Goal: Transaction & Acquisition: Book appointment/travel/reservation

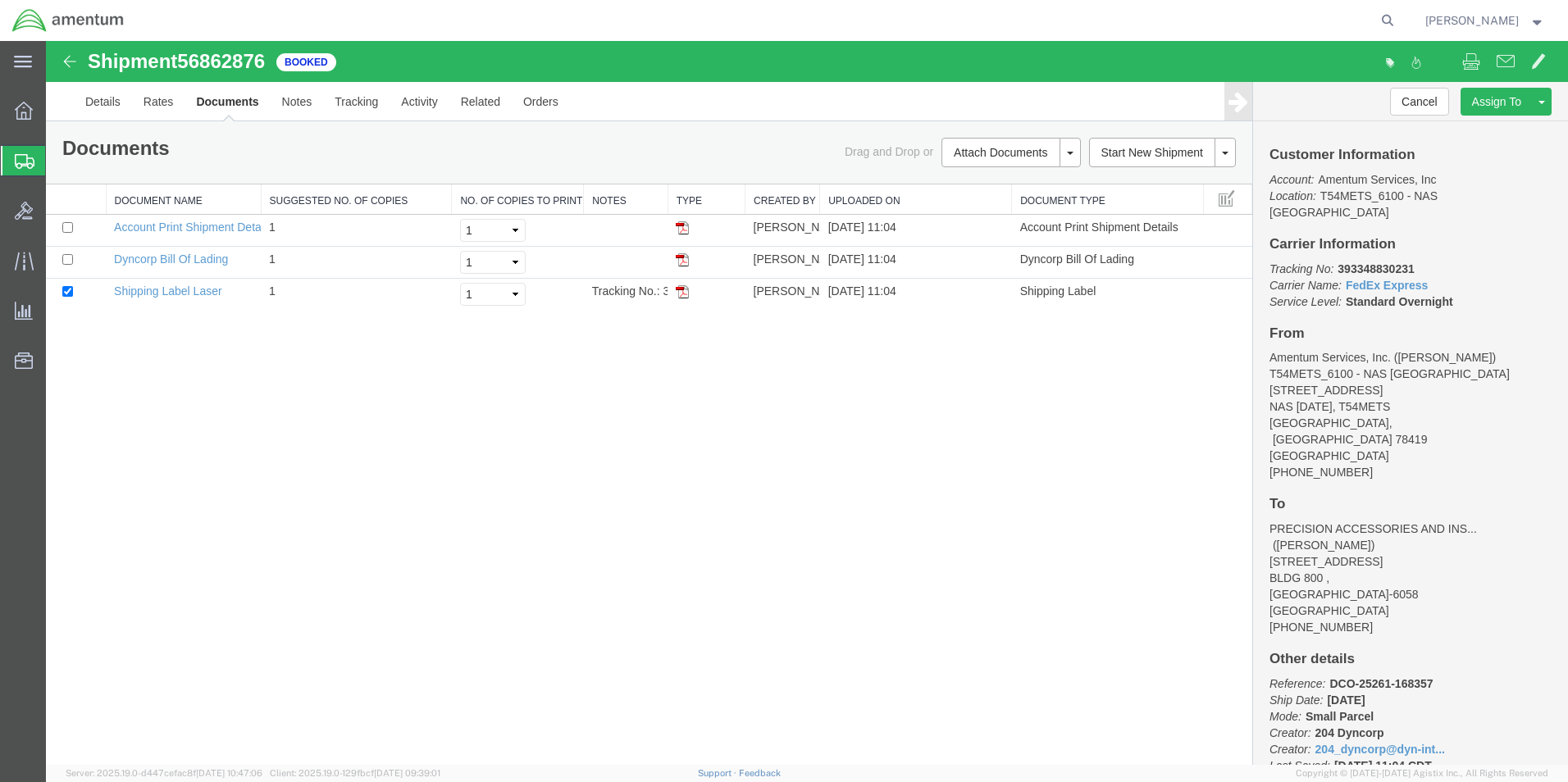
drag, startPoint x: 26, startPoint y: 160, endPoint x: 599, endPoint y: 0, distance: 594.9
click at [26, 160] on icon at bounding box center [24, 161] width 20 height 15
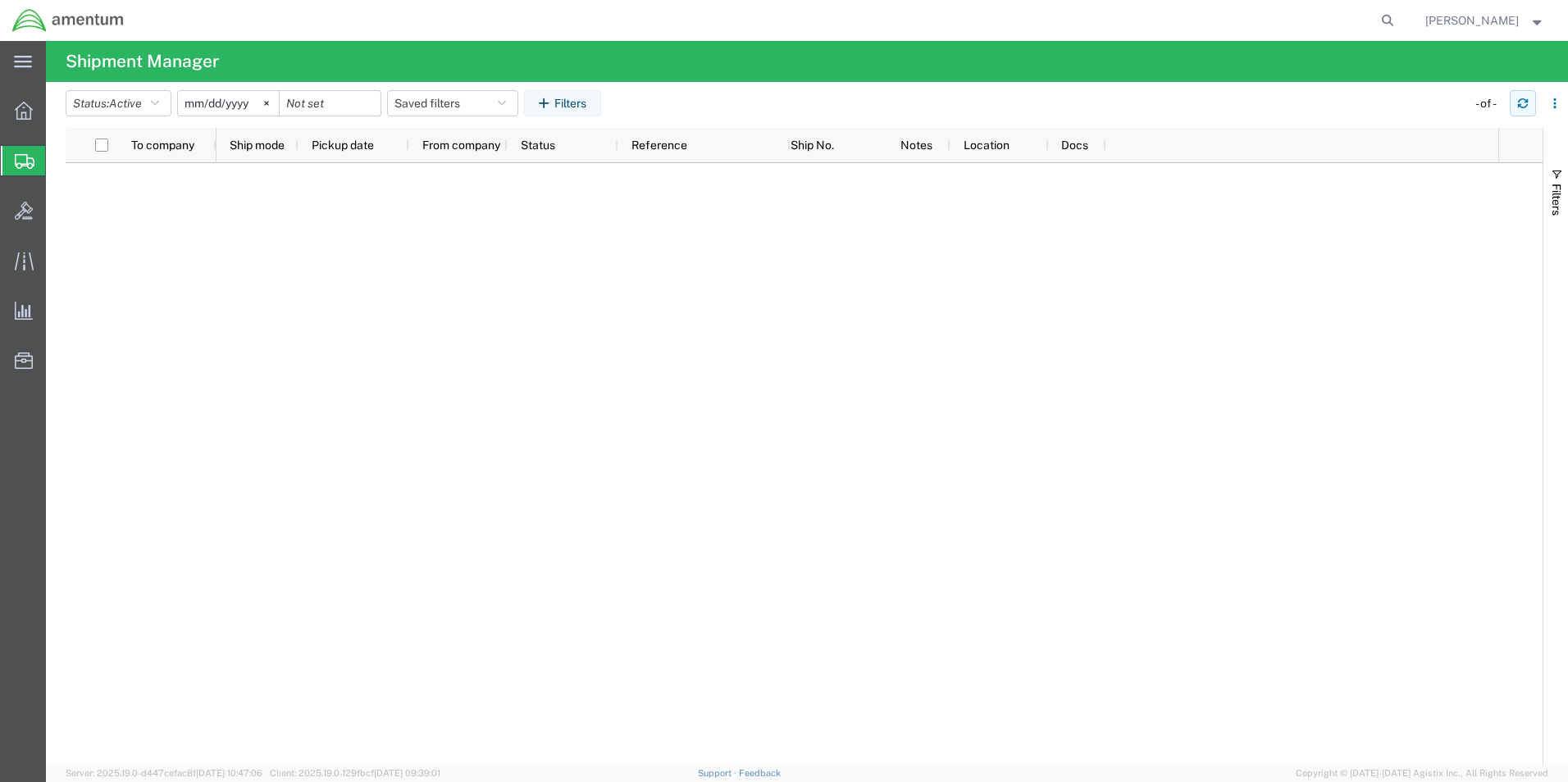
click at [1522, 105] on icon "button" at bounding box center [1523, 104] width 12 height 12
click at [1521, 101] on icon "button" at bounding box center [1523, 104] width 12 height 12
click at [1525, 105] on icon "button" at bounding box center [1523, 104] width 12 height 12
click at [1521, 105] on icon "button" at bounding box center [1523, 107] width 10 height 4
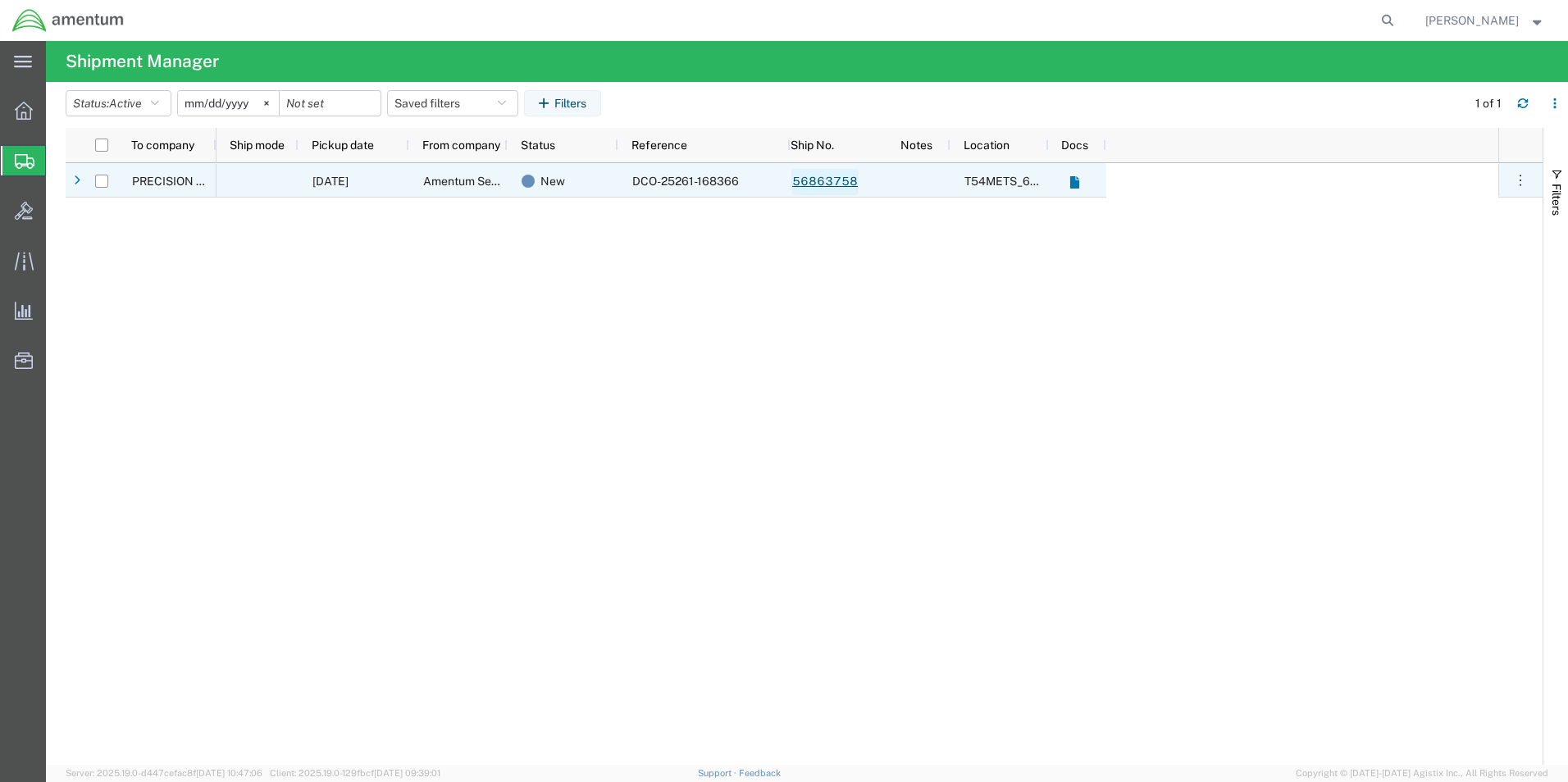
click at [834, 175] on link "56863758" at bounding box center [825, 182] width 67 height 26
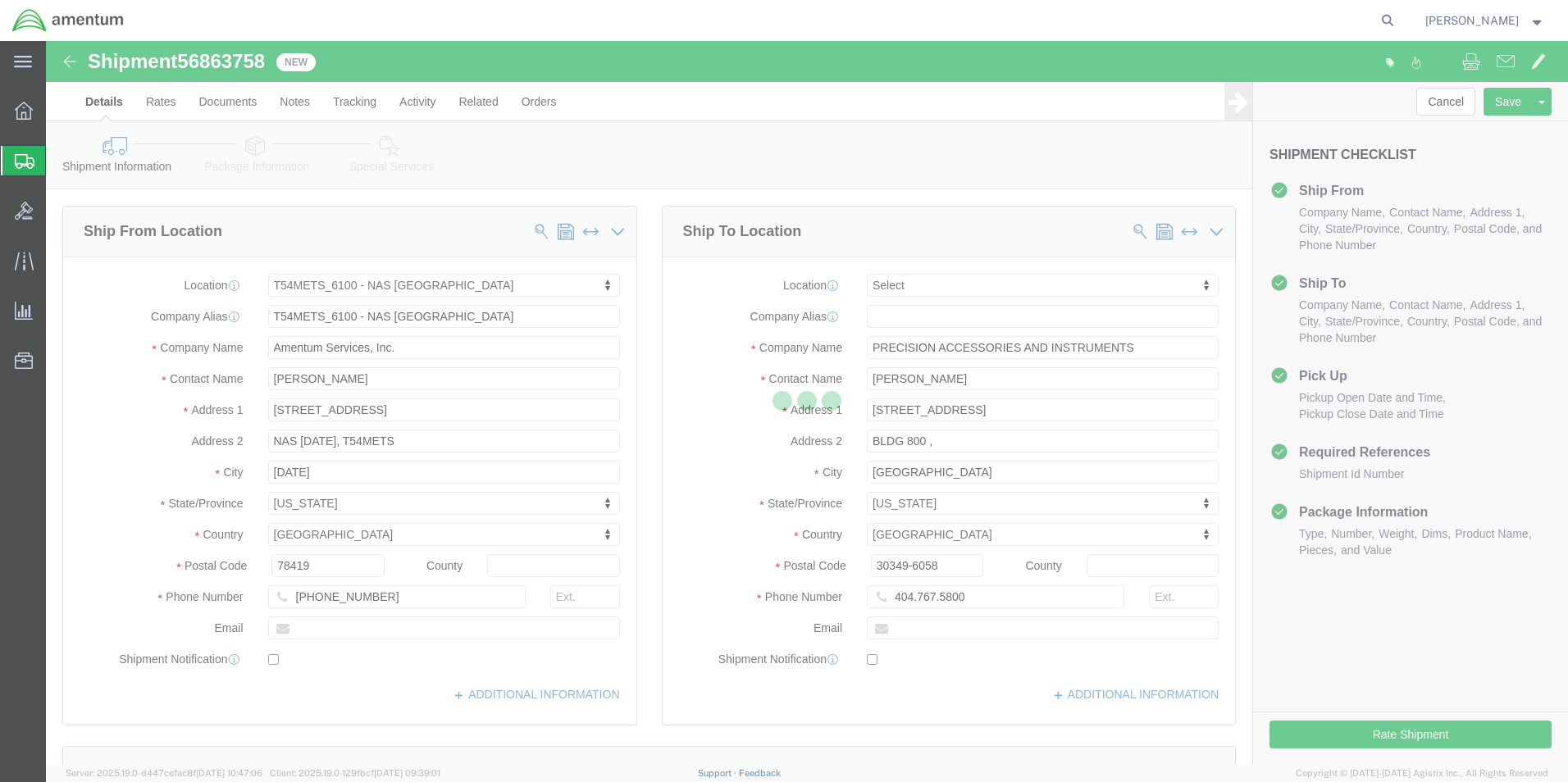
select select "67191"
select select
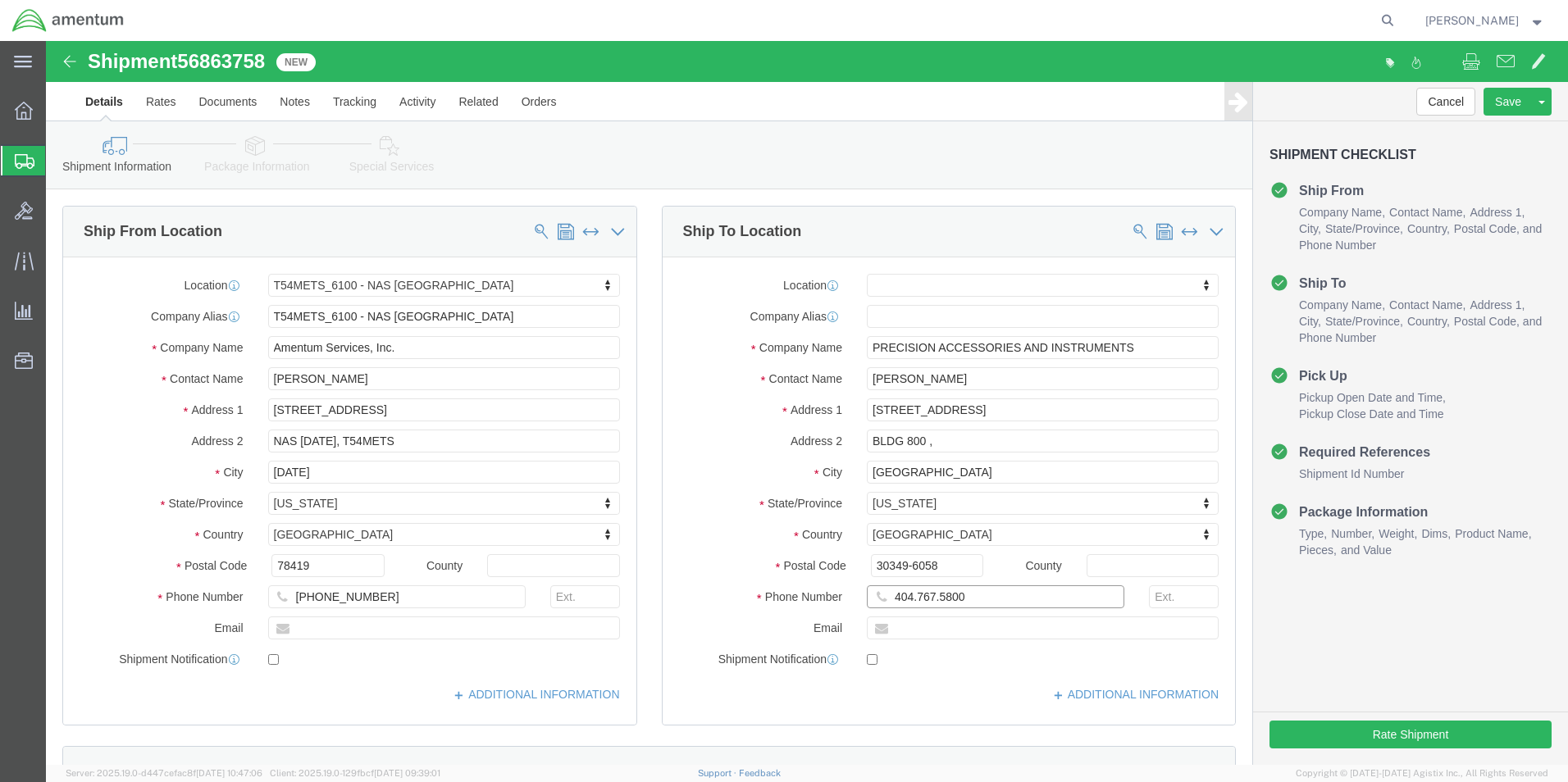
click input "404.767.5800"
type input "404.767.5800"
click button "Rate Shipment"
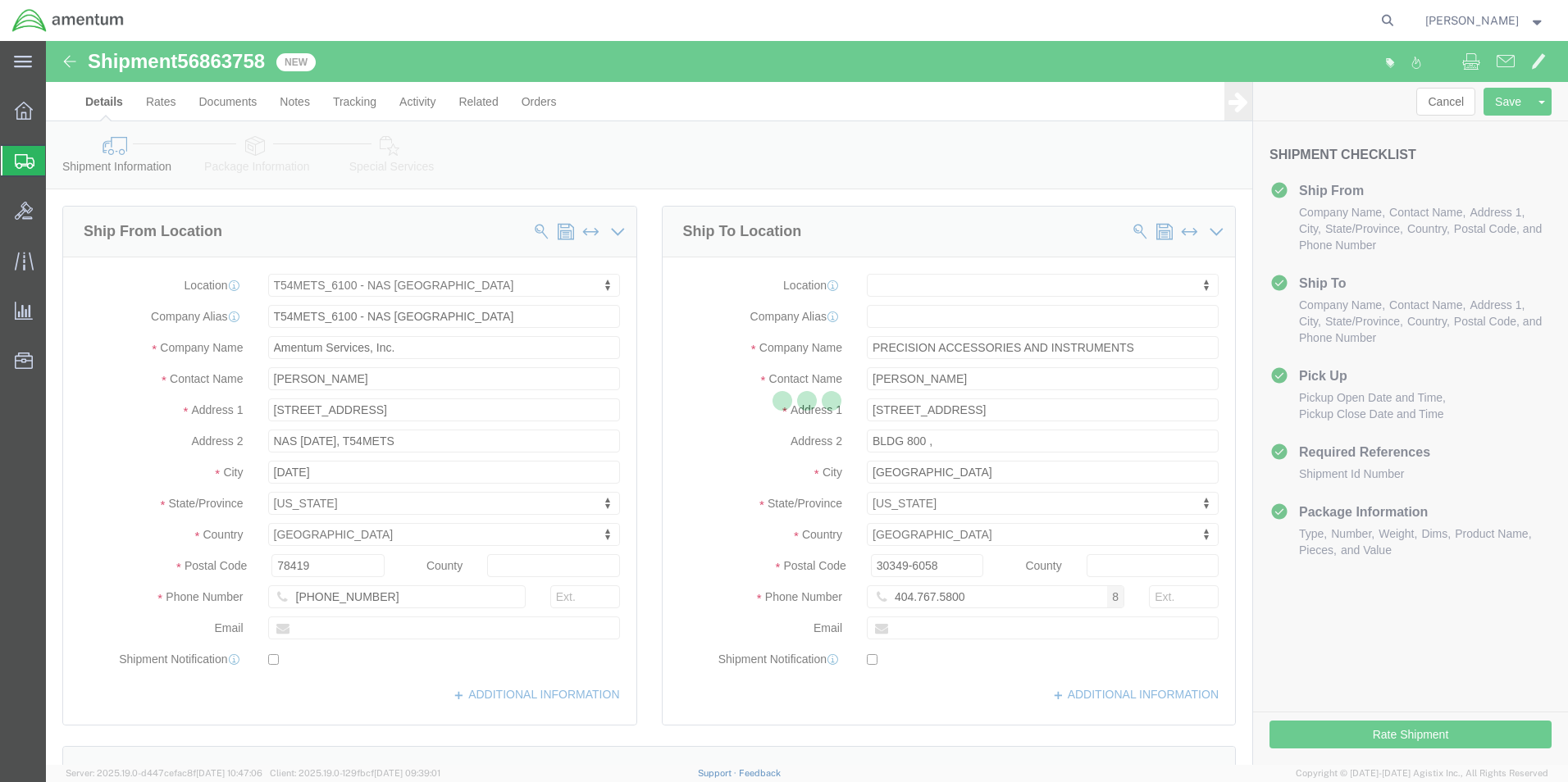
select select "67191"
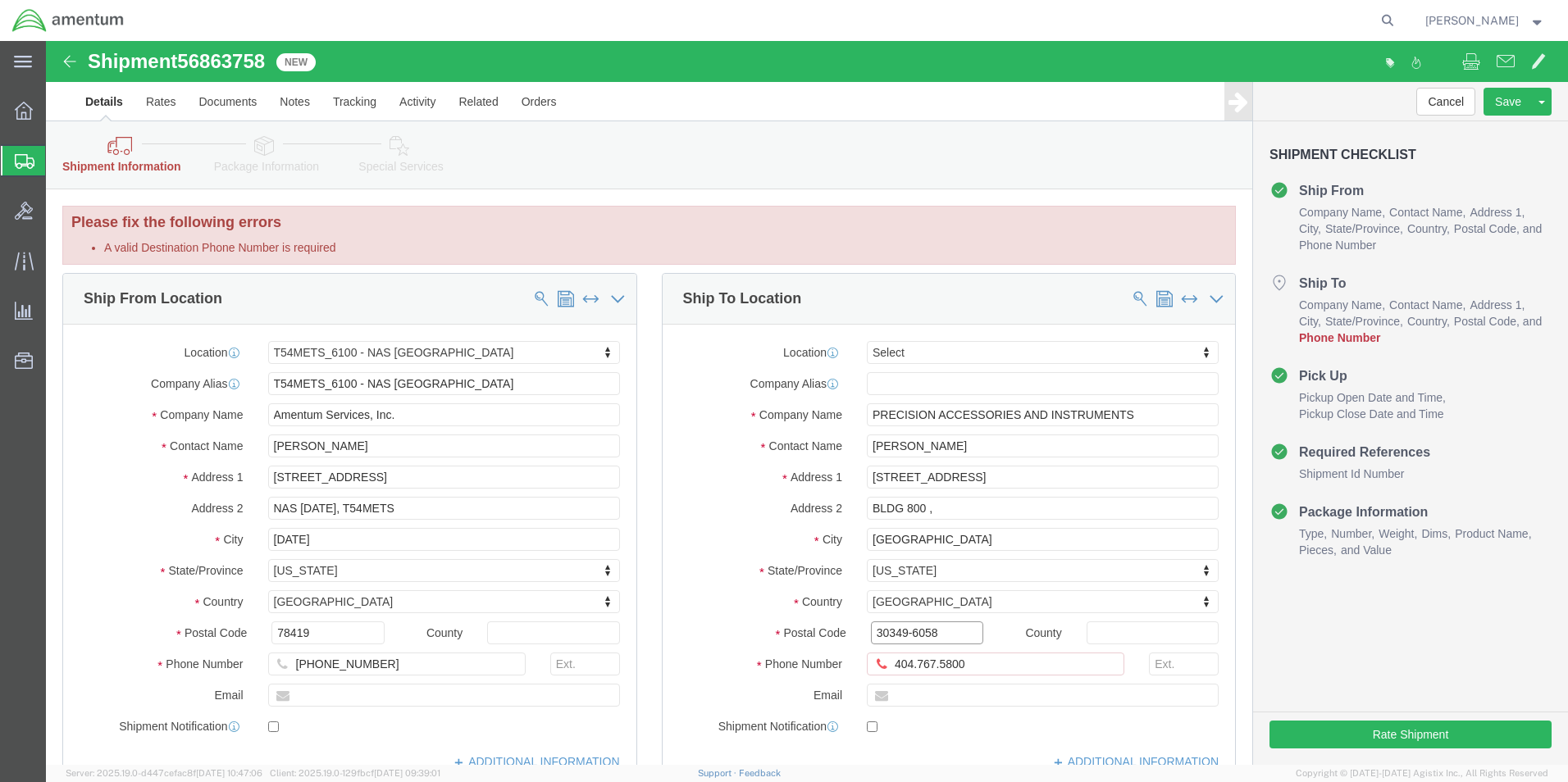
click input "30349-6058"
click div "Cancel Save Assign To Clone Shipment Save As Template Shipment Checklist Ship F…"
click input "30349"
type input "30349-6058"
click div "Cancel Save Assign To Clone Shipment Save As Template Shipment Checklist Ship F…"
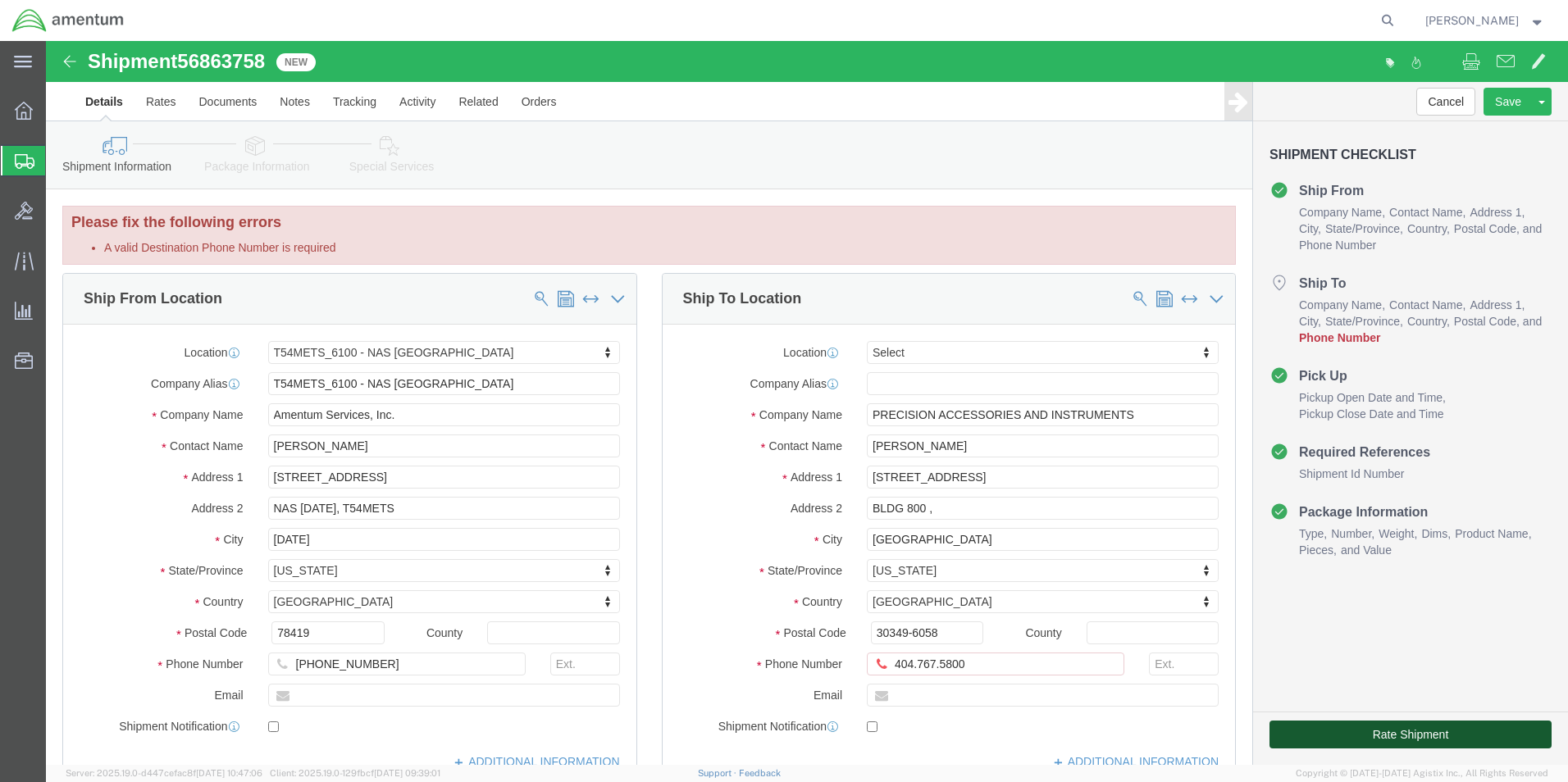
click button "Rate Shipment"
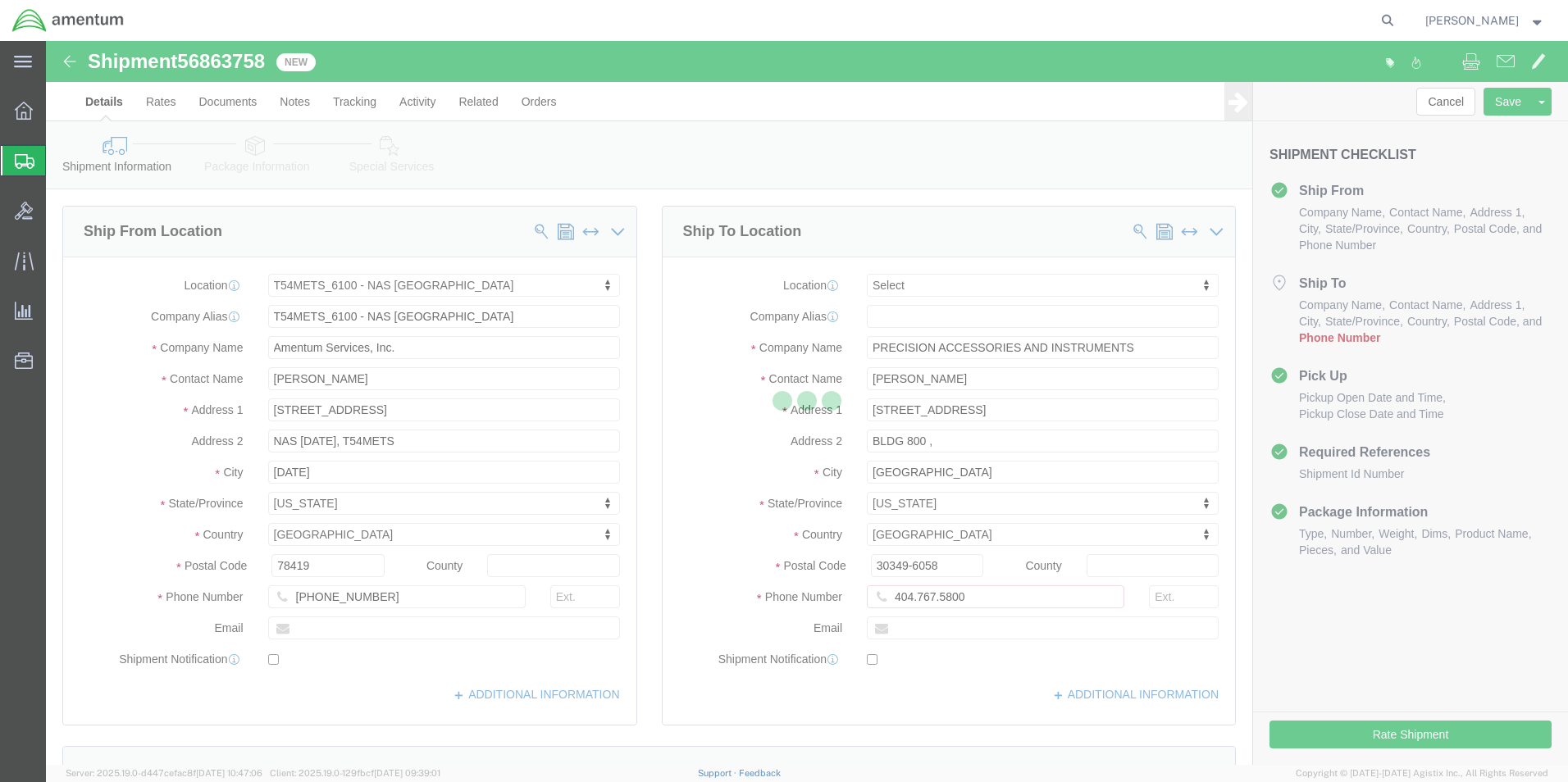
select select "67191"
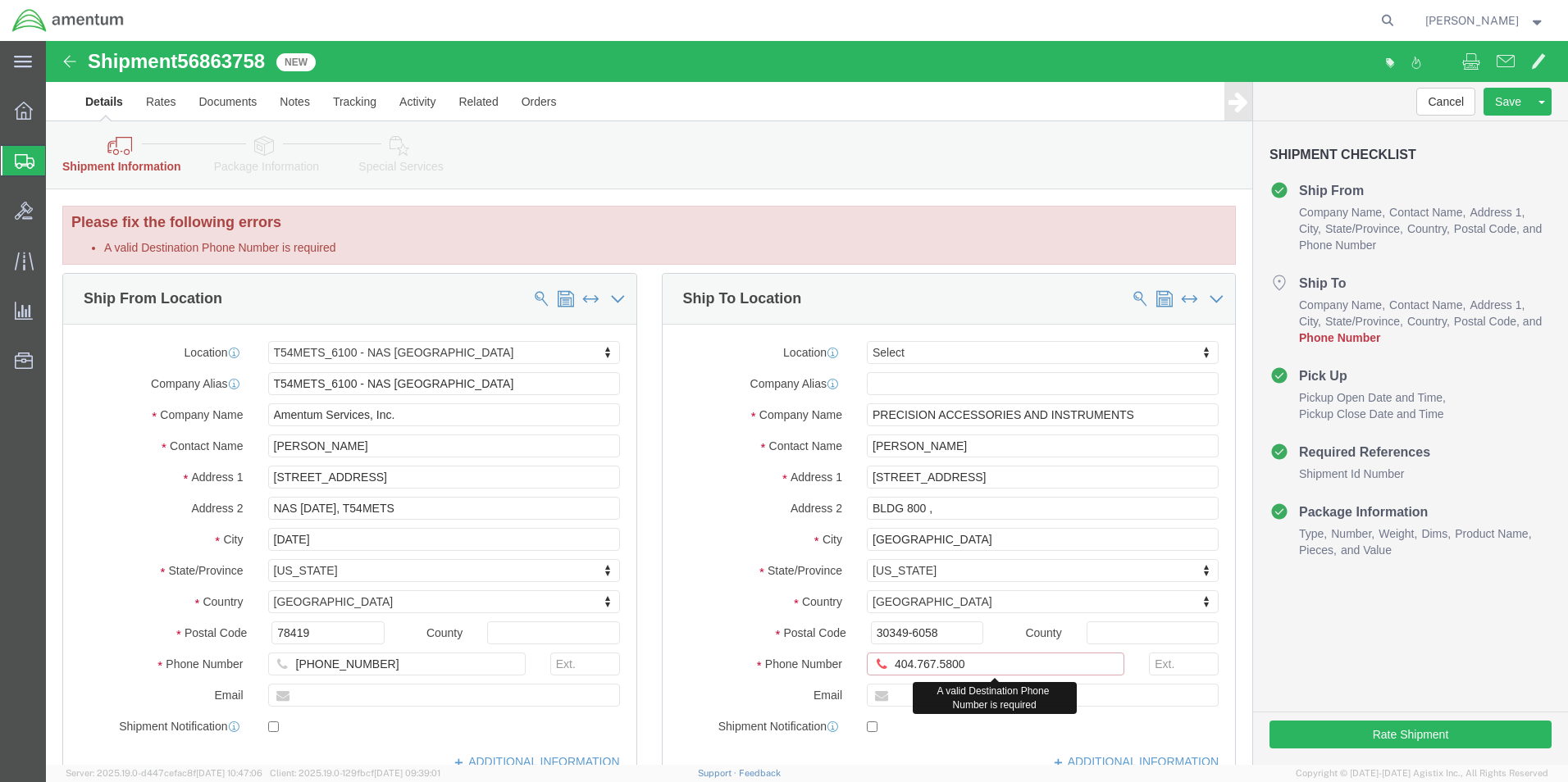
click input "404.767.5800"
click input "404-767.5800"
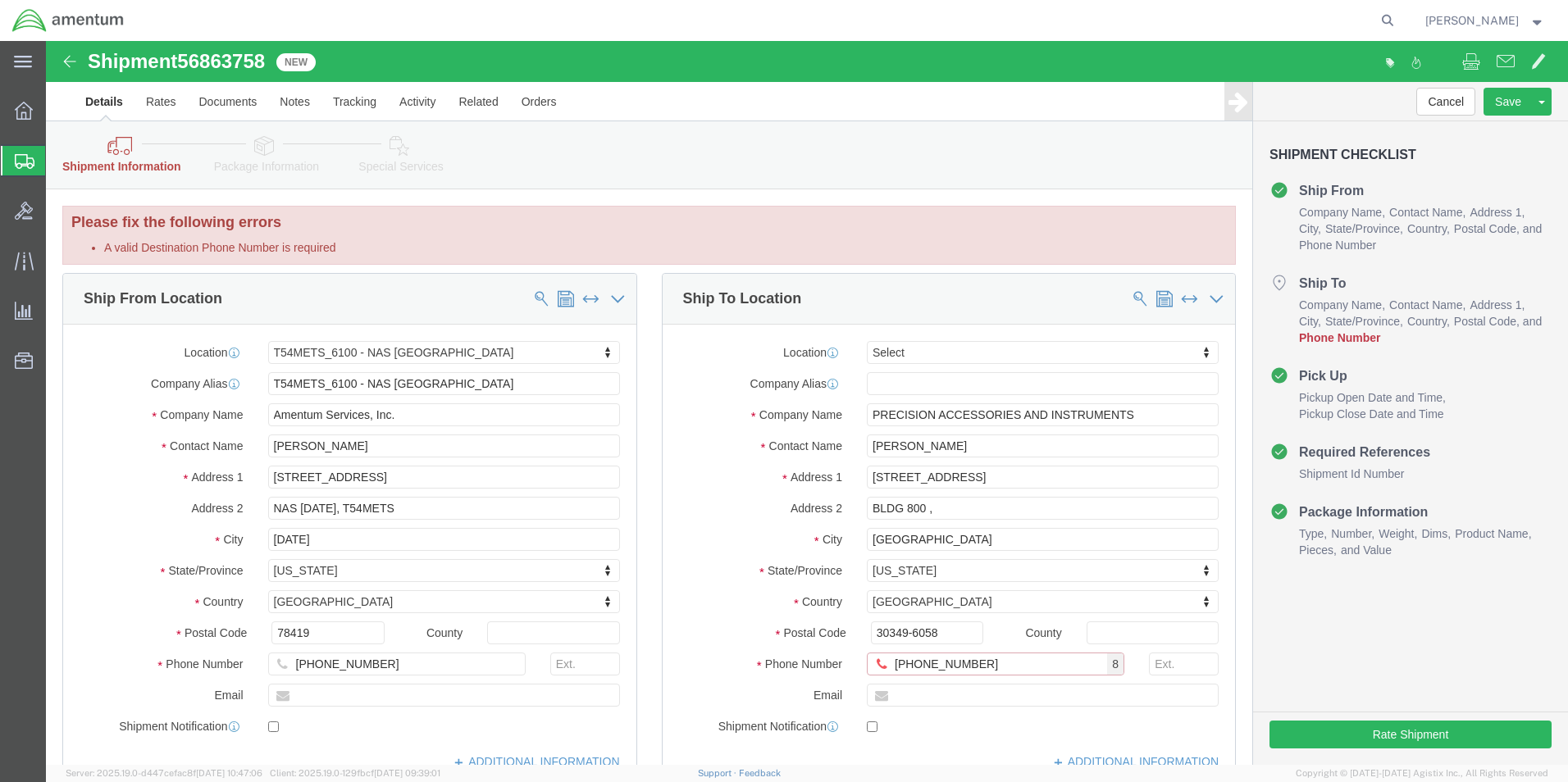
type input "[PHONE_NUMBER]"
click div "Cancel Save Assign To Clone Shipment Save As Template Shipment Checklist Ship F…"
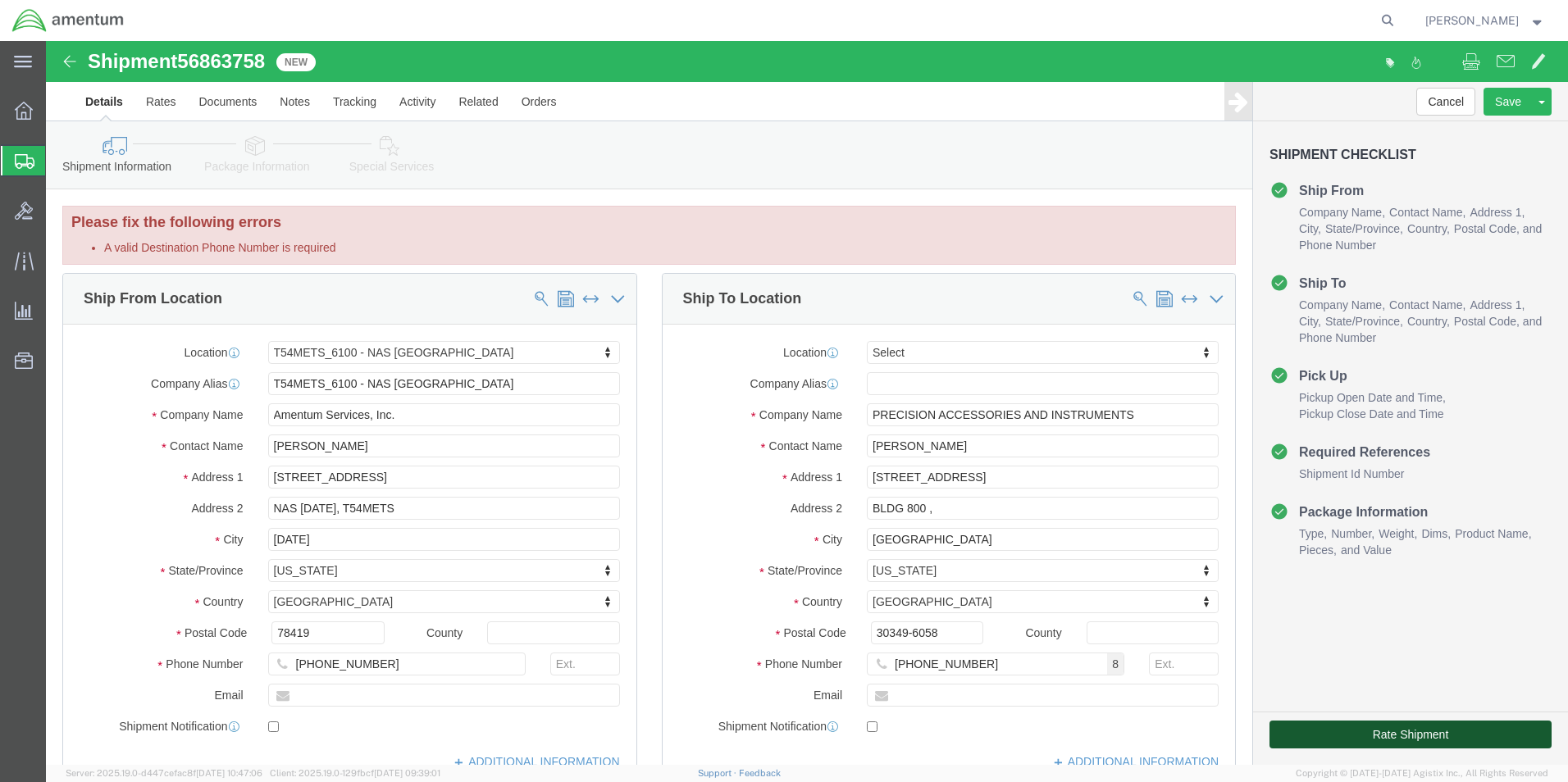
click button "Rate Shipment"
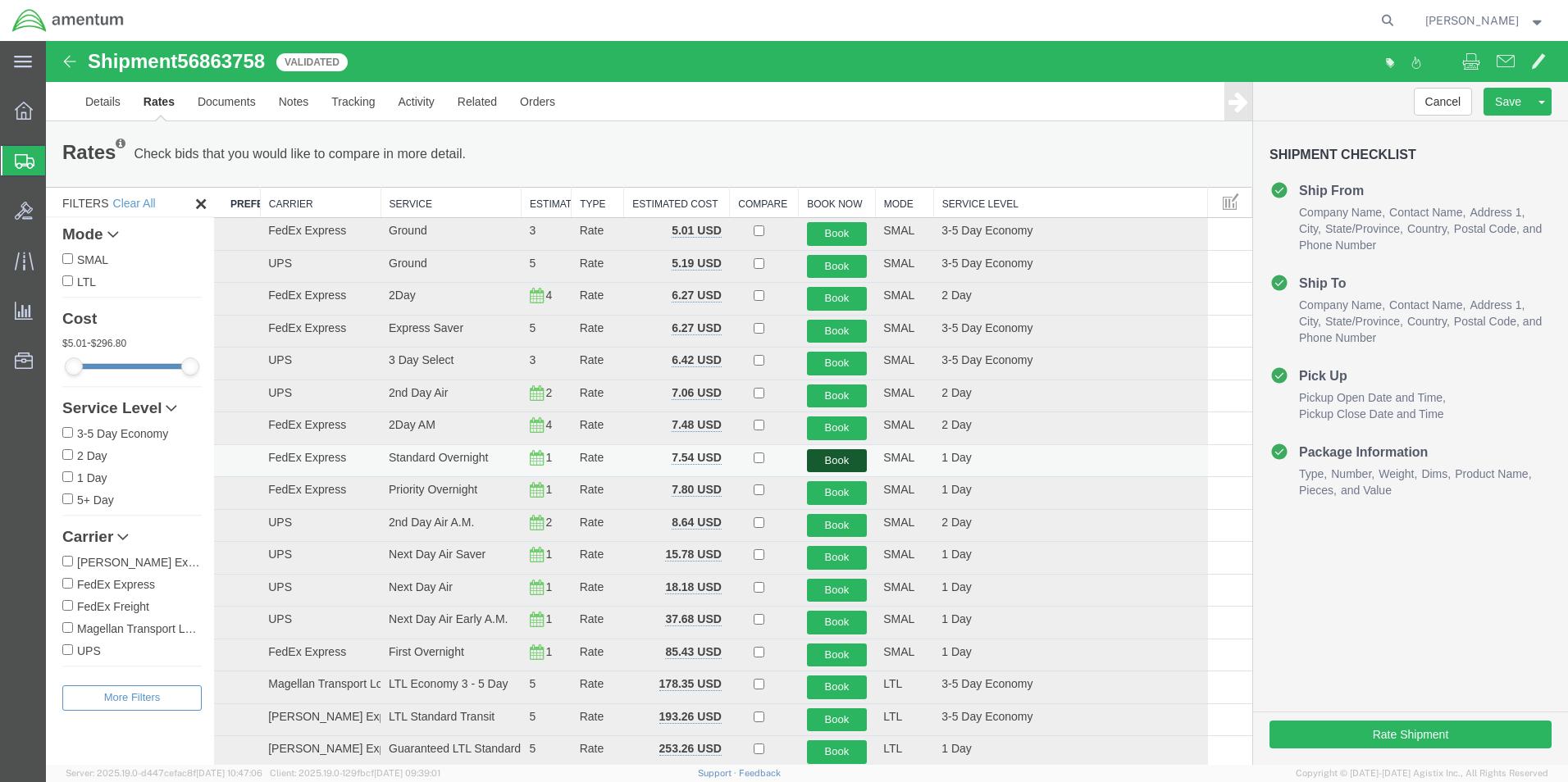
click at [853, 456] on button "Book" at bounding box center [838, 461] width 61 height 23
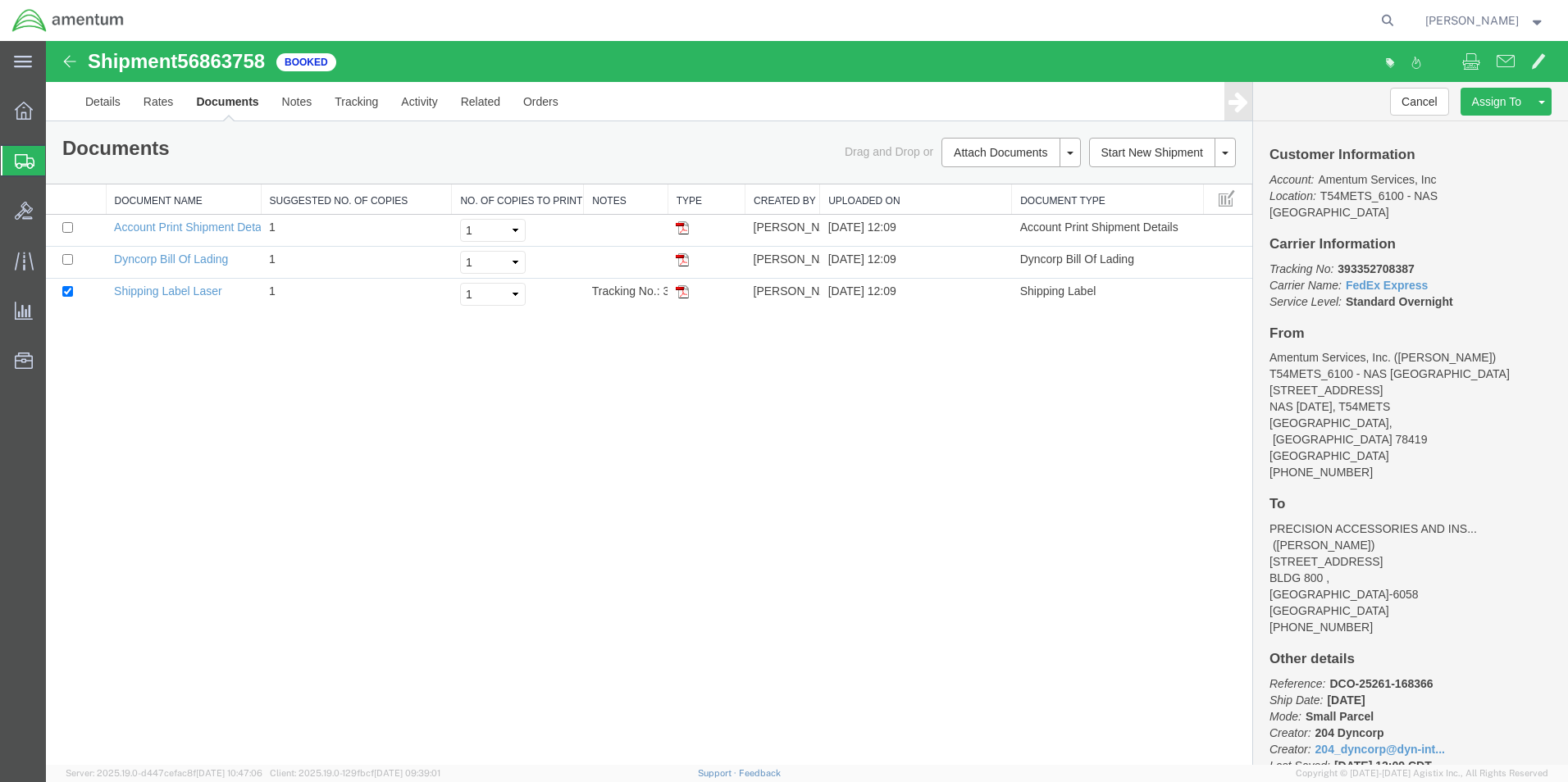
drag, startPoint x: 680, startPoint y: 288, endPoint x: 625, endPoint y: 369, distance: 97.9
click at [680, 288] on img at bounding box center [681, 291] width 13 height 13
click at [21, 154] on icon at bounding box center [24, 161] width 20 height 15
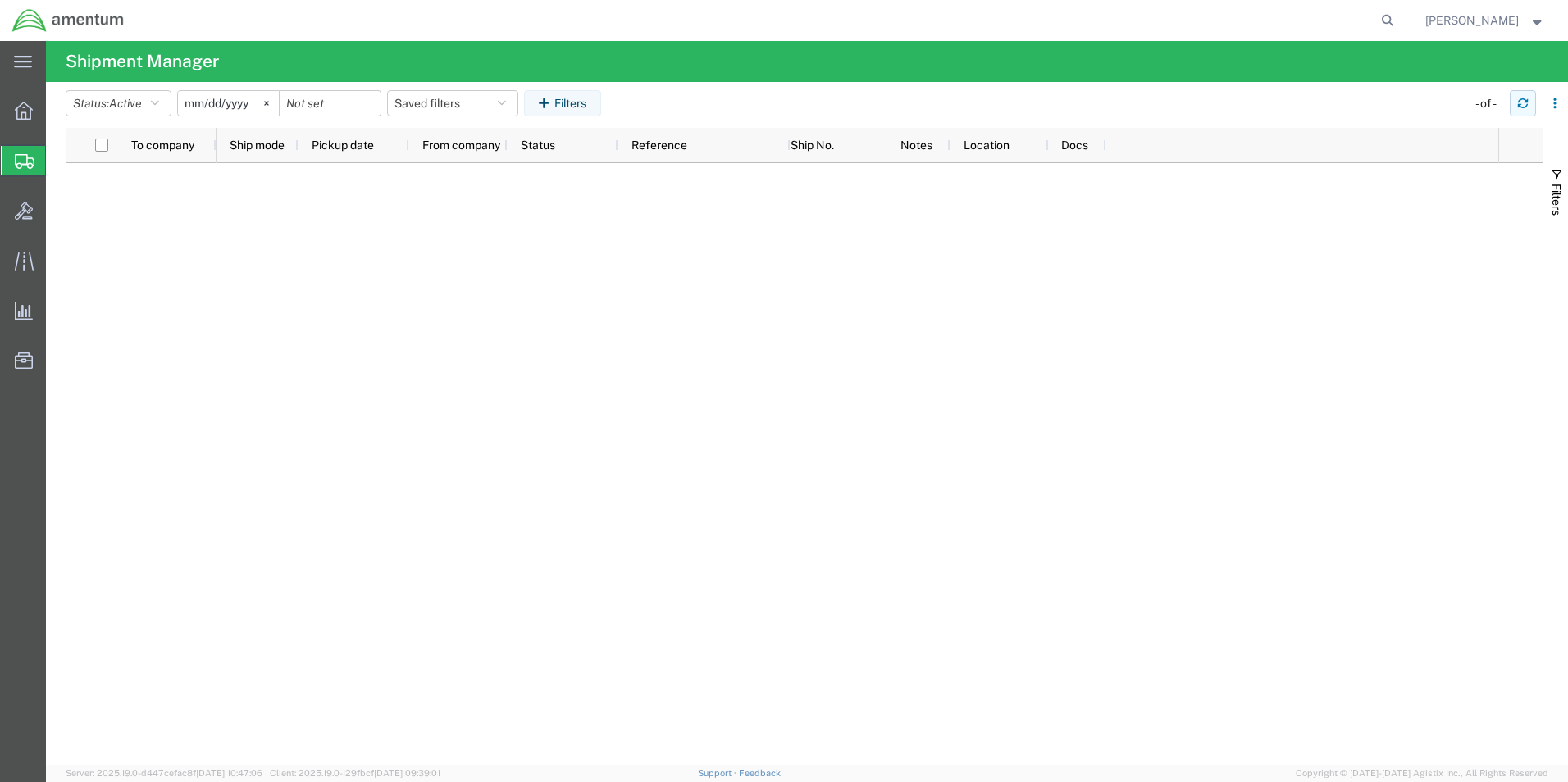
click at [1522, 103] on icon "button" at bounding box center [1523, 104] width 12 height 12
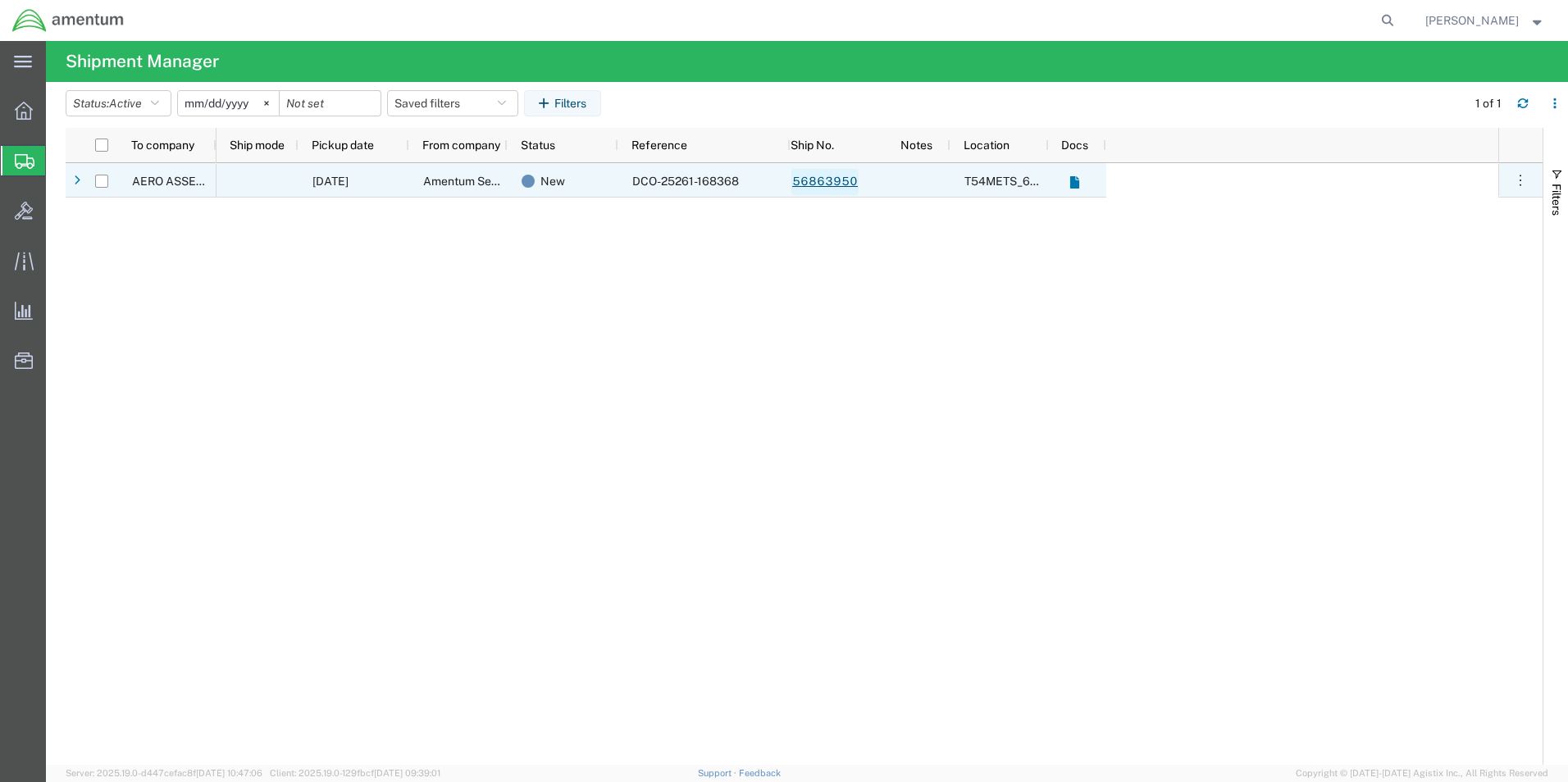
click at [840, 180] on link "56863950" at bounding box center [825, 182] width 67 height 26
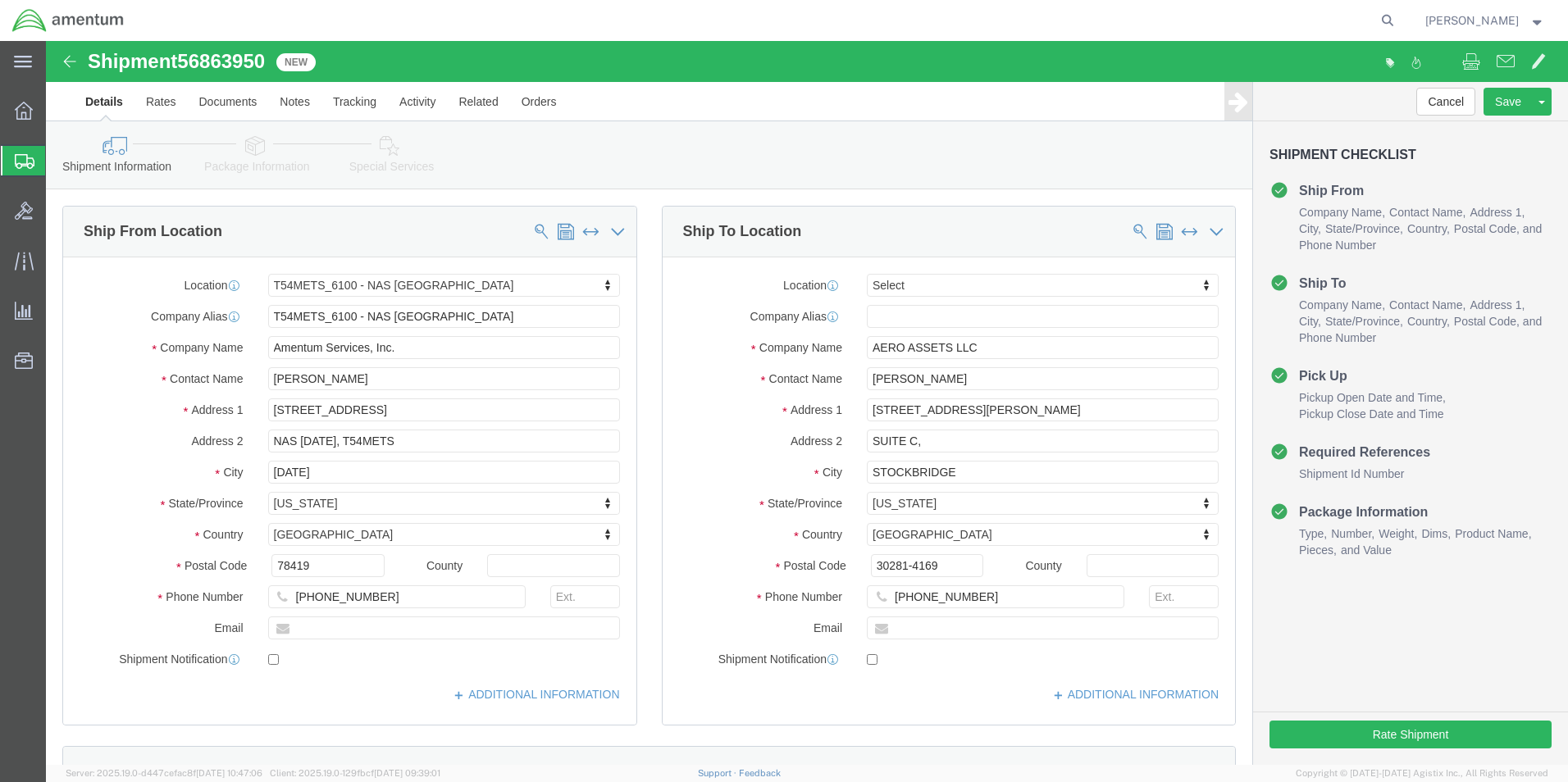
select select "67191"
select select
click input "AERO ASSETS LLC"
type input "A"
type input "AEROMOTOR"
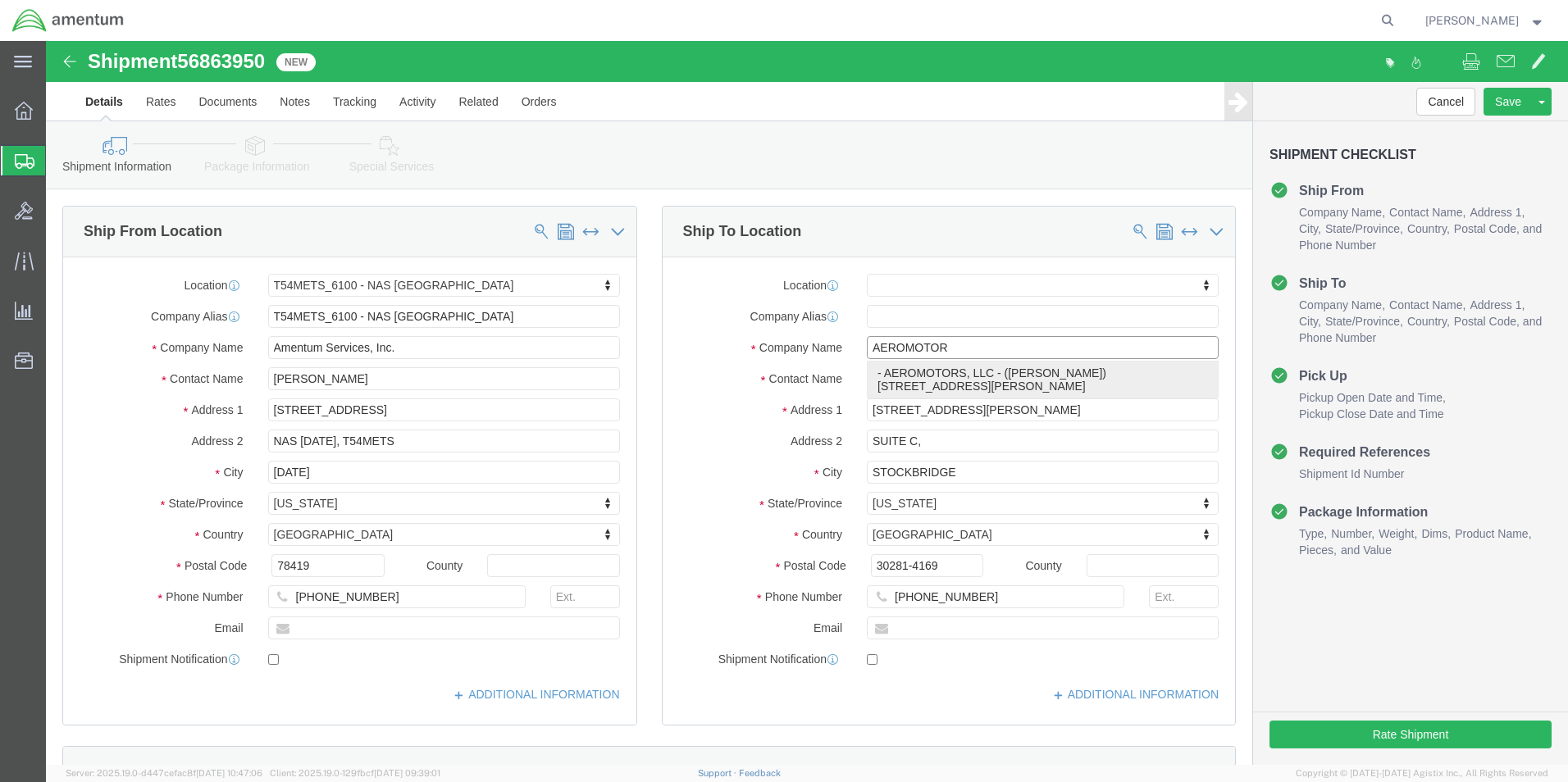
click p "- AEROMOTORS, LLC - ([PERSON_NAME]) [STREET_ADDRESS][PERSON_NAME]"
select select
type input "[STREET_ADDRESS][PERSON_NAME]"
type input "53522"
type input "AEROMOTORS, LLC"
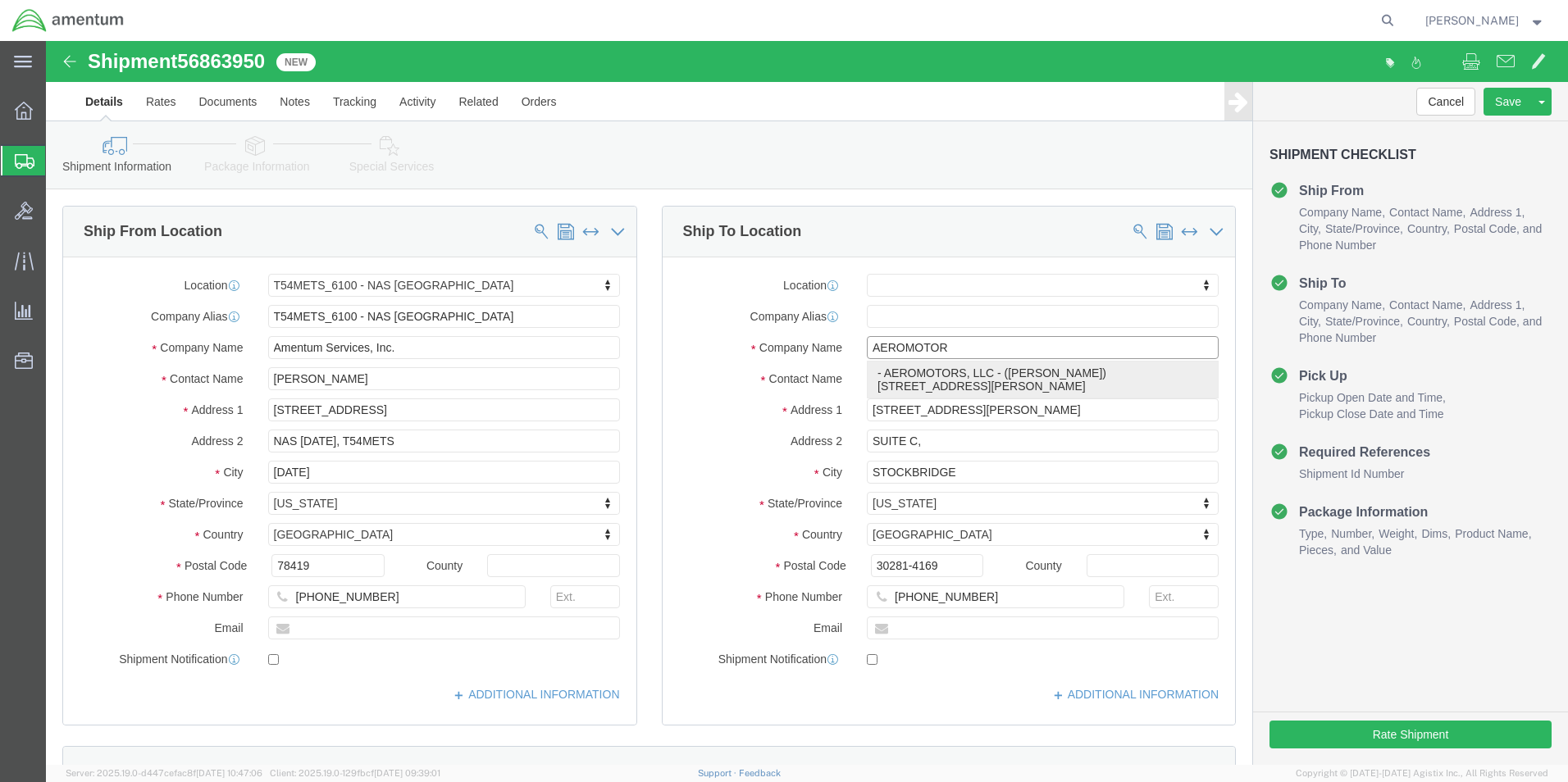
type input "[PERSON_NAME]"
type input "BROWNTOWN"
select select "WI"
type input "AEROMOTORS, LLC"
click div "Cancel Save Assign To Clone Shipment Save As Template Shipment Checklist Ship F…"
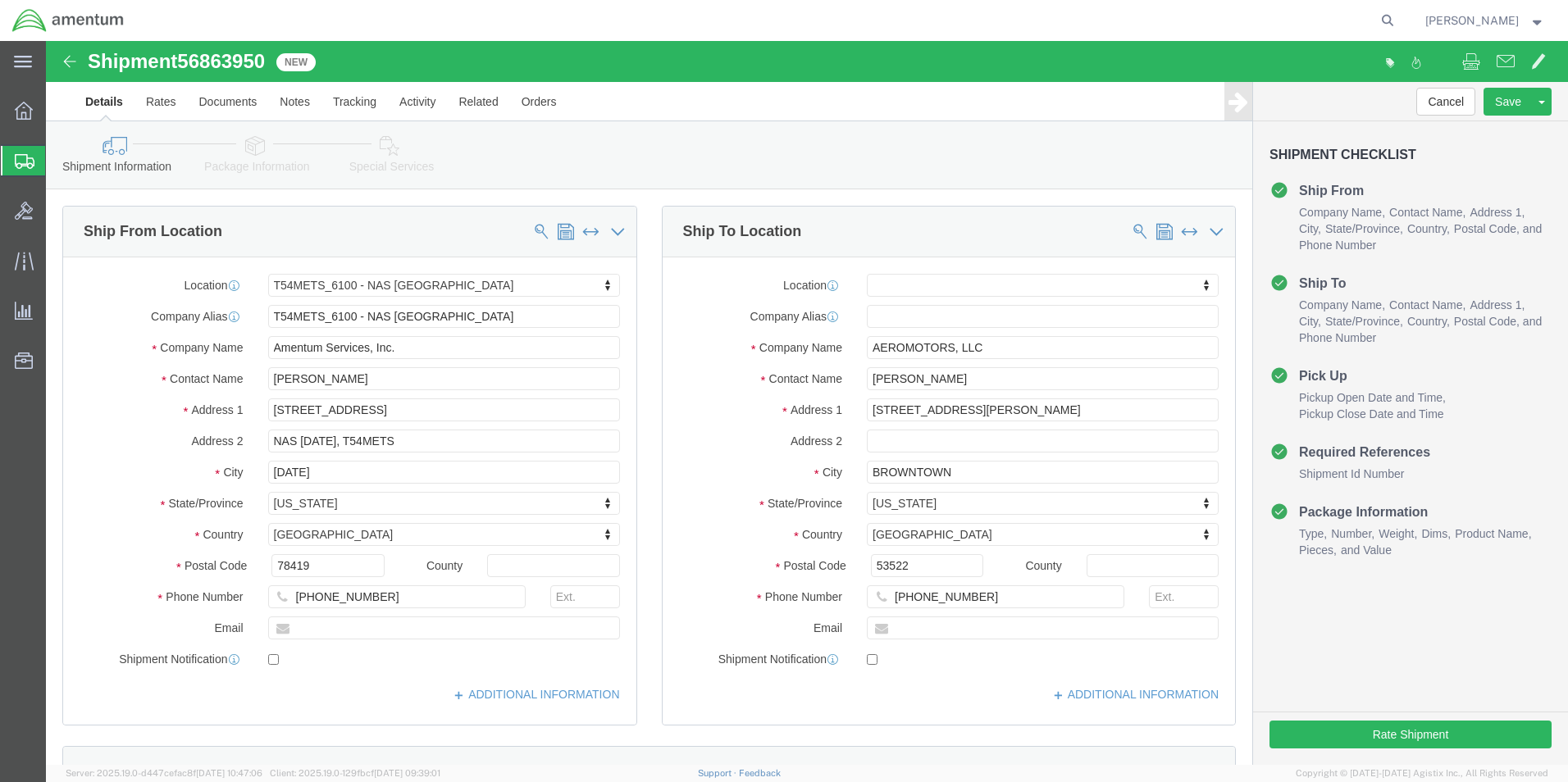
scroll to position [82, 0]
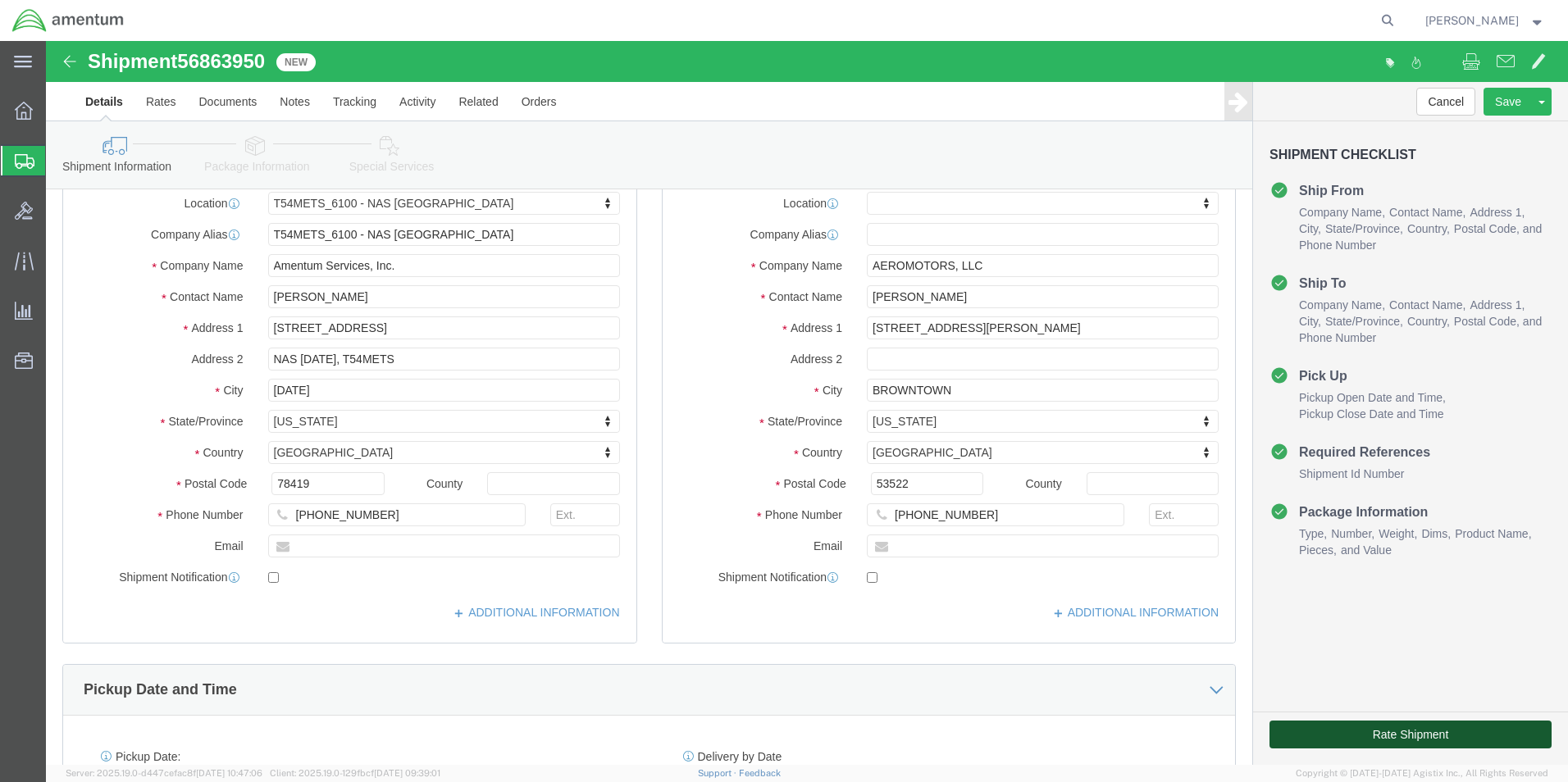
click button "Rate Shipment"
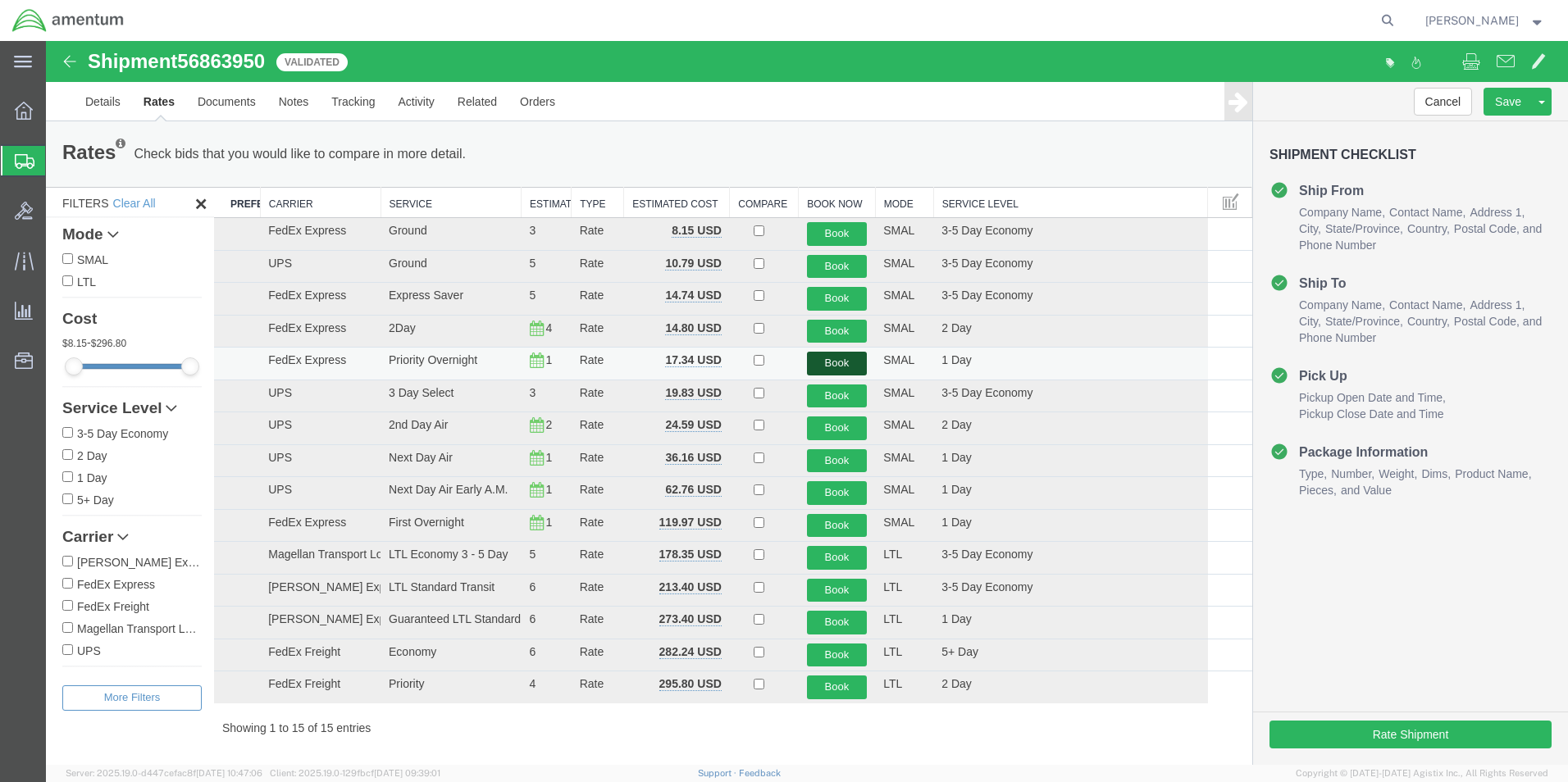
click at [834, 367] on button "Book" at bounding box center [838, 364] width 61 height 23
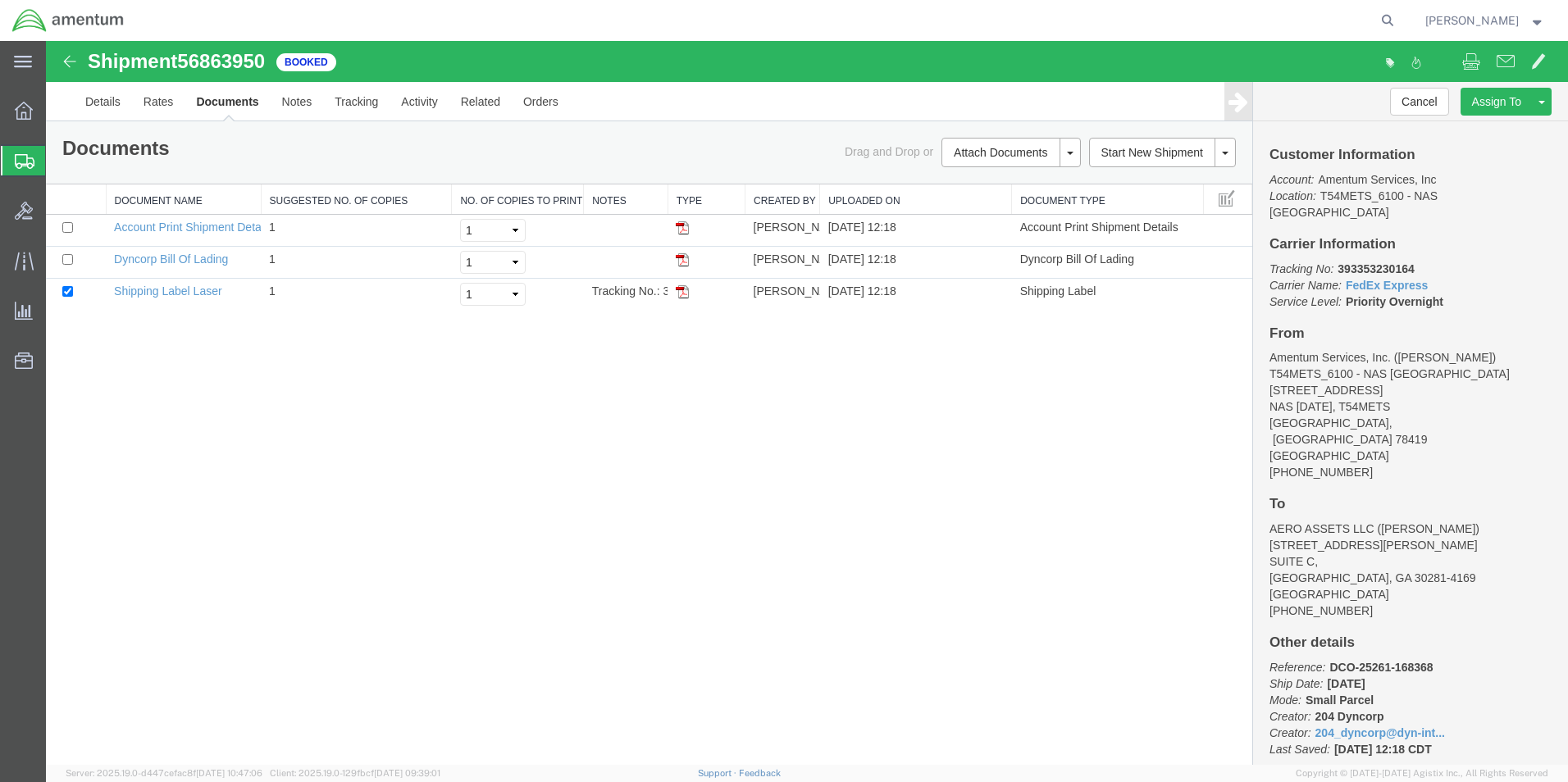
drag, startPoint x: 685, startPoint y: 293, endPoint x: 1272, endPoint y: 126, distance: 610.3
click at [685, 293] on img at bounding box center [681, 291] width 13 height 13
click at [21, 164] on icon at bounding box center [24, 161] width 20 height 15
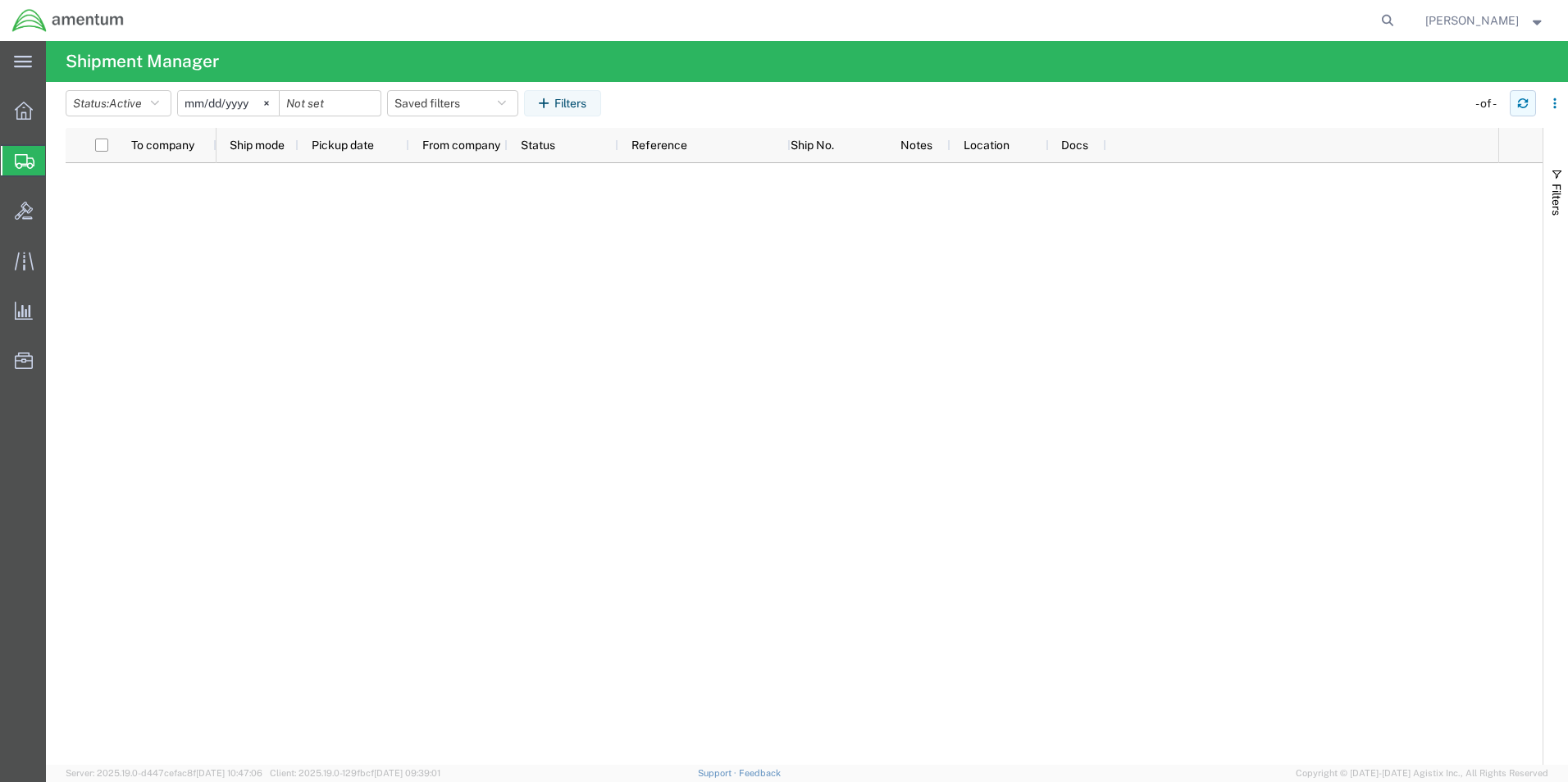
click at [1517, 100] on icon "button" at bounding box center [1523, 104] width 12 height 12
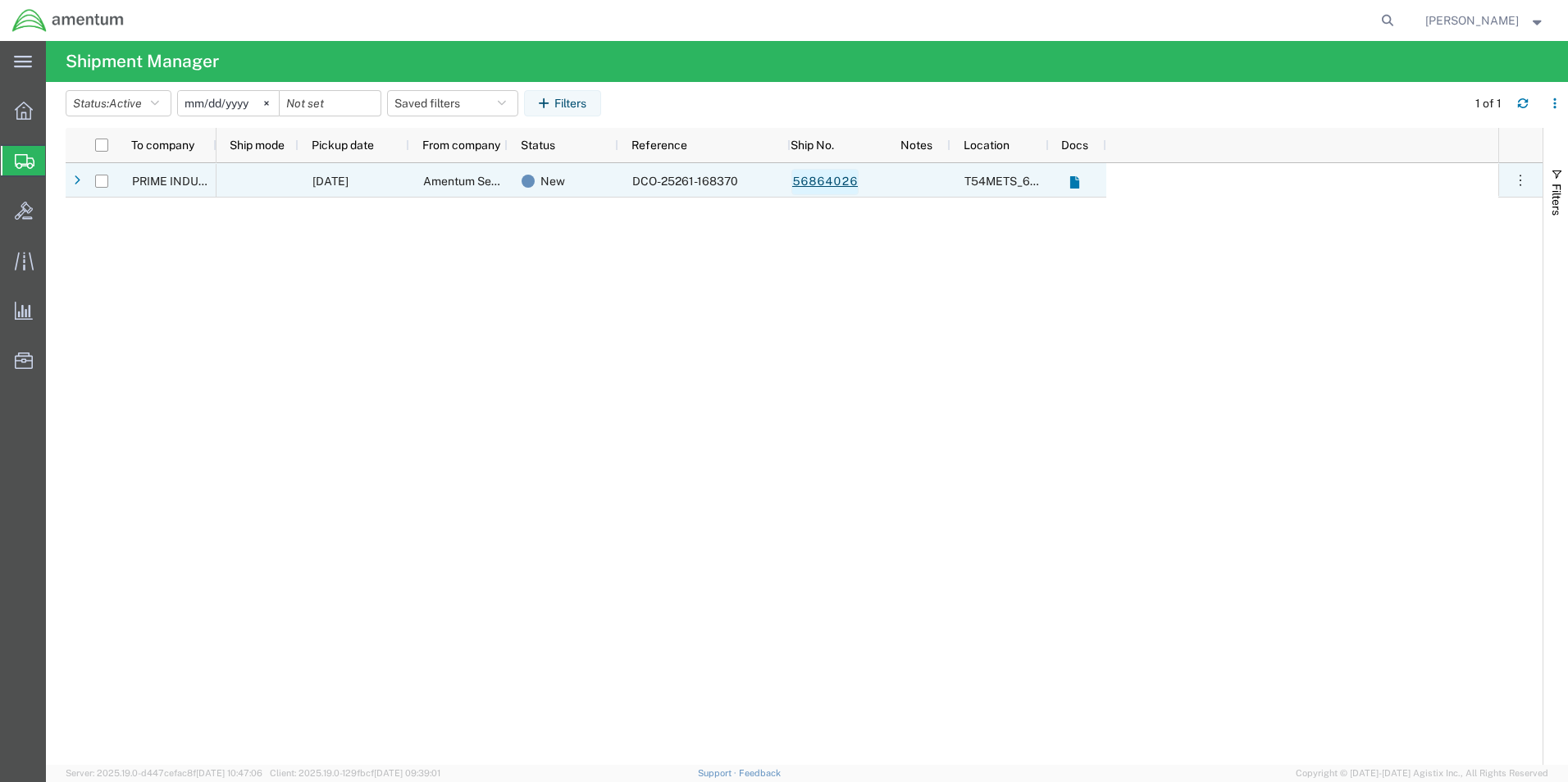
click at [828, 180] on link "56864026" at bounding box center [825, 182] width 67 height 26
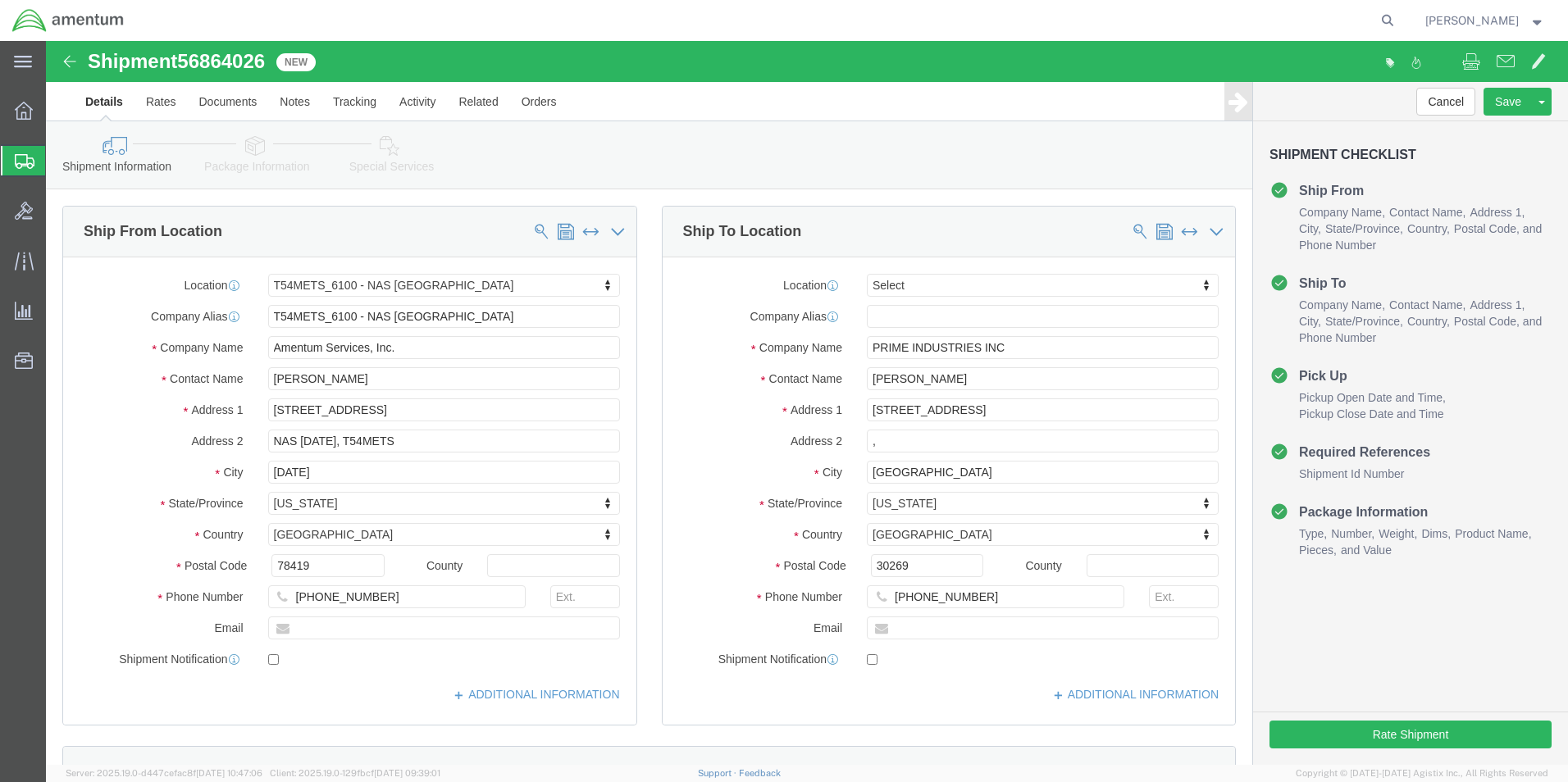
select select "67191"
select select
click button "Rate Shipment"
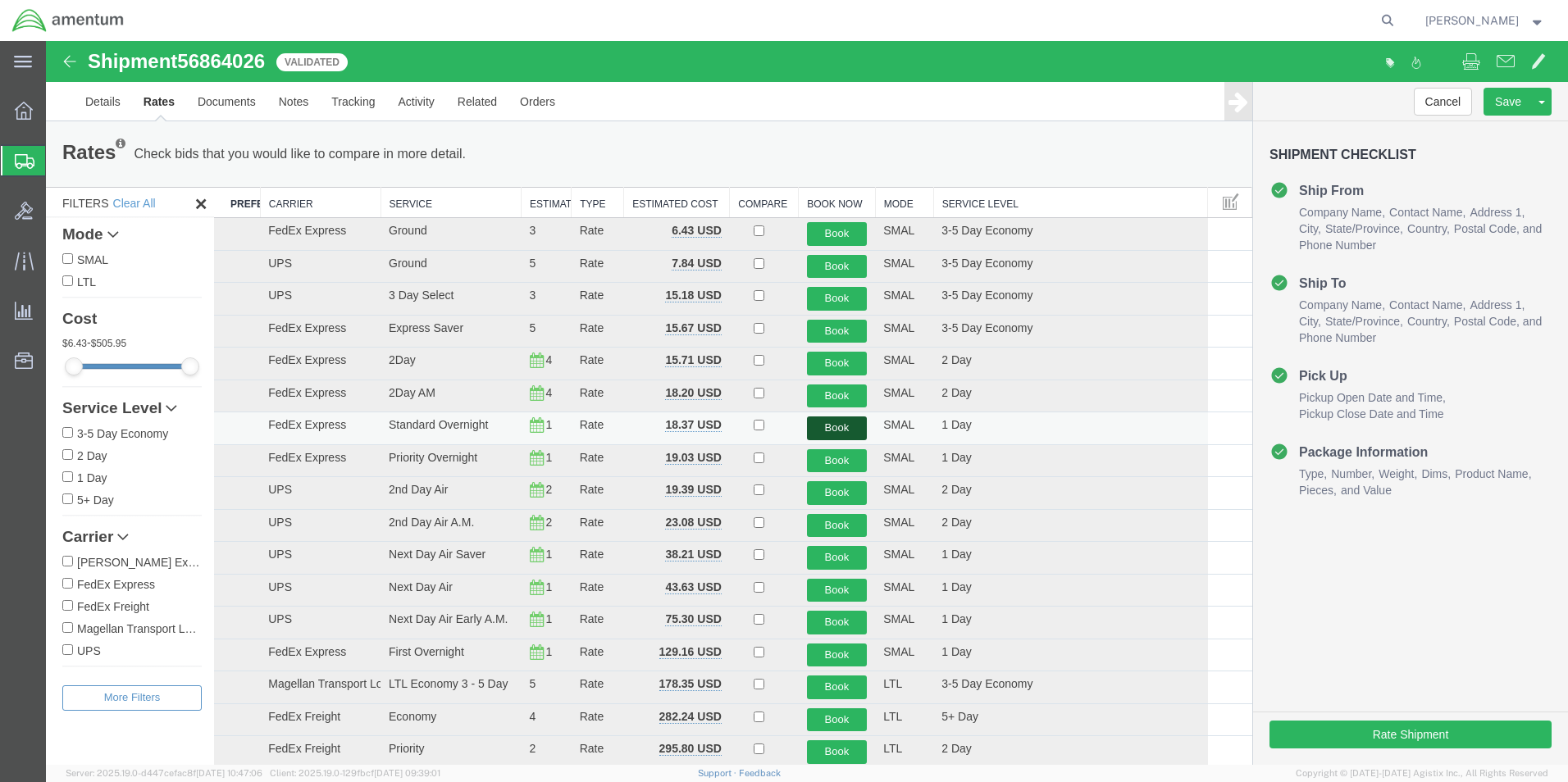
click at [831, 424] on button "Book" at bounding box center [838, 428] width 61 height 23
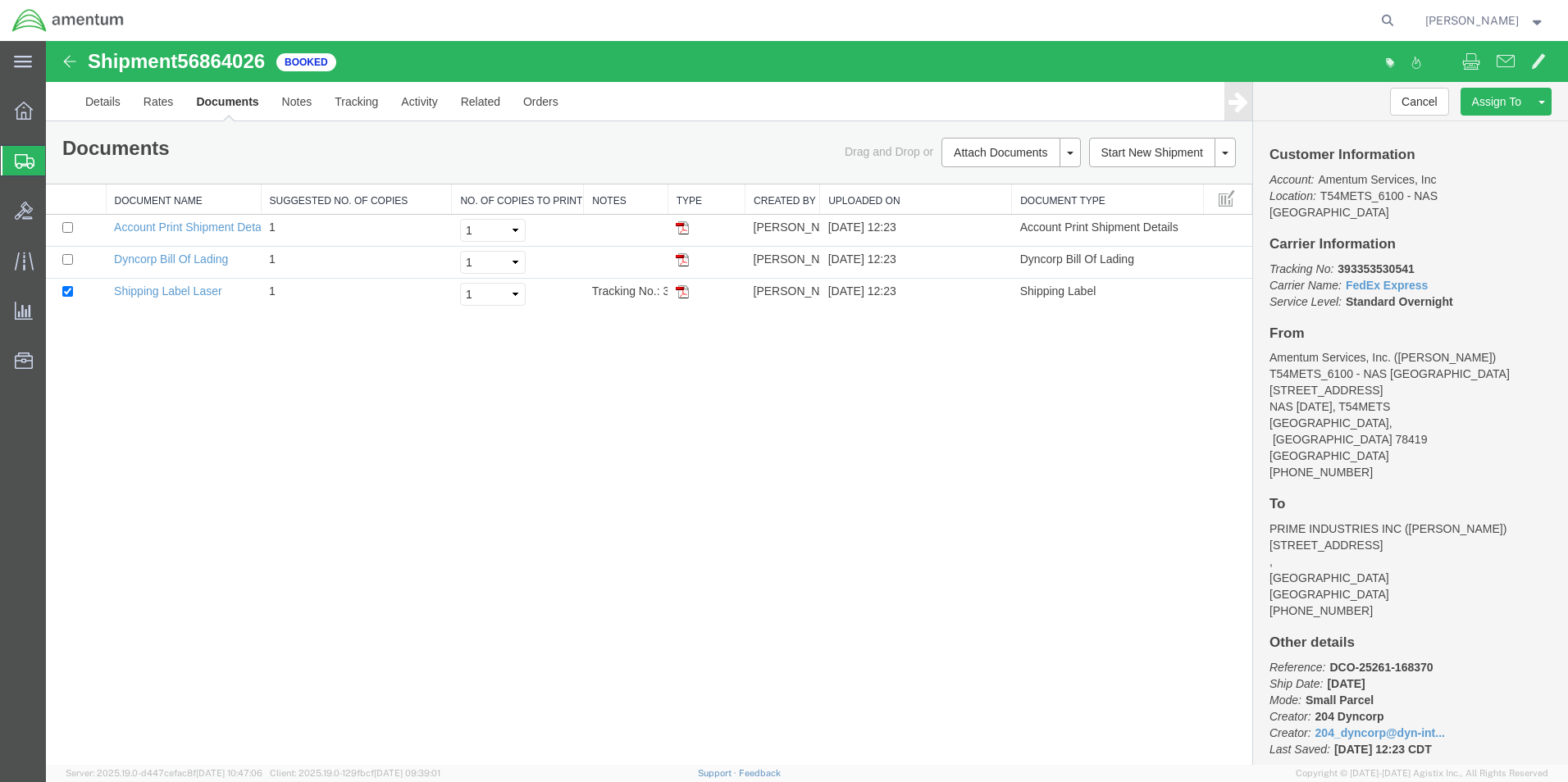
drag, startPoint x: 682, startPoint y: 289, endPoint x: 748, endPoint y: 314, distance: 70.6
click at [682, 289] on img at bounding box center [681, 291] width 13 height 13
click at [22, 160] on icon at bounding box center [24, 161] width 20 height 15
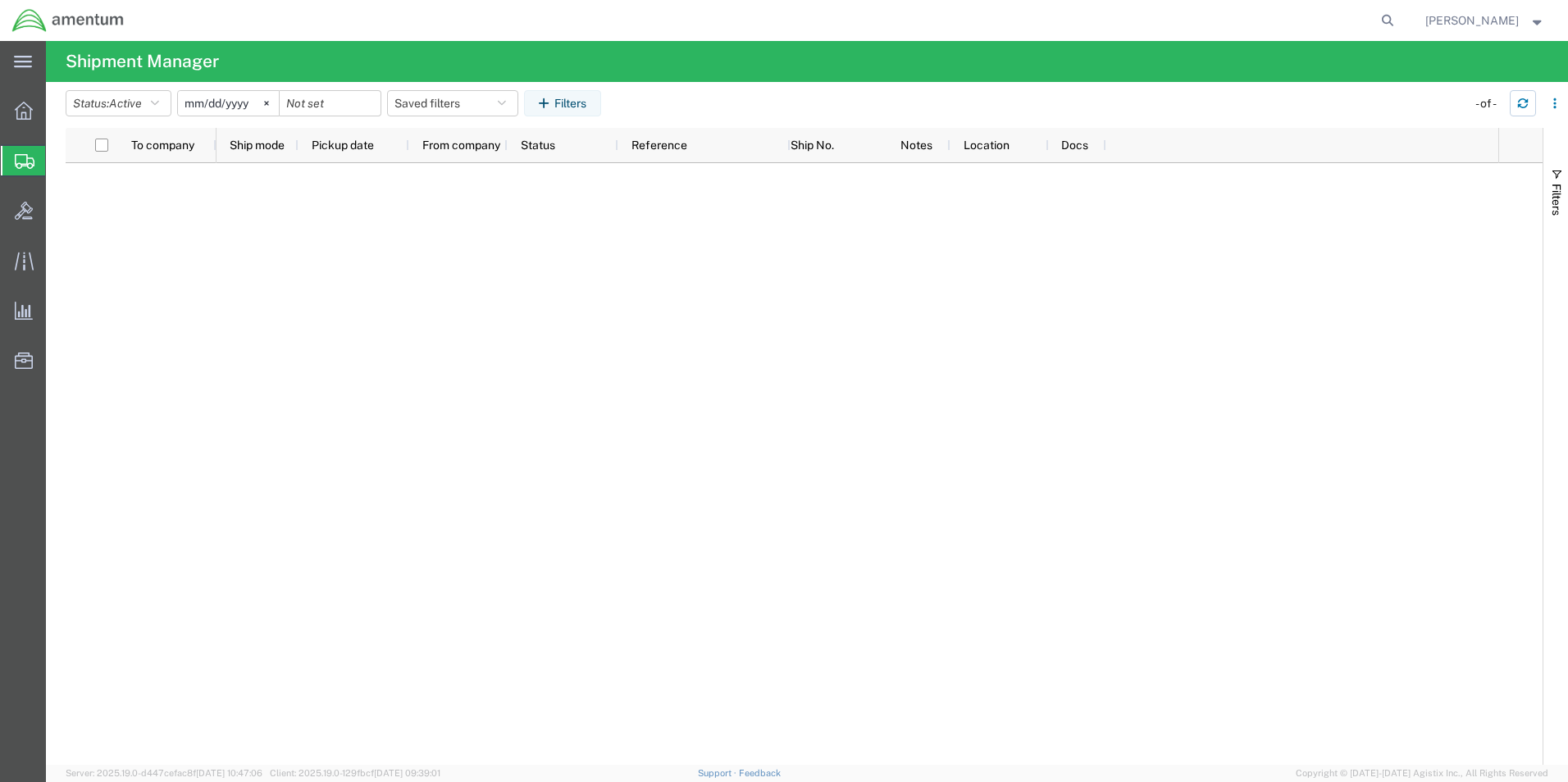
drag, startPoint x: 1516, startPoint y: 105, endPoint x: 1502, endPoint y: 109, distance: 14.6
click at [1516, 105] on button "button" at bounding box center [1523, 103] width 26 height 26
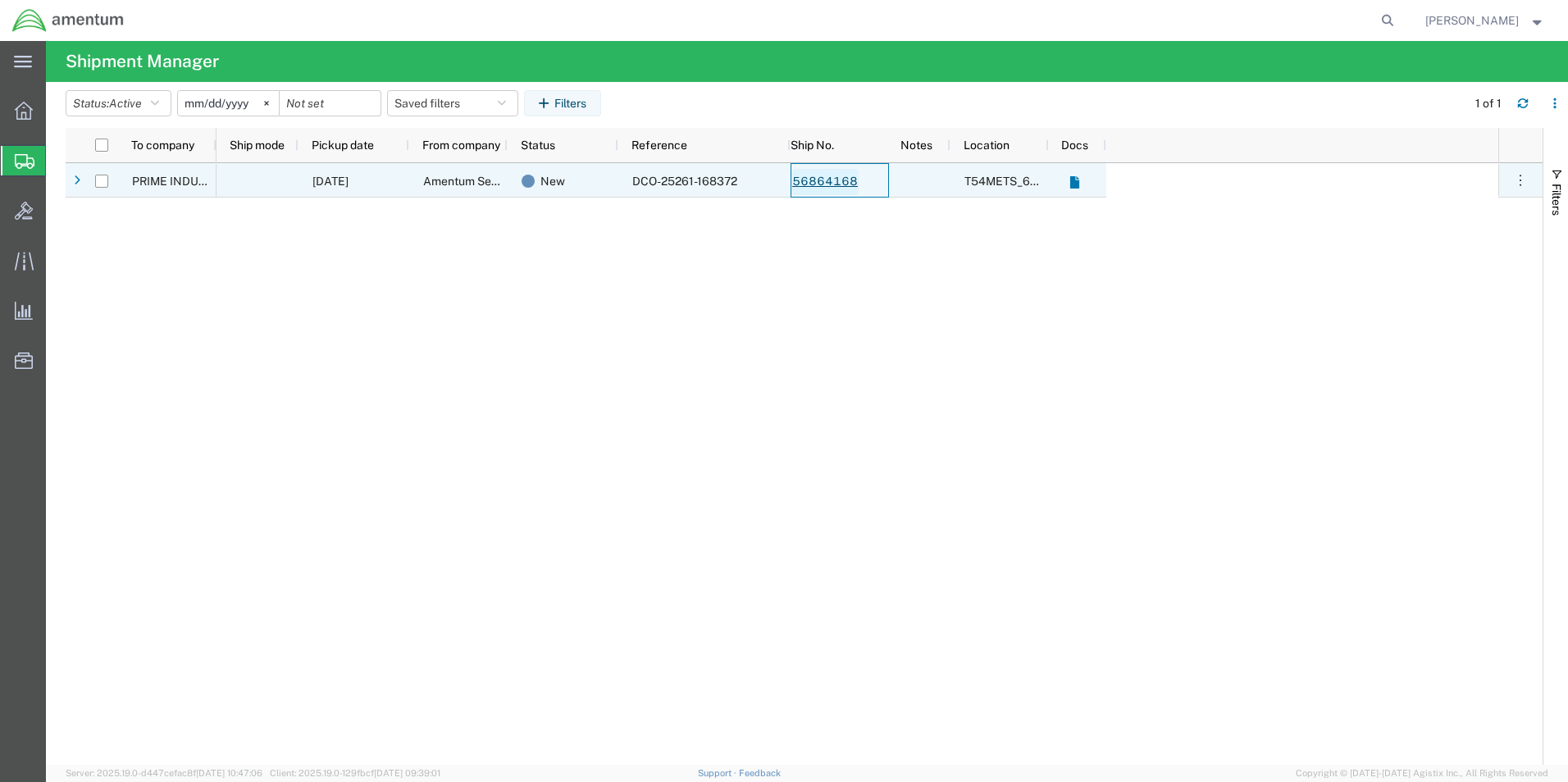
click at [828, 184] on link "56864168" at bounding box center [825, 182] width 67 height 26
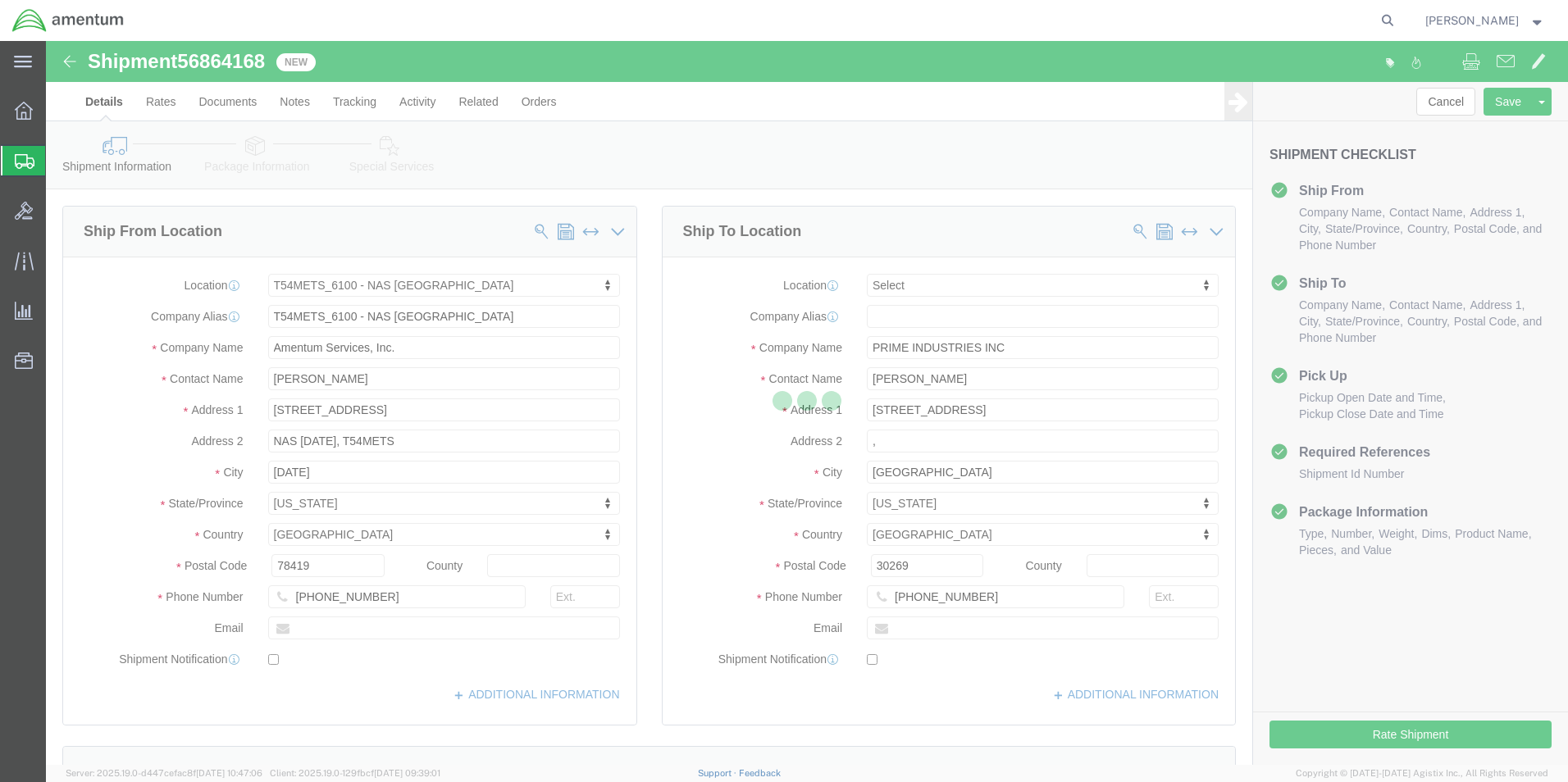
select select "67191"
select select
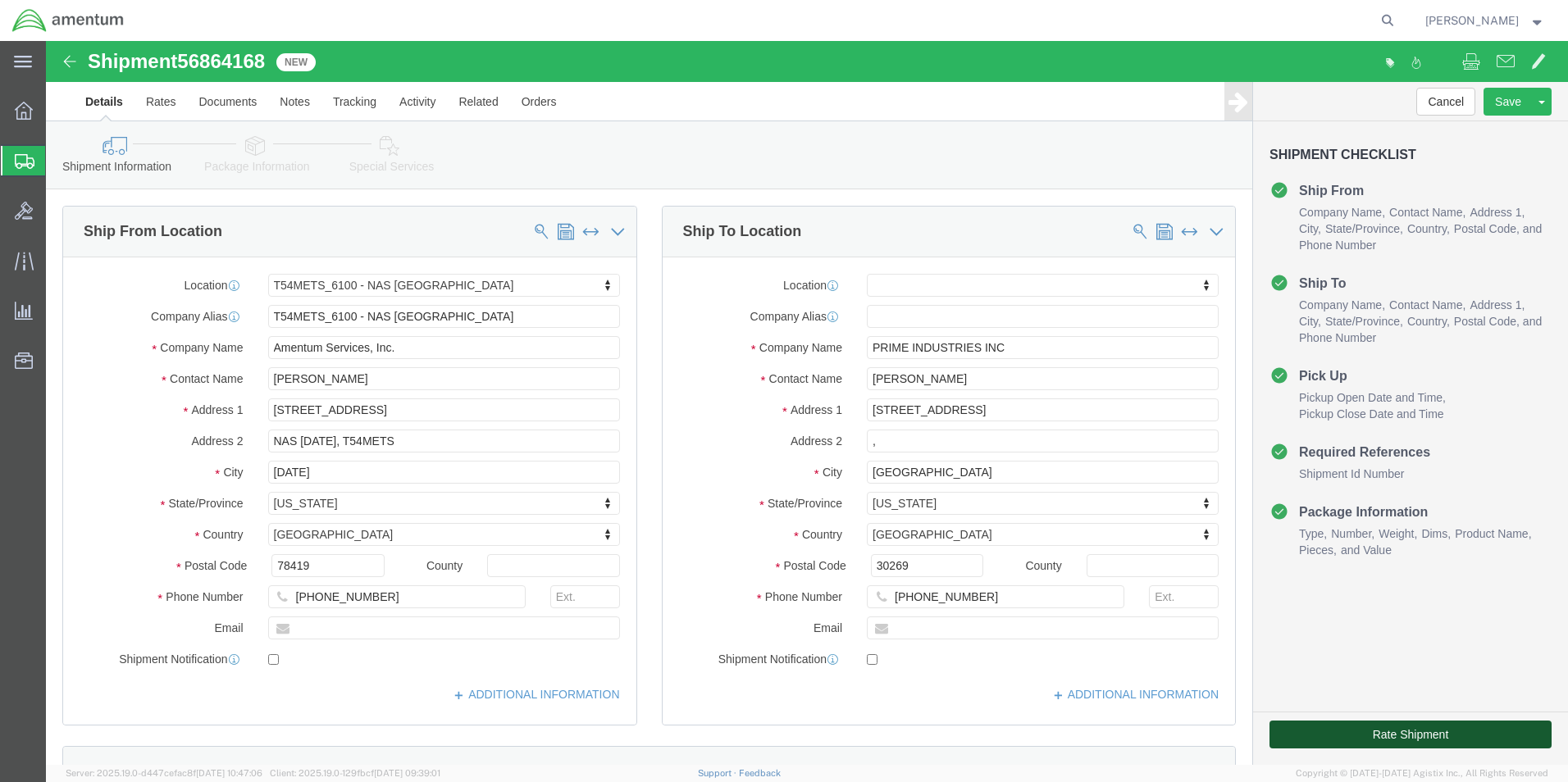
click button "Rate Shipment"
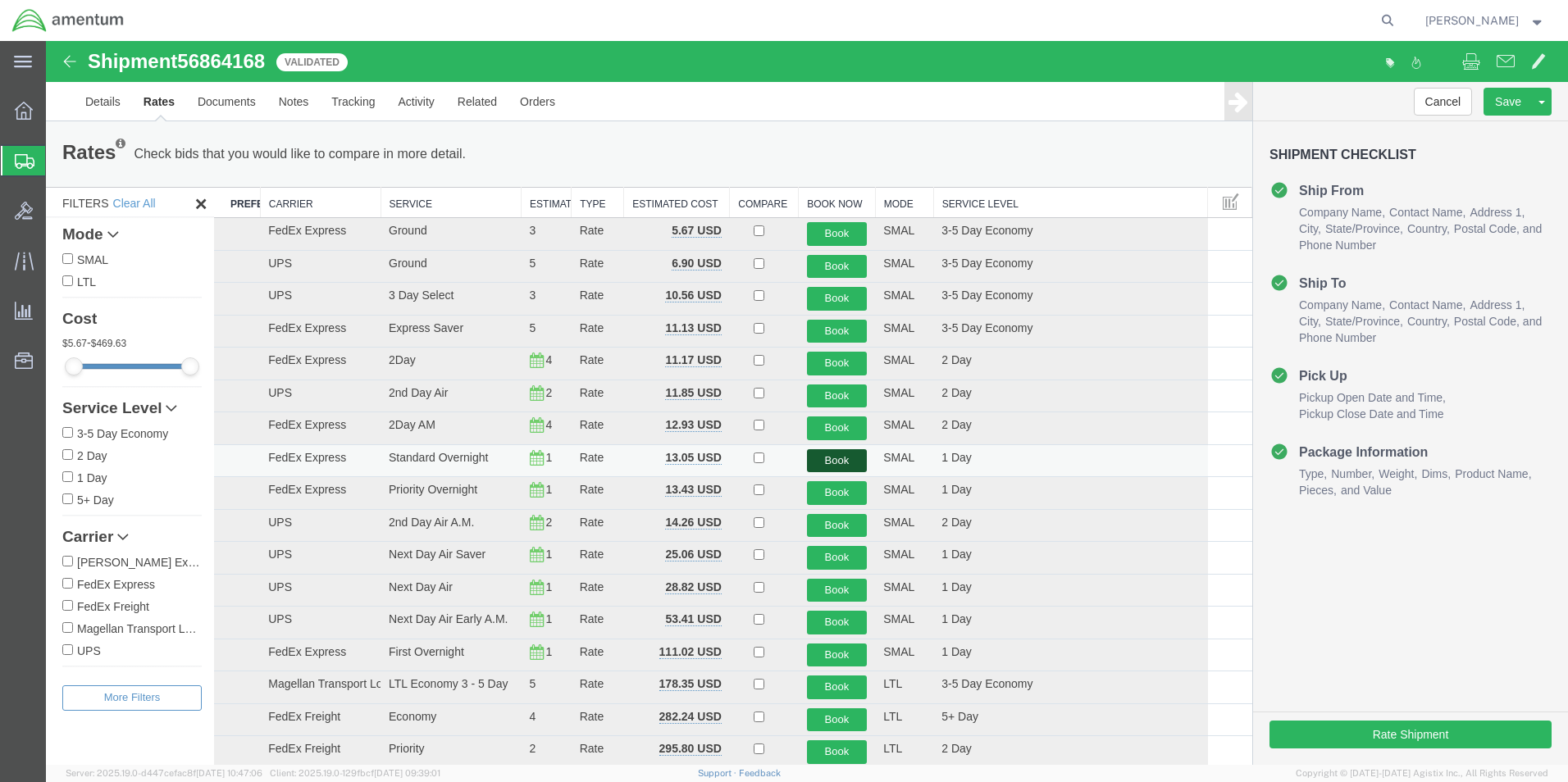
click at [835, 463] on button "Book" at bounding box center [838, 461] width 61 height 23
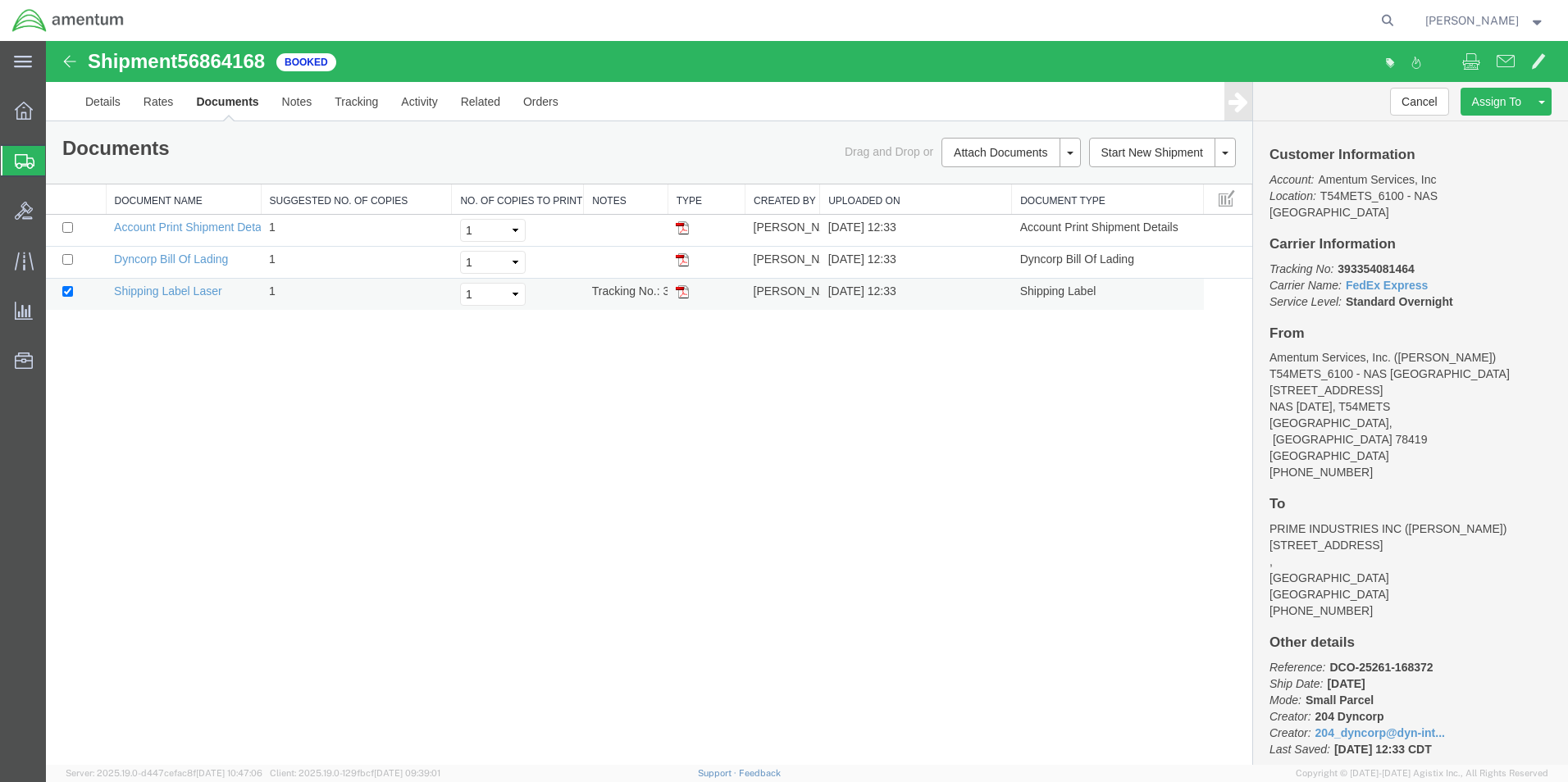
click at [684, 294] on img at bounding box center [681, 291] width 13 height 13
click at [21, 159] on icon at bounding box center [24, 161] width 20 height 15
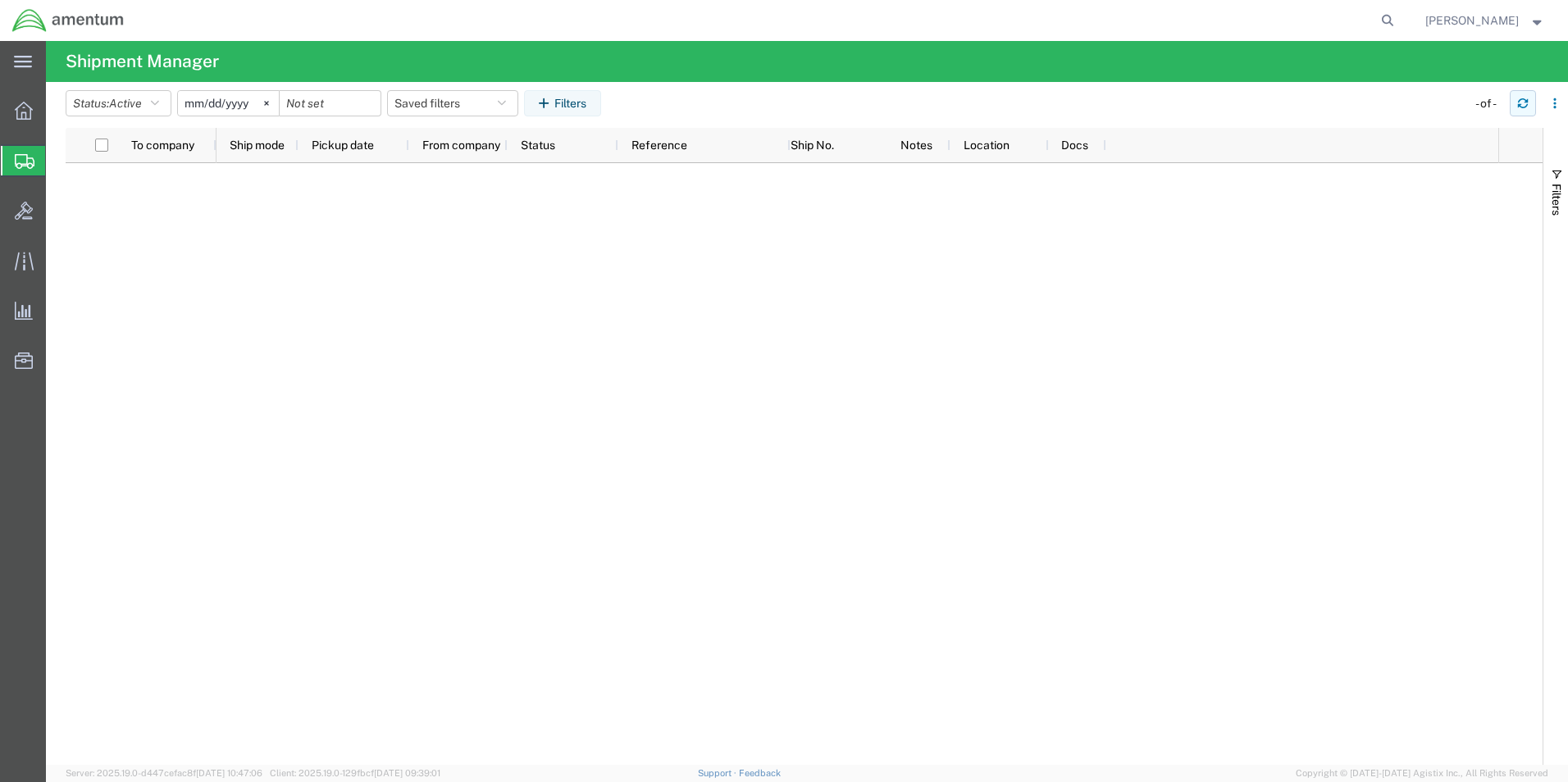
click at [1522, 106] on icon "button" at bounding box center [1523, 104] width 12 height 12
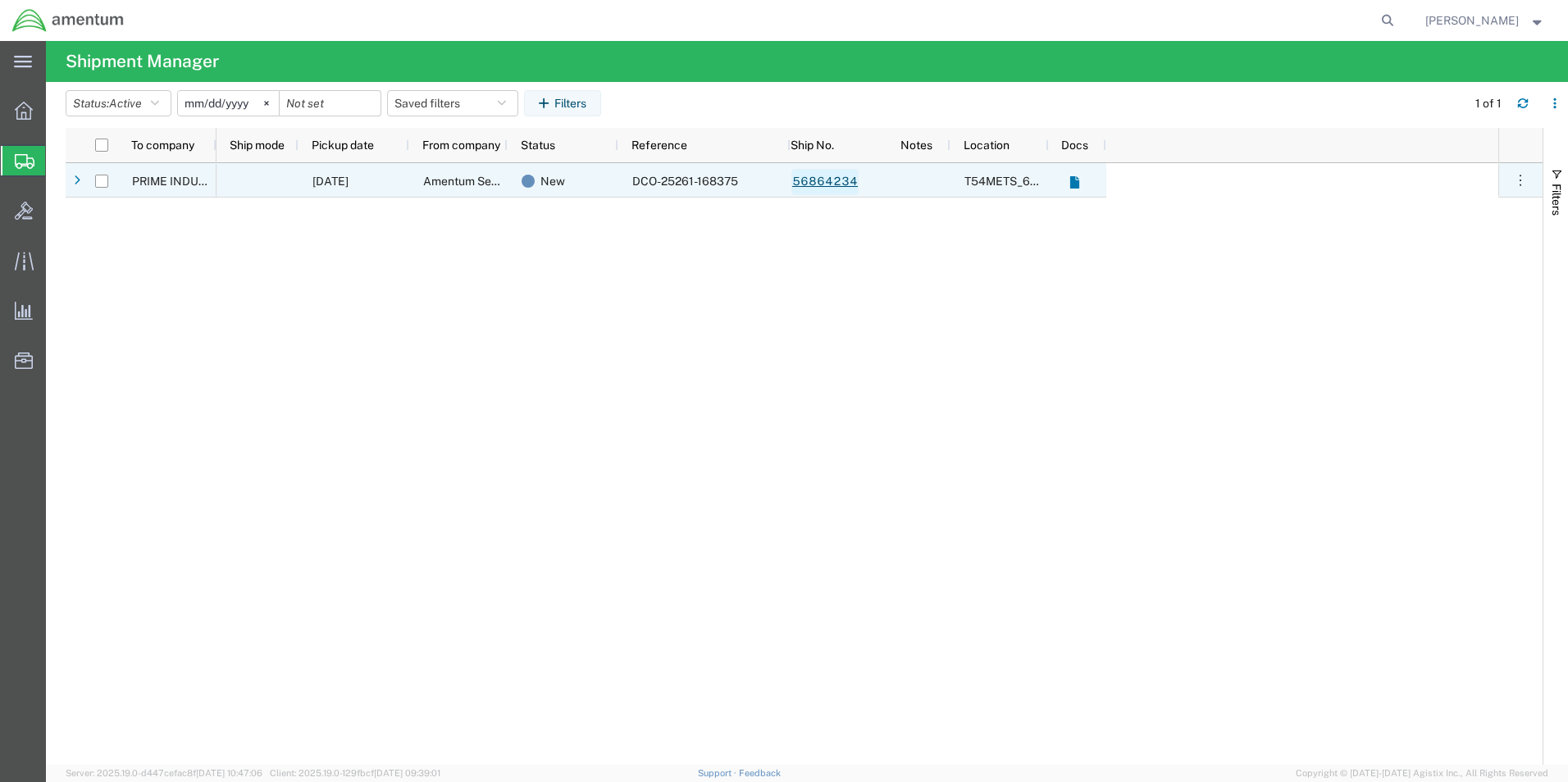
click at [836, 181] on link "56864234" at bounding box center [825, 182] width 67 height 26
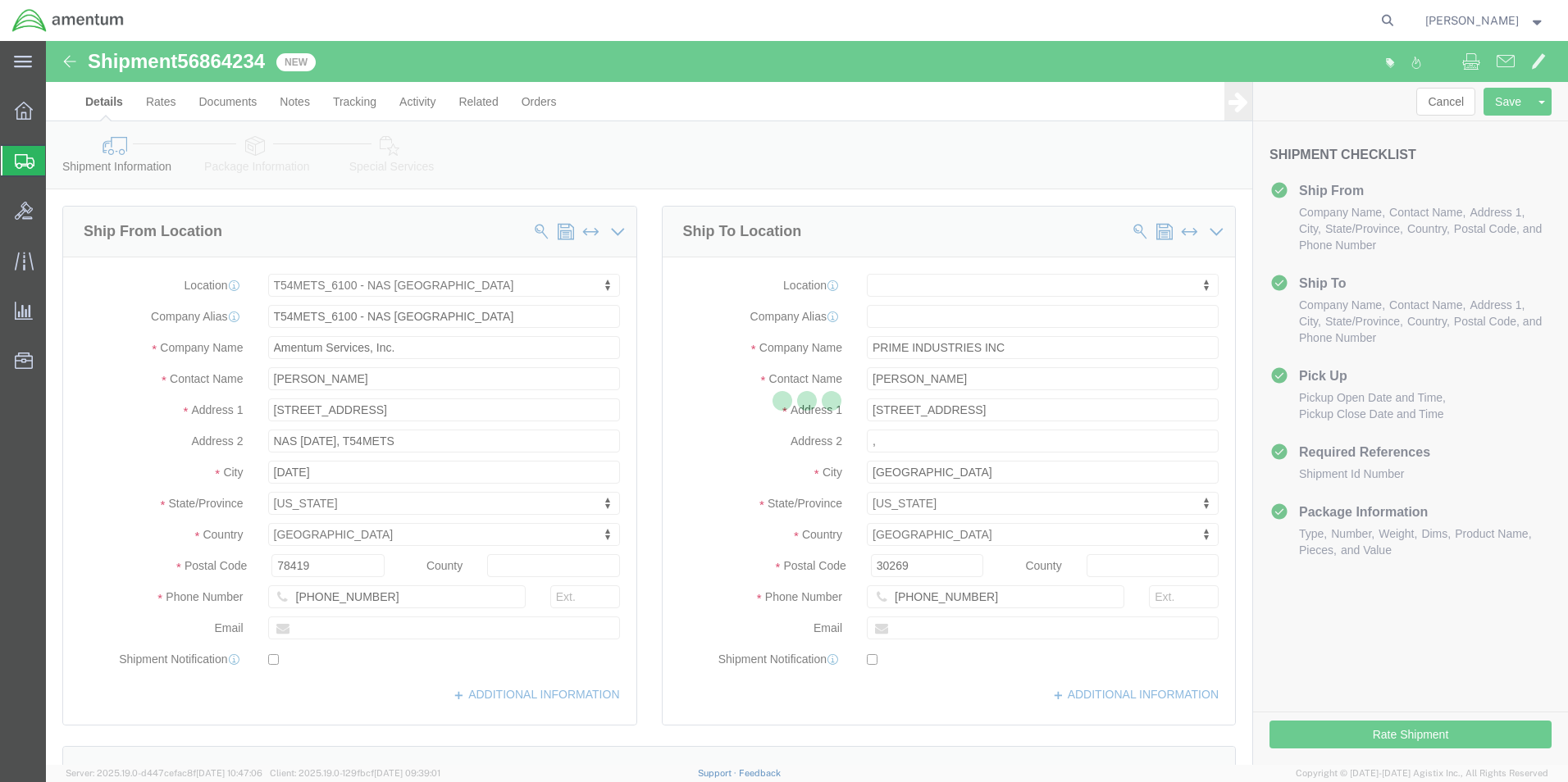
select select "67191"
select select
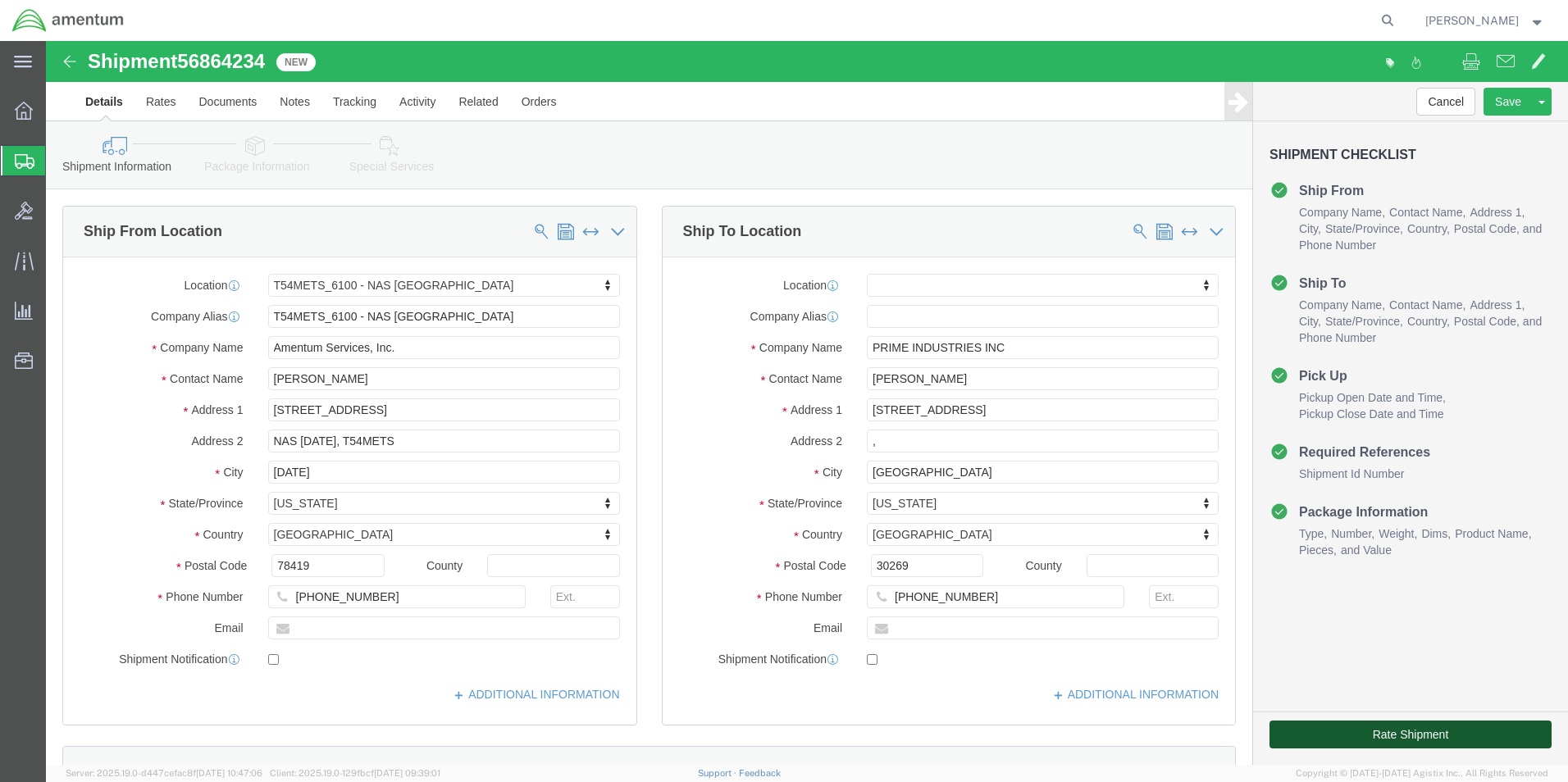
click button "Rate Shipment"
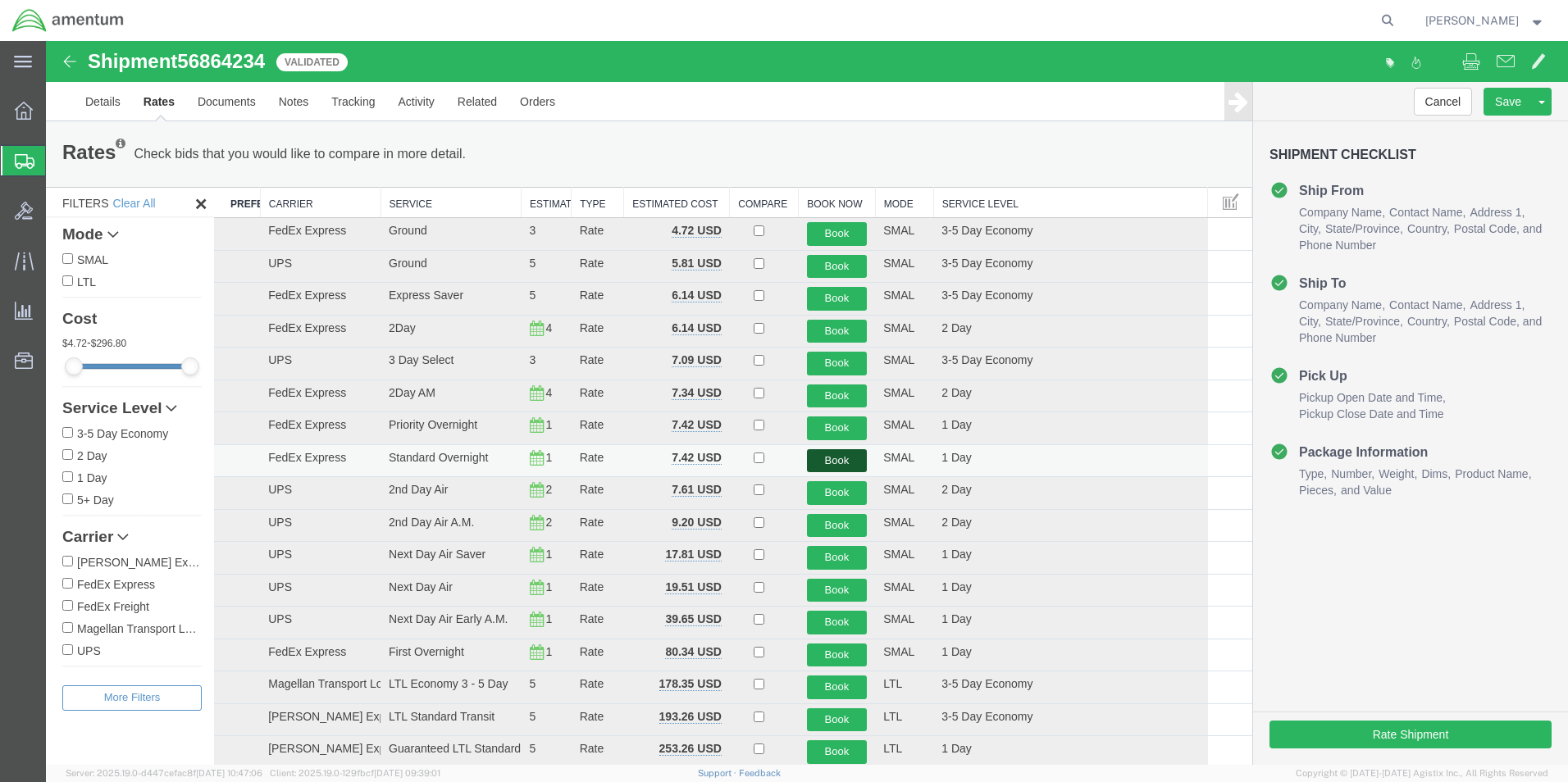
click at [845, 466] on button "Book" at bounding box center [838, 461] width 61 height 23
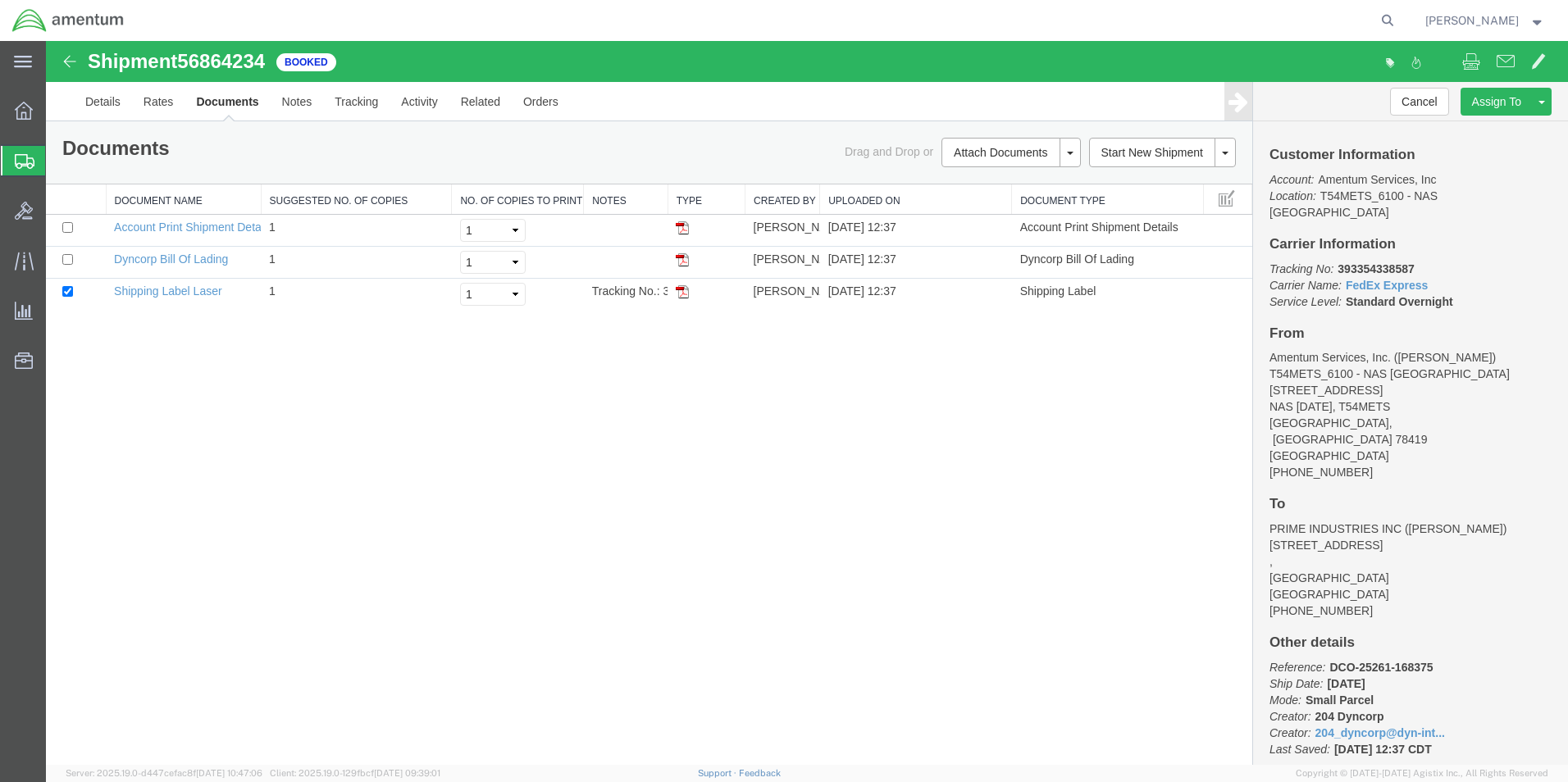
drag, startPoint x: 682, startPoint y: 294, endPoint x: 383, endPoint y: 409, distance: 320.4
click at [682, 294] on img at bounding box center [681, 291] width 13 height 13
click at [22, 163] on icon at bounding box center [24, 161] width 20 height 15
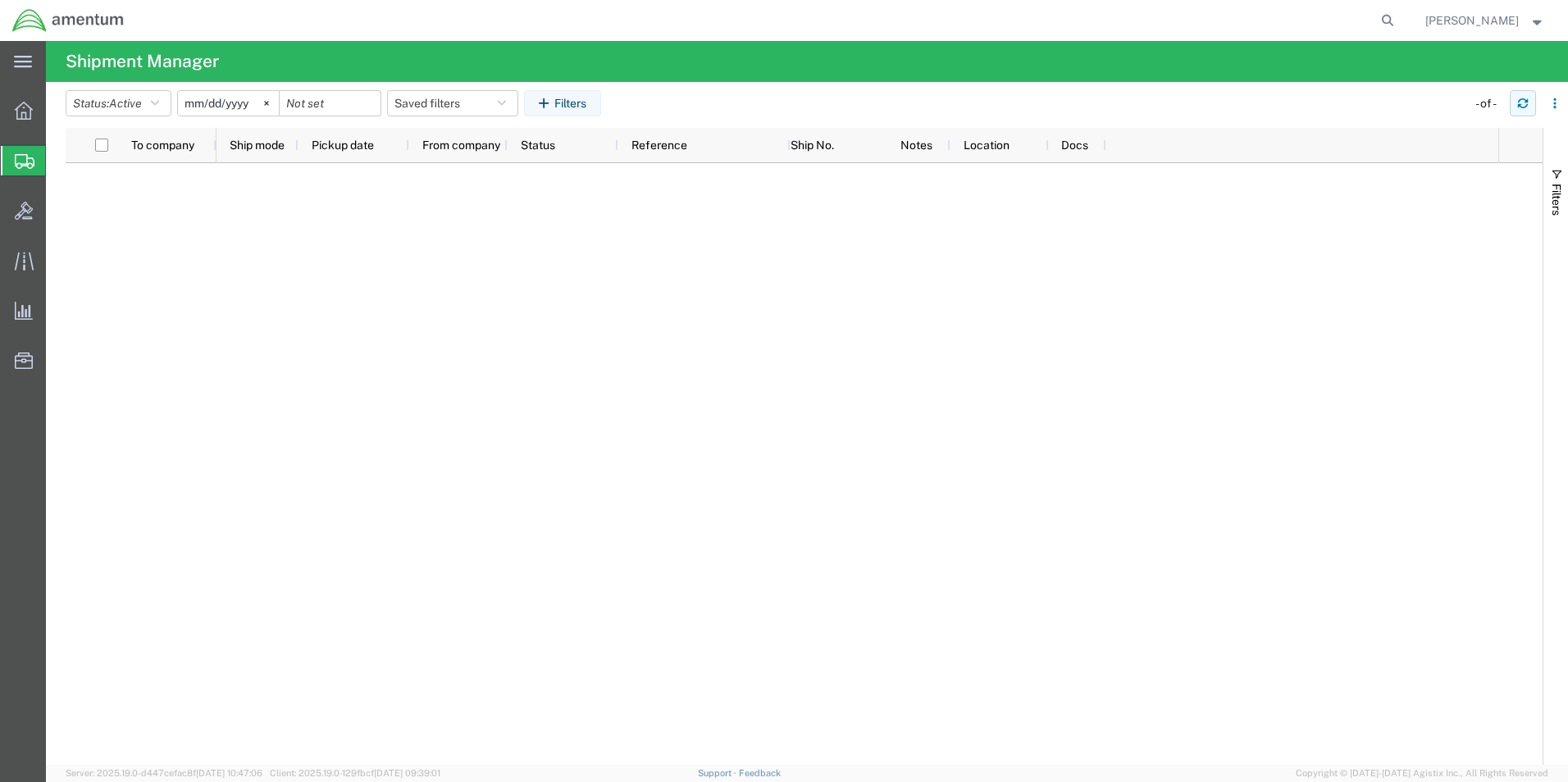
click at [1522, 103] on icon "button" at bounding box center [1523, 104] width 12 height 12
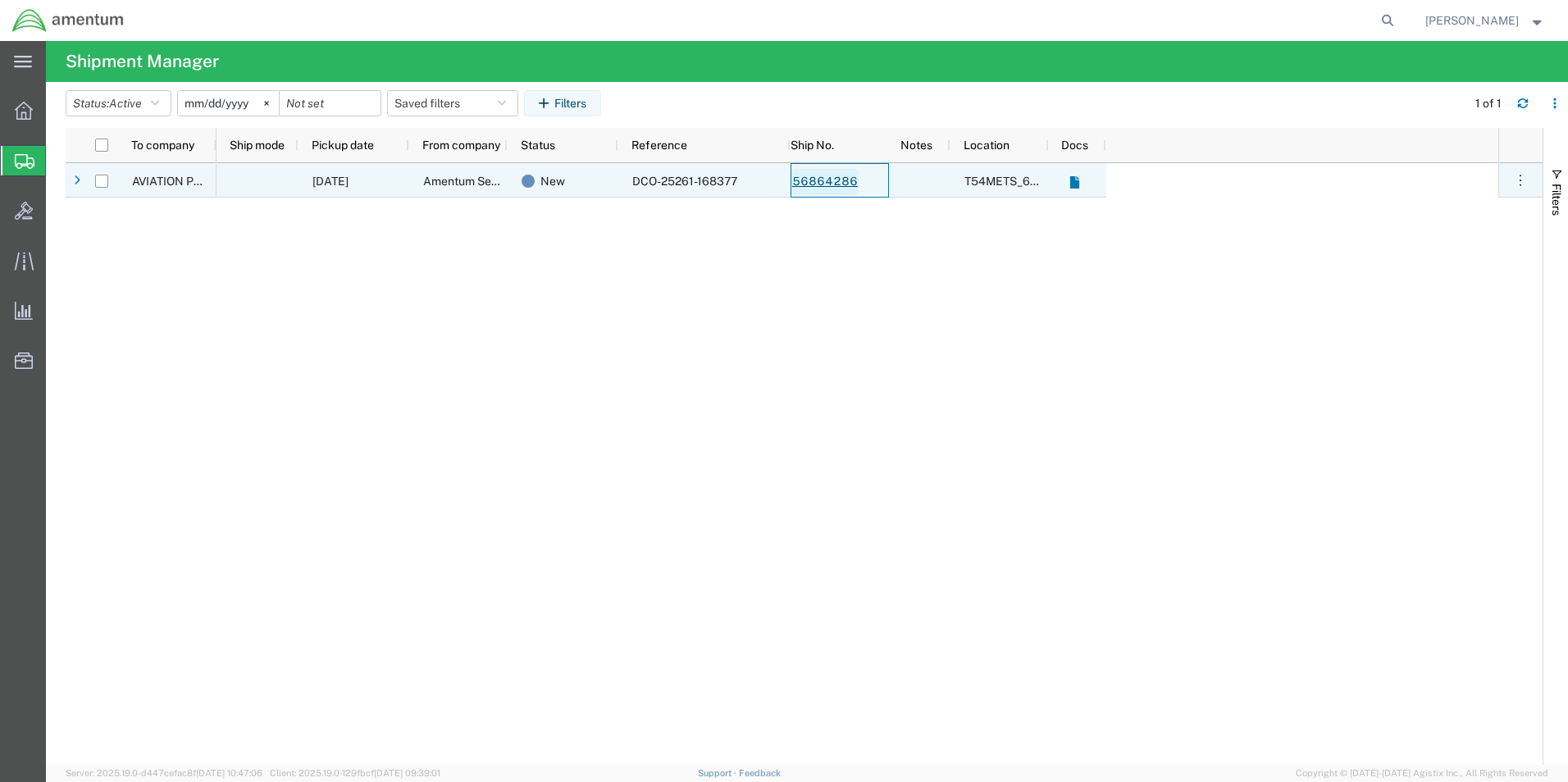
click at [833, 179] on link "56864286" at bounding box center [825, 182] width 67 height 26
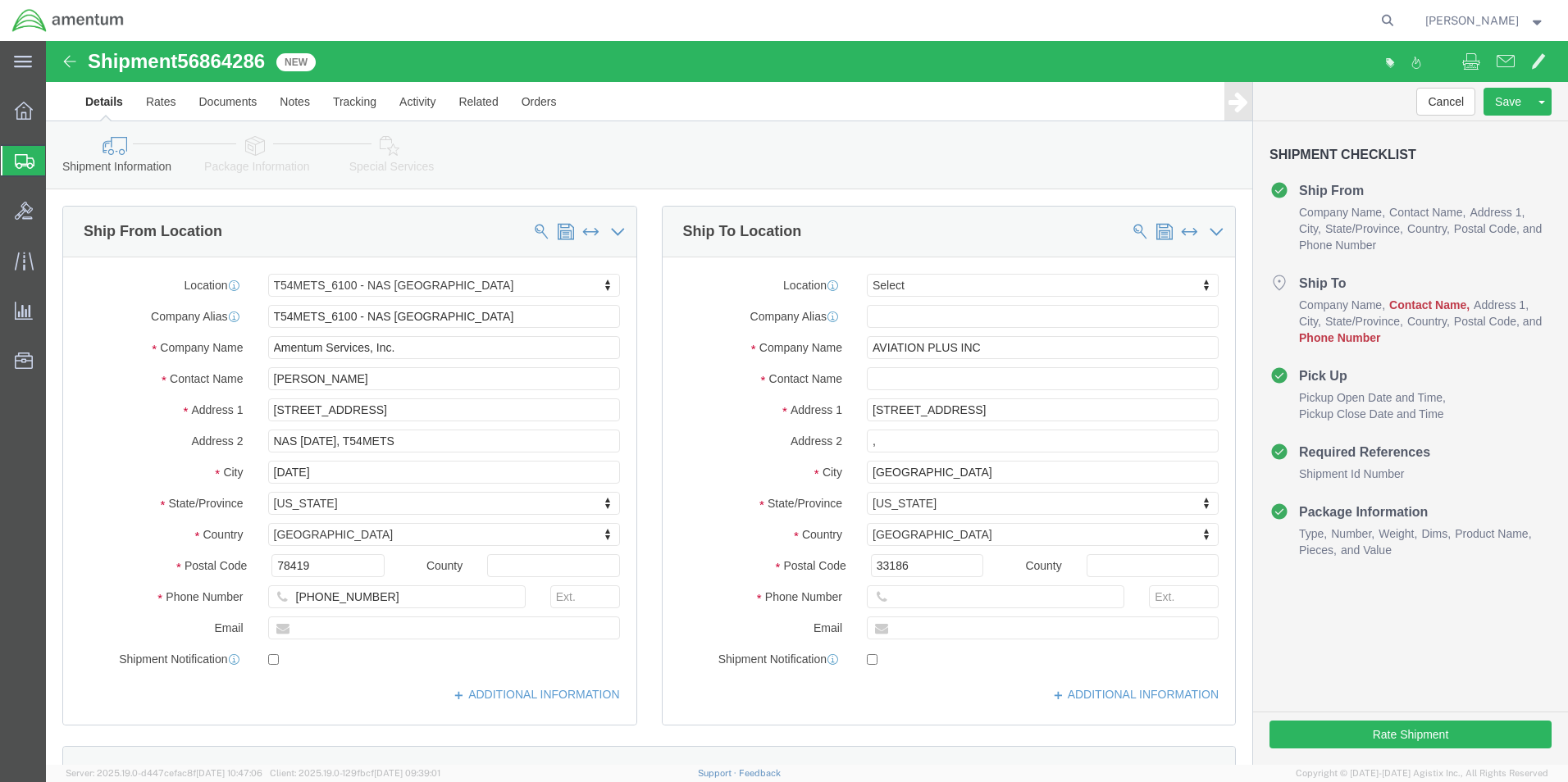
select select "67191"
select select
click input "text"
type input "EDD"
click p "- AVIATION PLUS INC - ([PERSON_NAME]) [STREET_ADDRESS]"
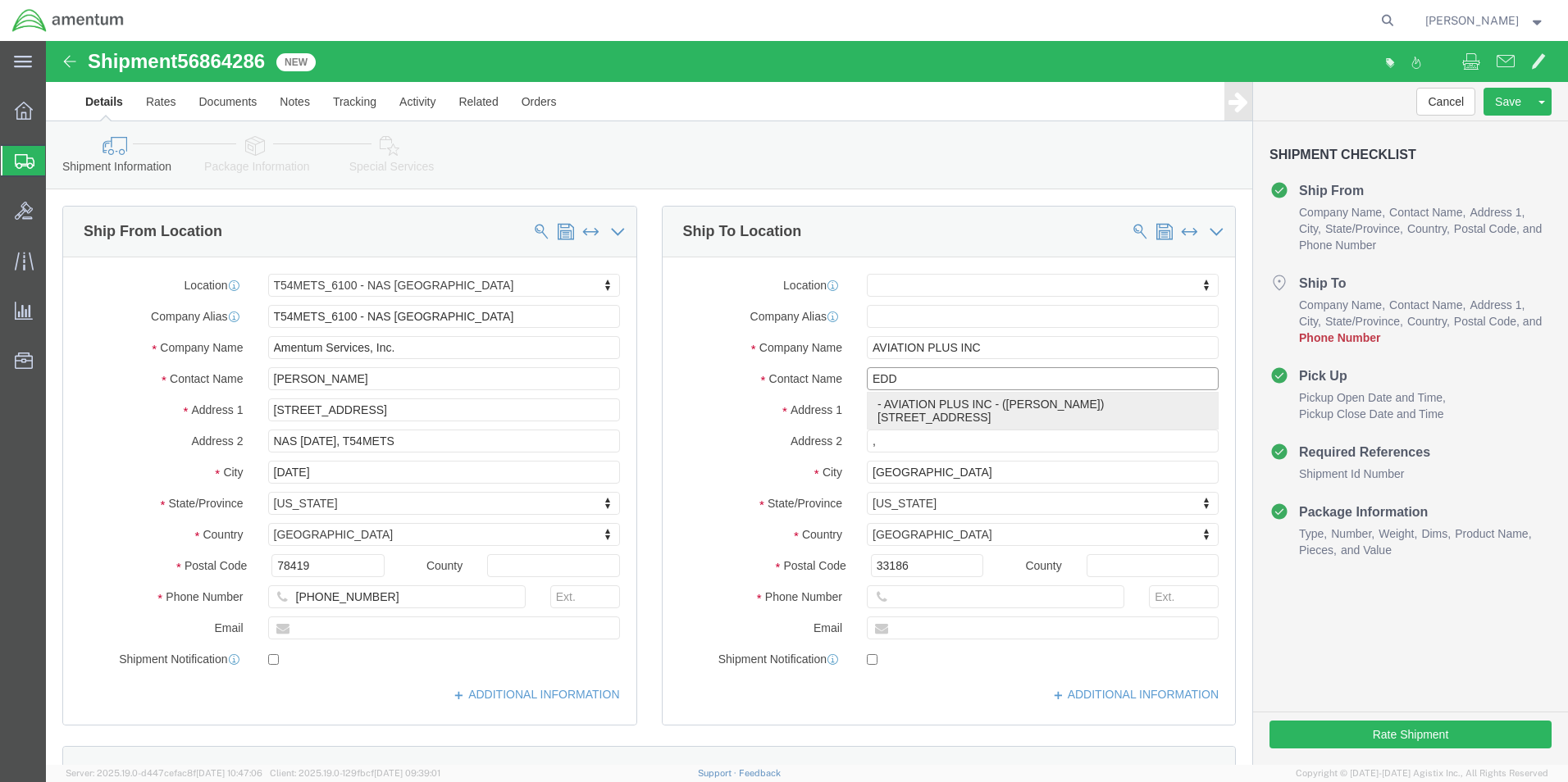
select select
type input "[PHONE_NUMBER]"
type input "[PERSON_NAME]"
select select "FL"
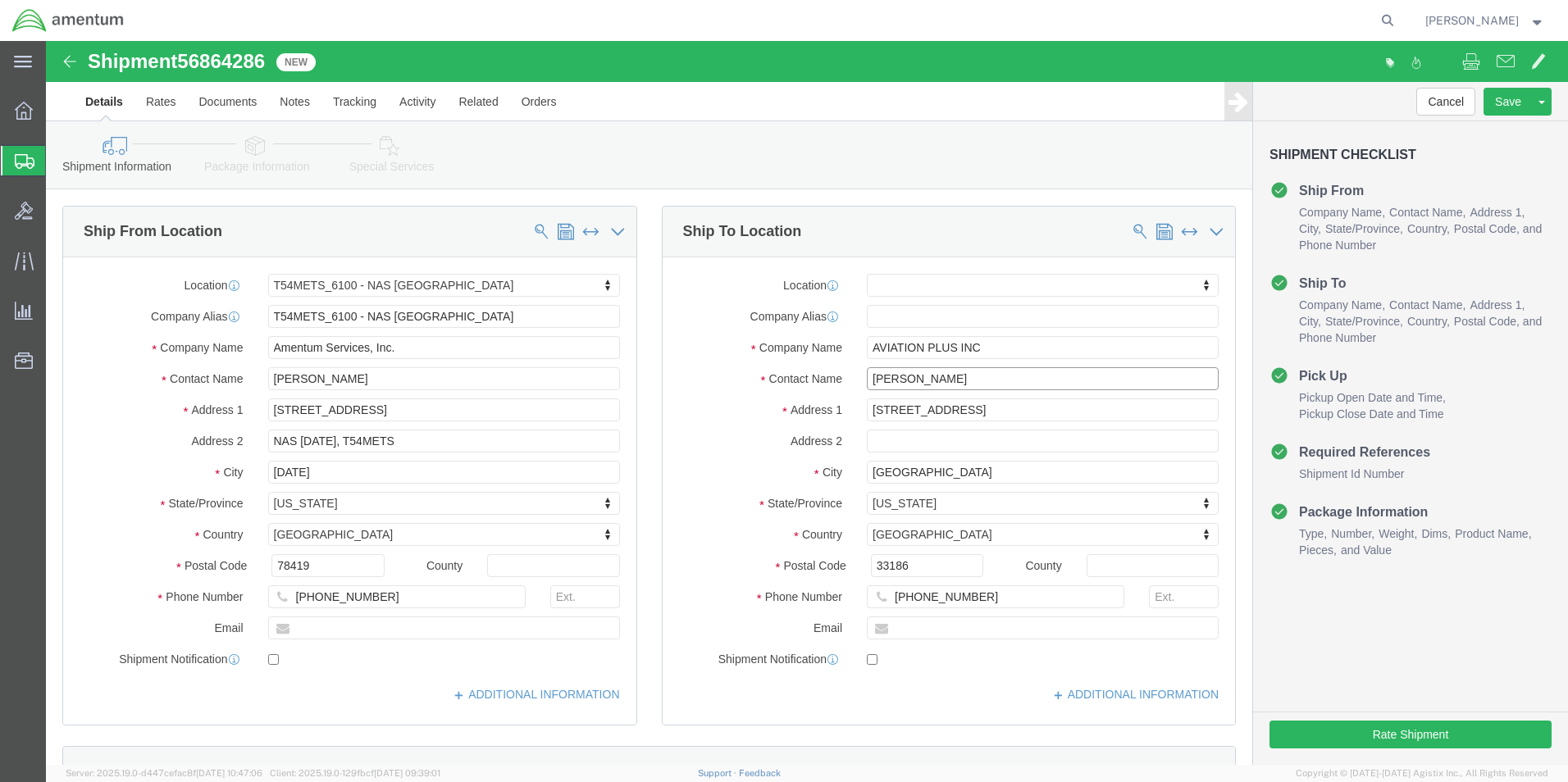
type input "[PERSON_NAME]"
click div "Shipment Checklist Ship From Company Name Contact Name Address 1 City State/Pro…"
click button "Rate Shipment"
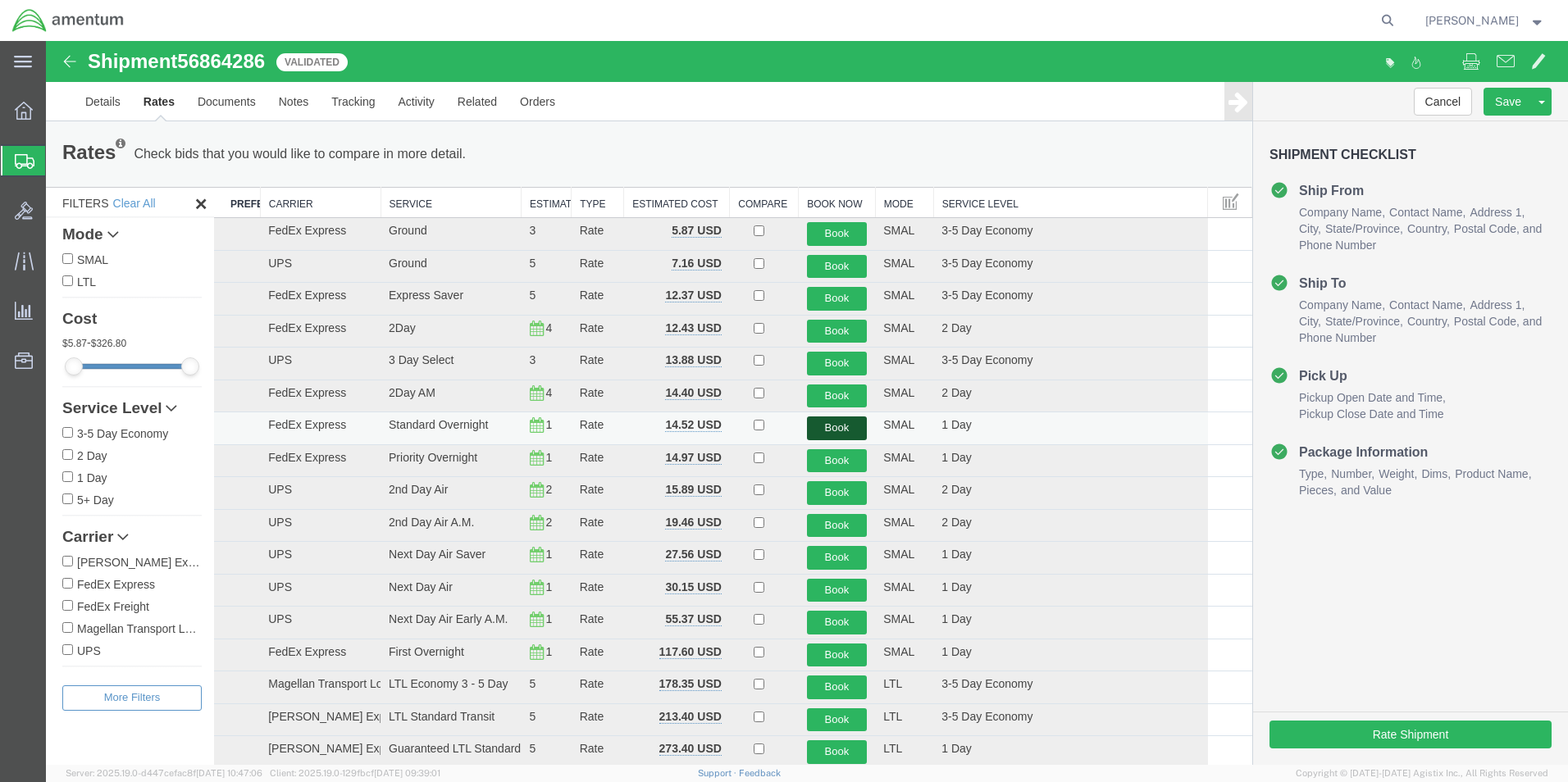
click at [846, 427] on button "Book" at bounding box center [838, 428] width 61 height 23
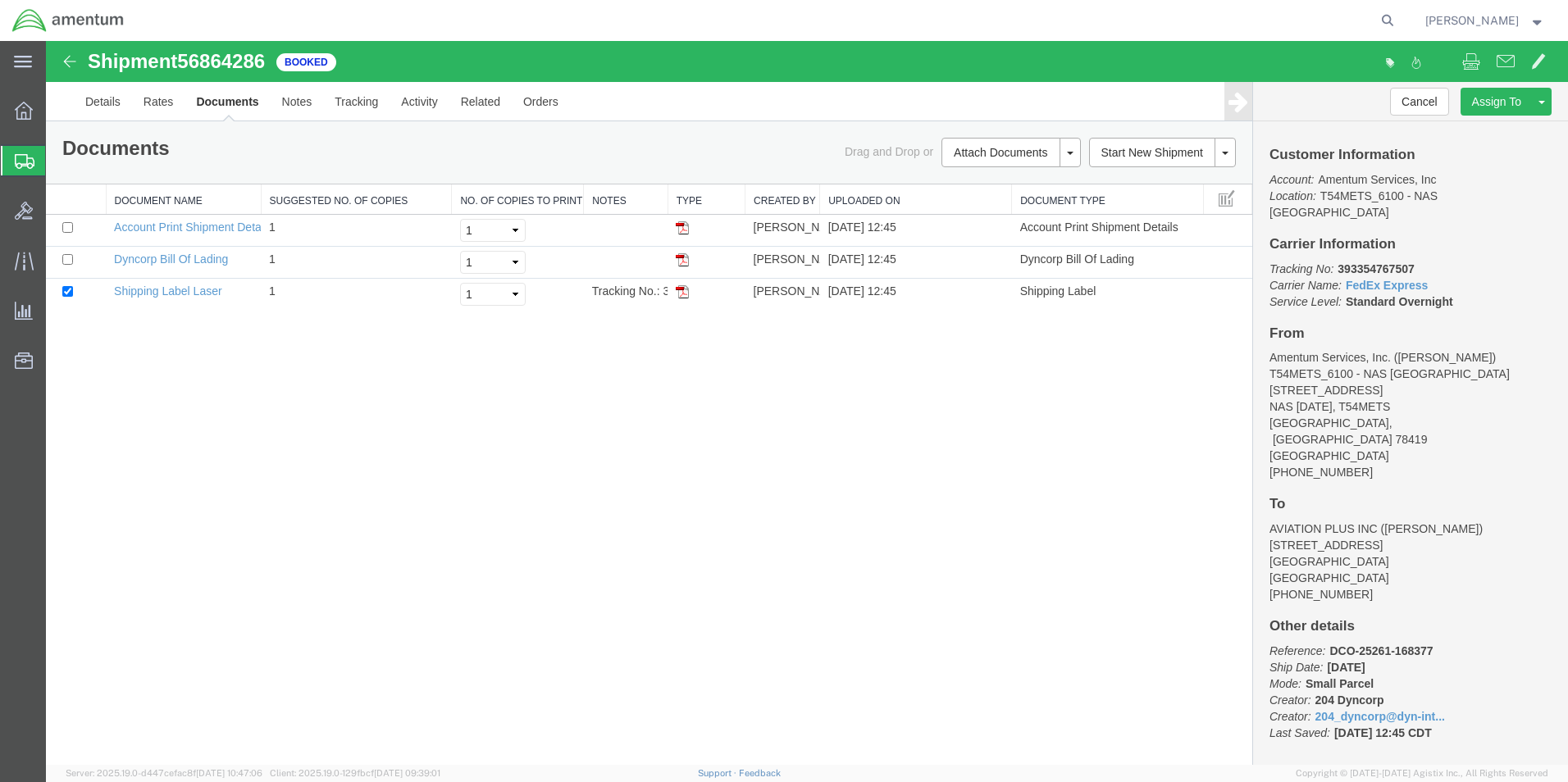
drag, startPoint x: 687, startPoint y: 296, endPoint x: 1074, endPoint y: 445, distance: 414.7
click at [687, 296] on img at bounding box center [681, 291] width 13 height 13
click at [21, 160] on icon at bounding box center [24, 161] width 20 height 15
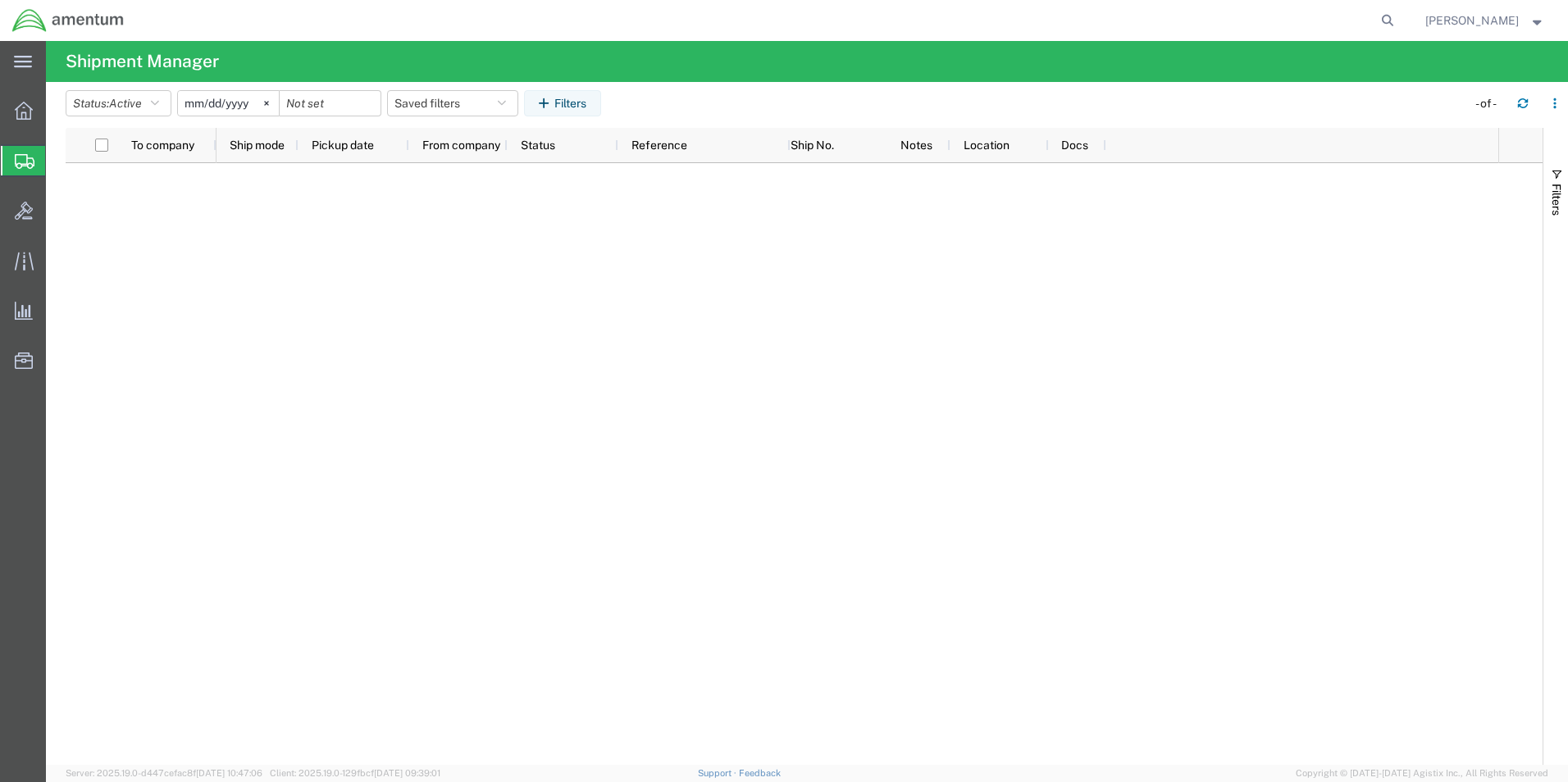
click at [0, 0] on span "Create Shipment" at bounding box center [0, 0] width 0 height 0
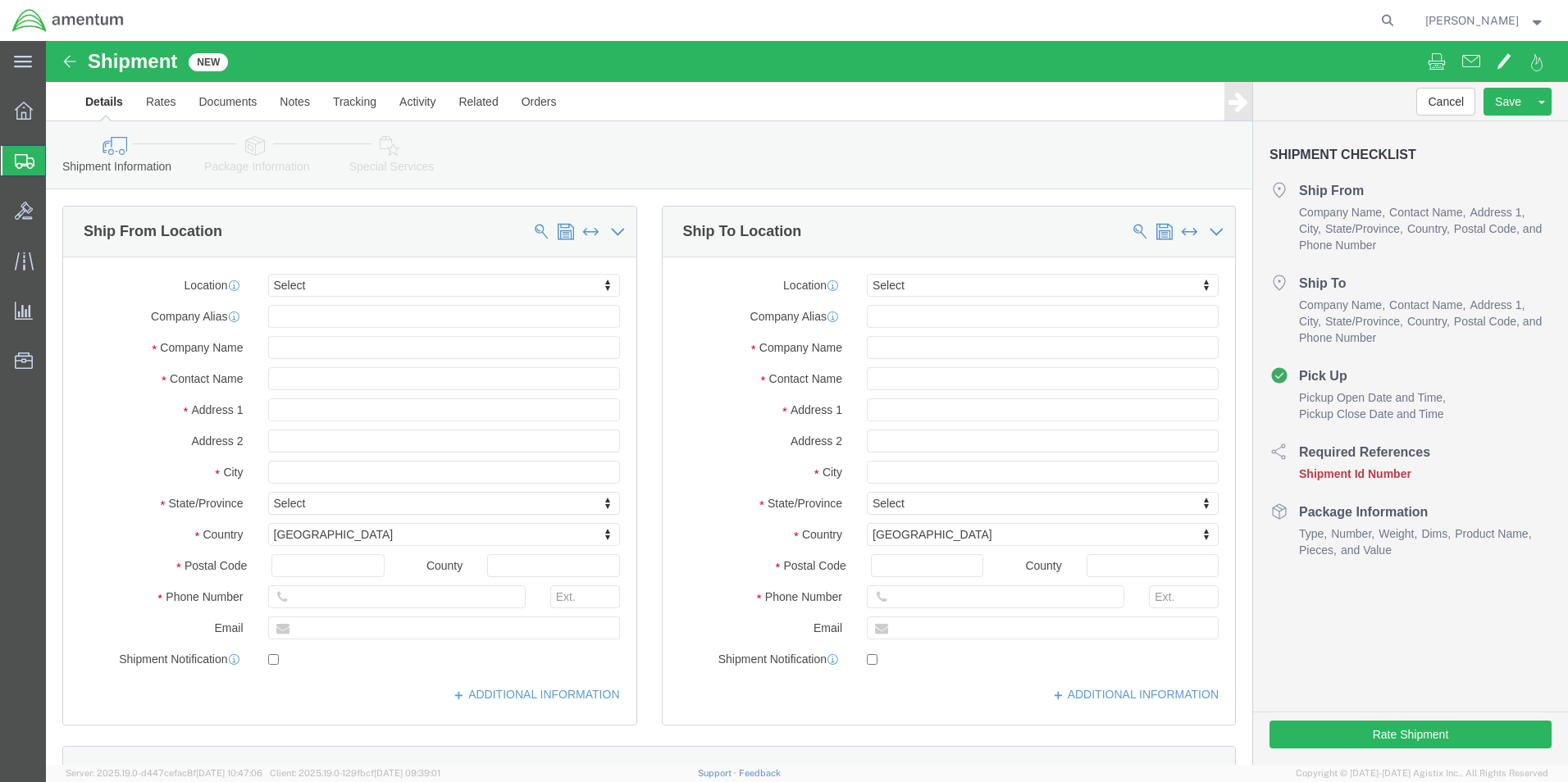
select select
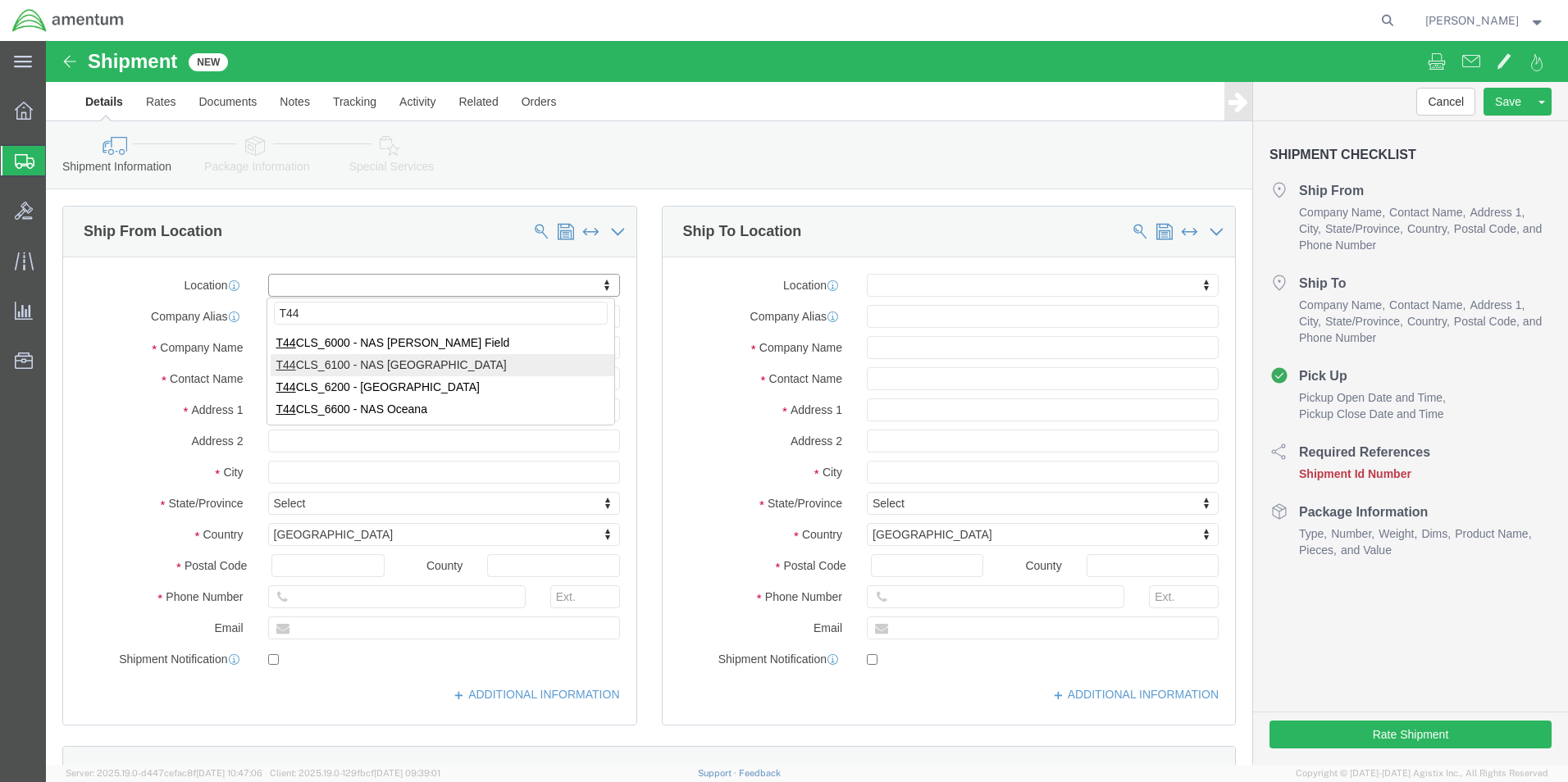
type input "T44"
select select "42673"
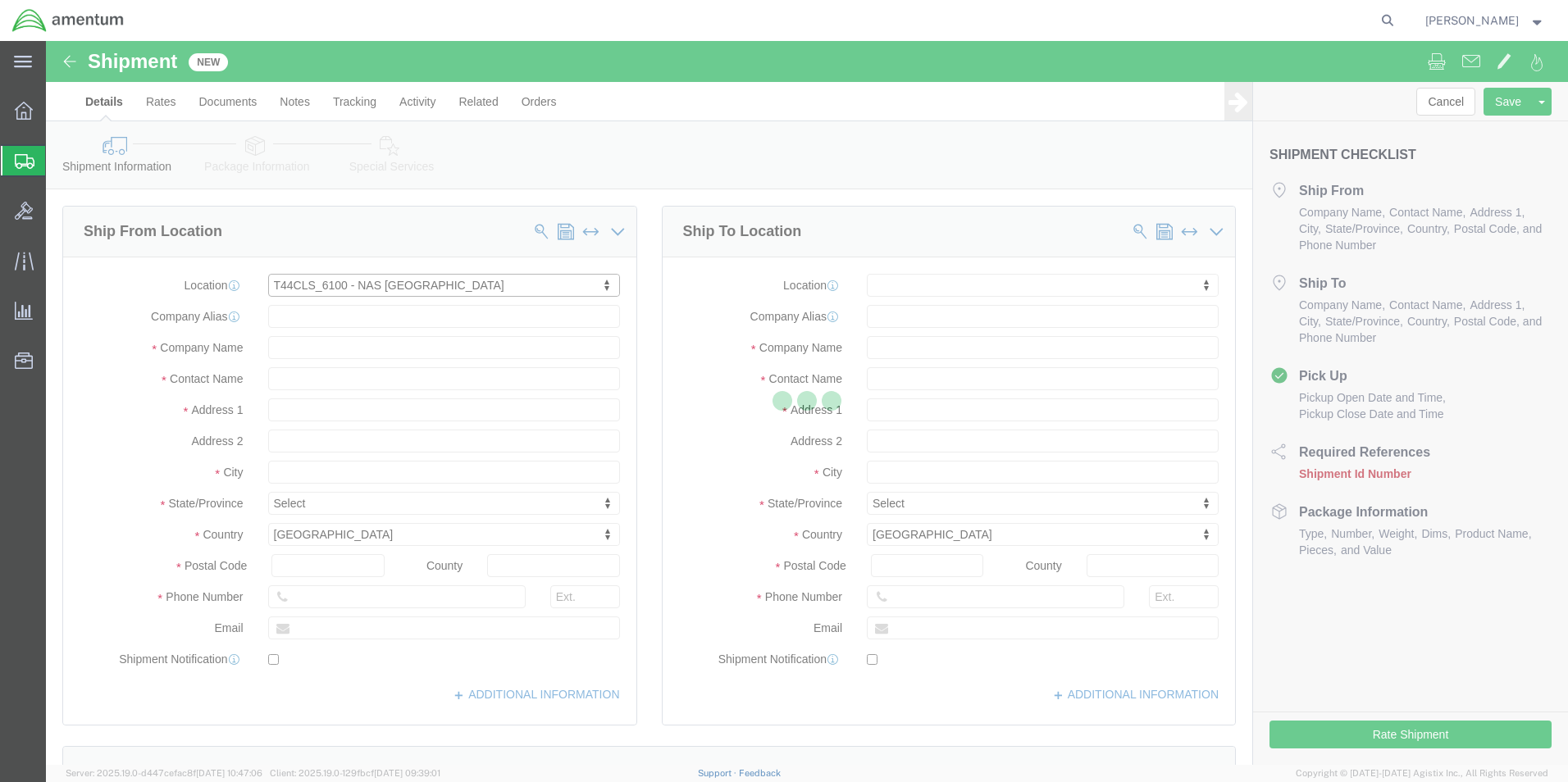
type input "[STREET_ADDRESS]"
type input "NAS [DATE]"
type input "78419"
type input "Amentum Services, Inc."
type input "[DATE]"
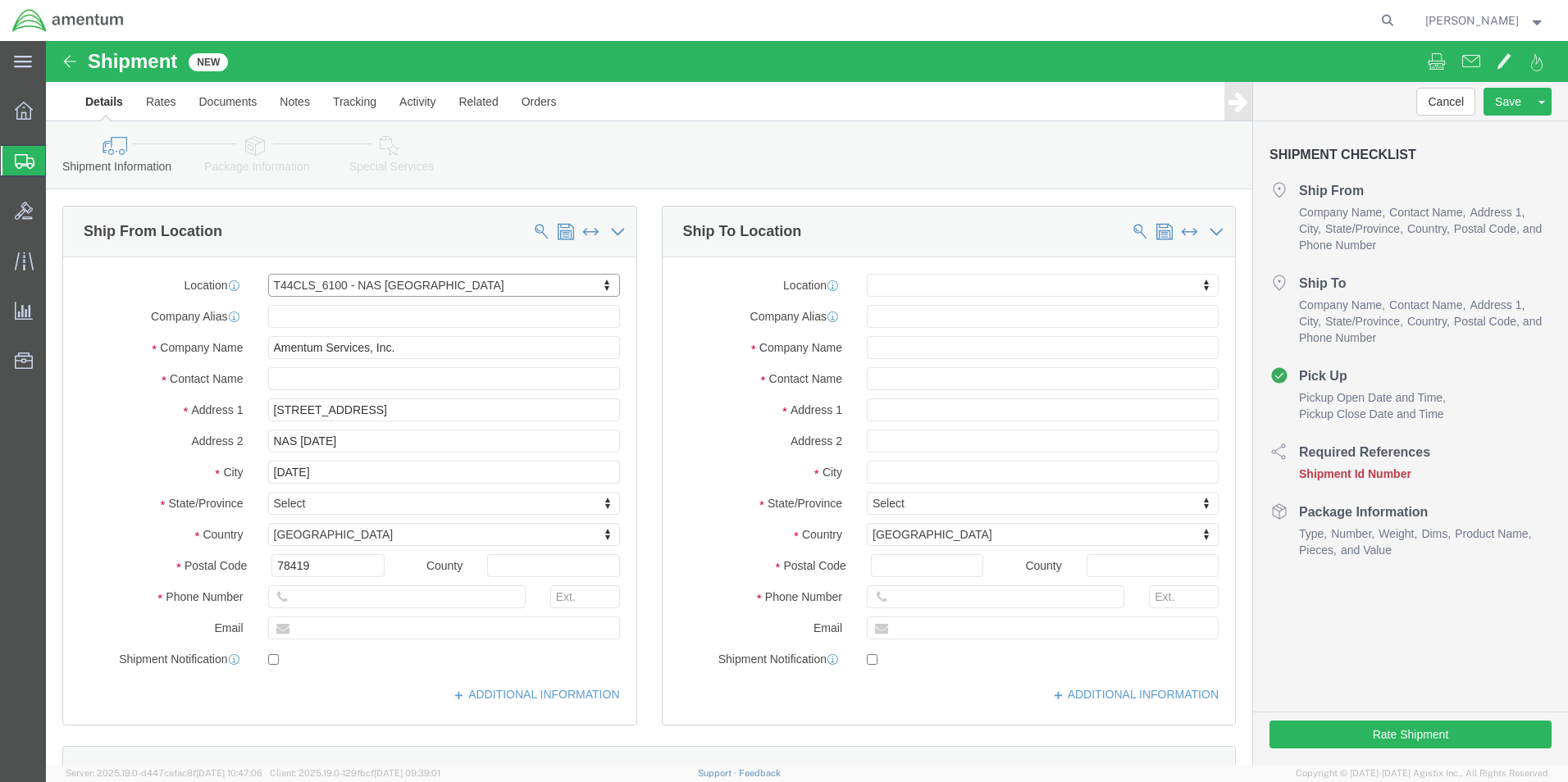
select select "[GEOGRAPHIC_DATA]"
click input "text"
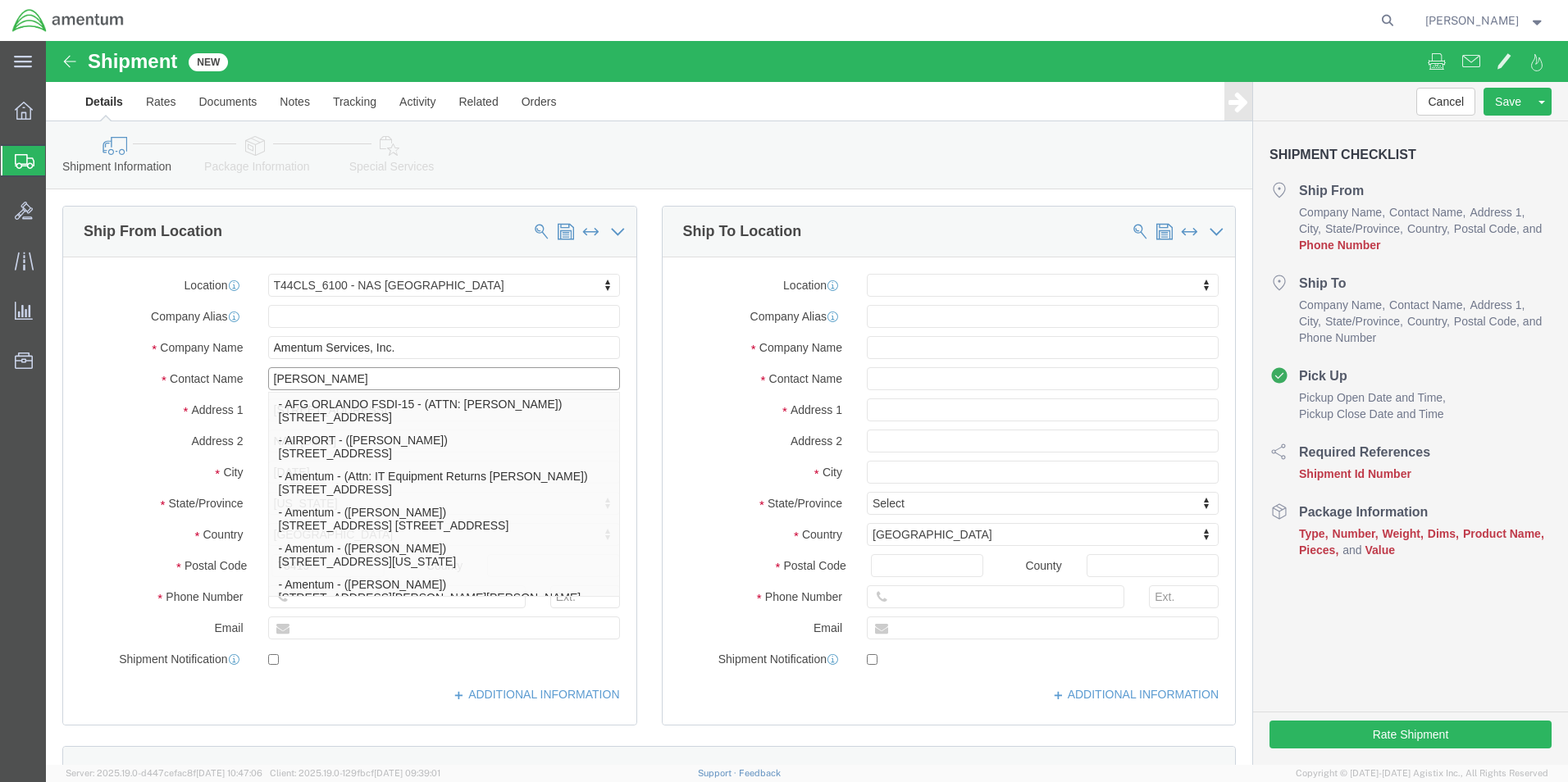
type input "J"
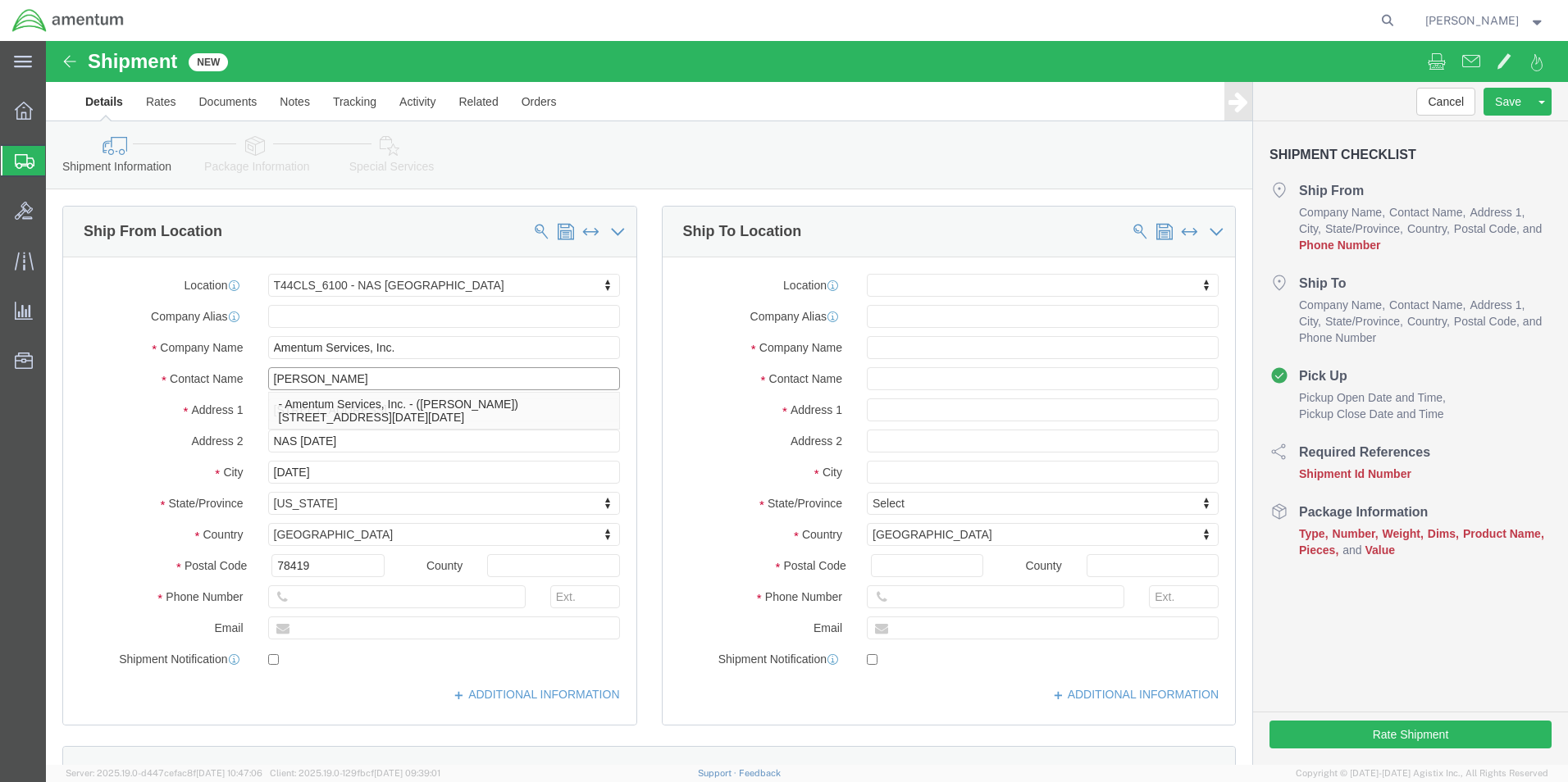
type input "[PERSON_NAME]"
click input "text"
type input "361961-3457"
click input "text"
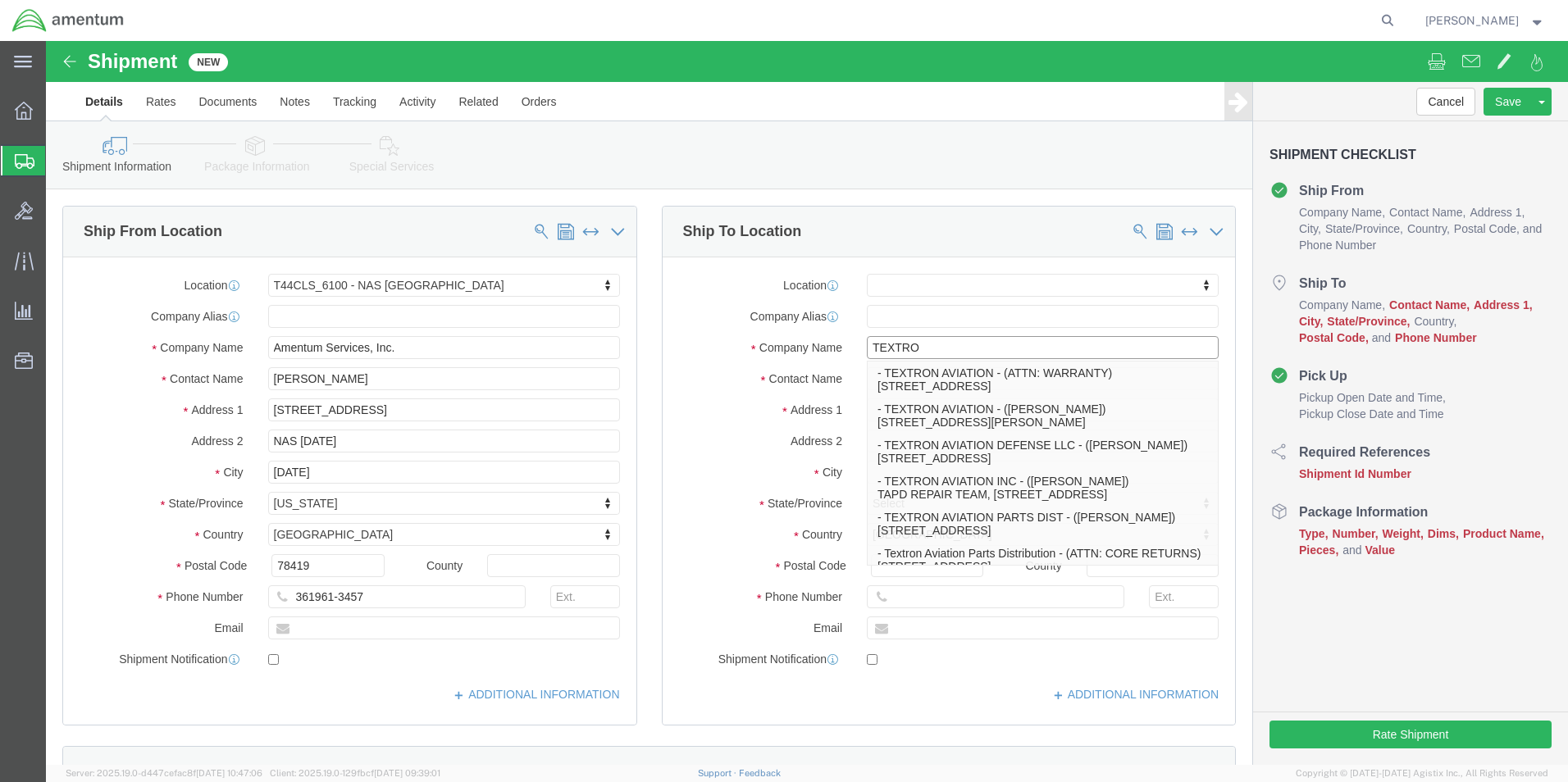
type input "TEXTRON"
click p "- TEXTRON AVIATION - (ATTN: WARRANTY) [STREET_ADDRESS]"
select select
type input "[STREET_ADDRESS]"
type input "DOCK R5"
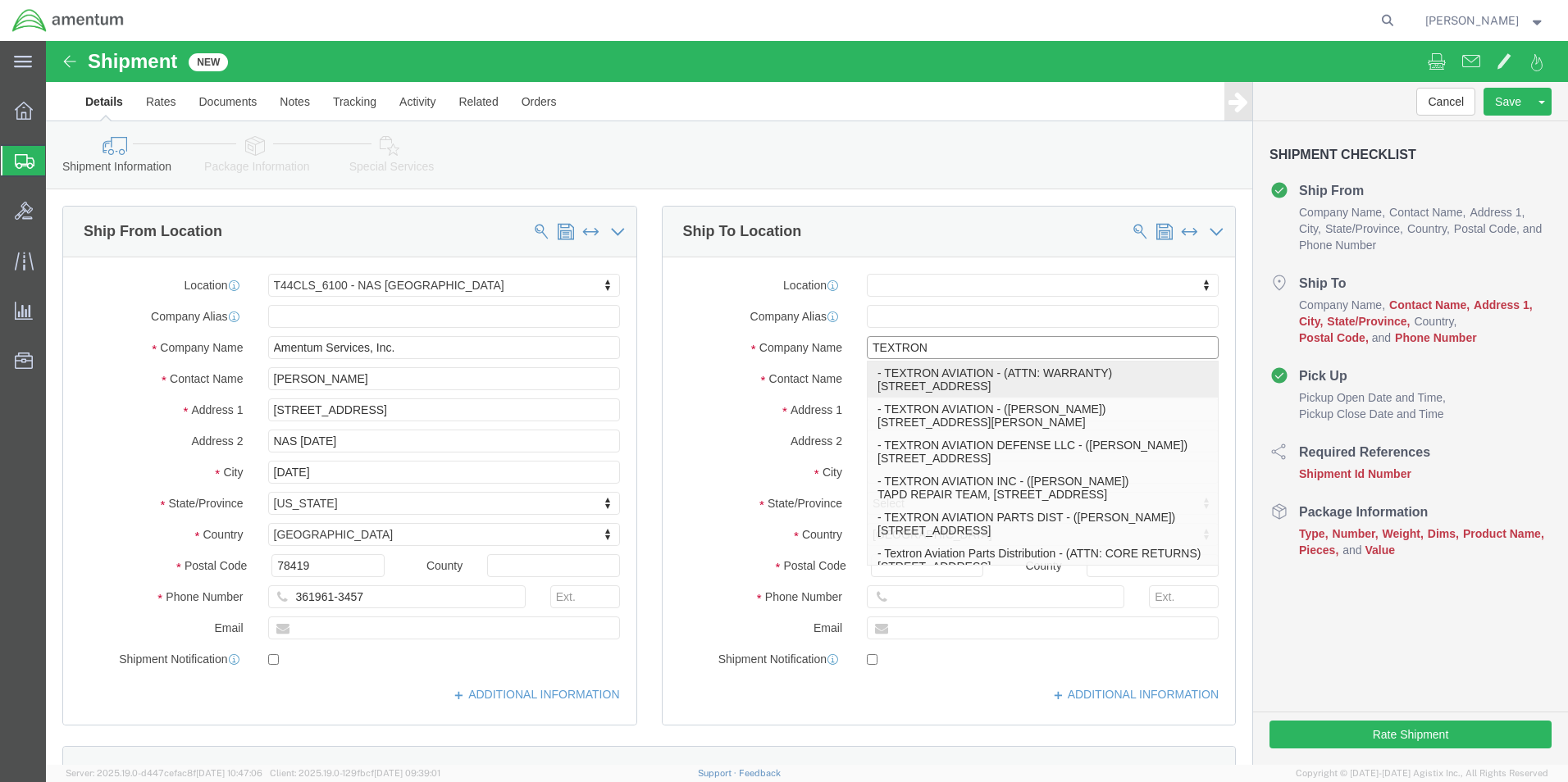
type input "67215"
type input "TEXTRON AVIATION"
type input "ATTN: WARRANTY"
type input "Wichita"
select select "KS"
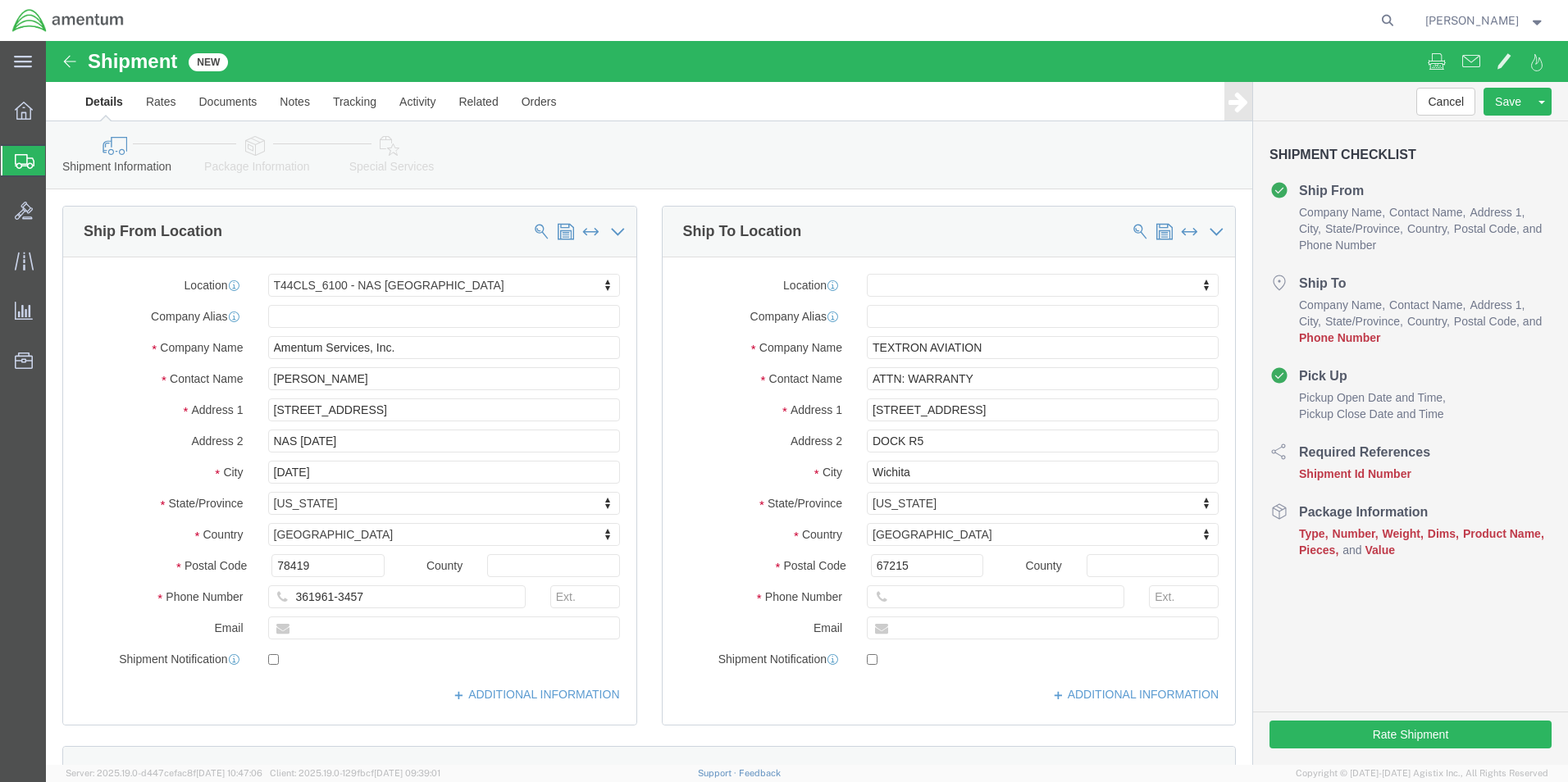
click div "Shipment Information Package Information Special Services"
click input "TEXTRON AVIATION"
click div "Shipment Information Package Information Special Services"
click input "TEXTRON AVIATION INC"
type input "TEXTRON AVIATION INC"
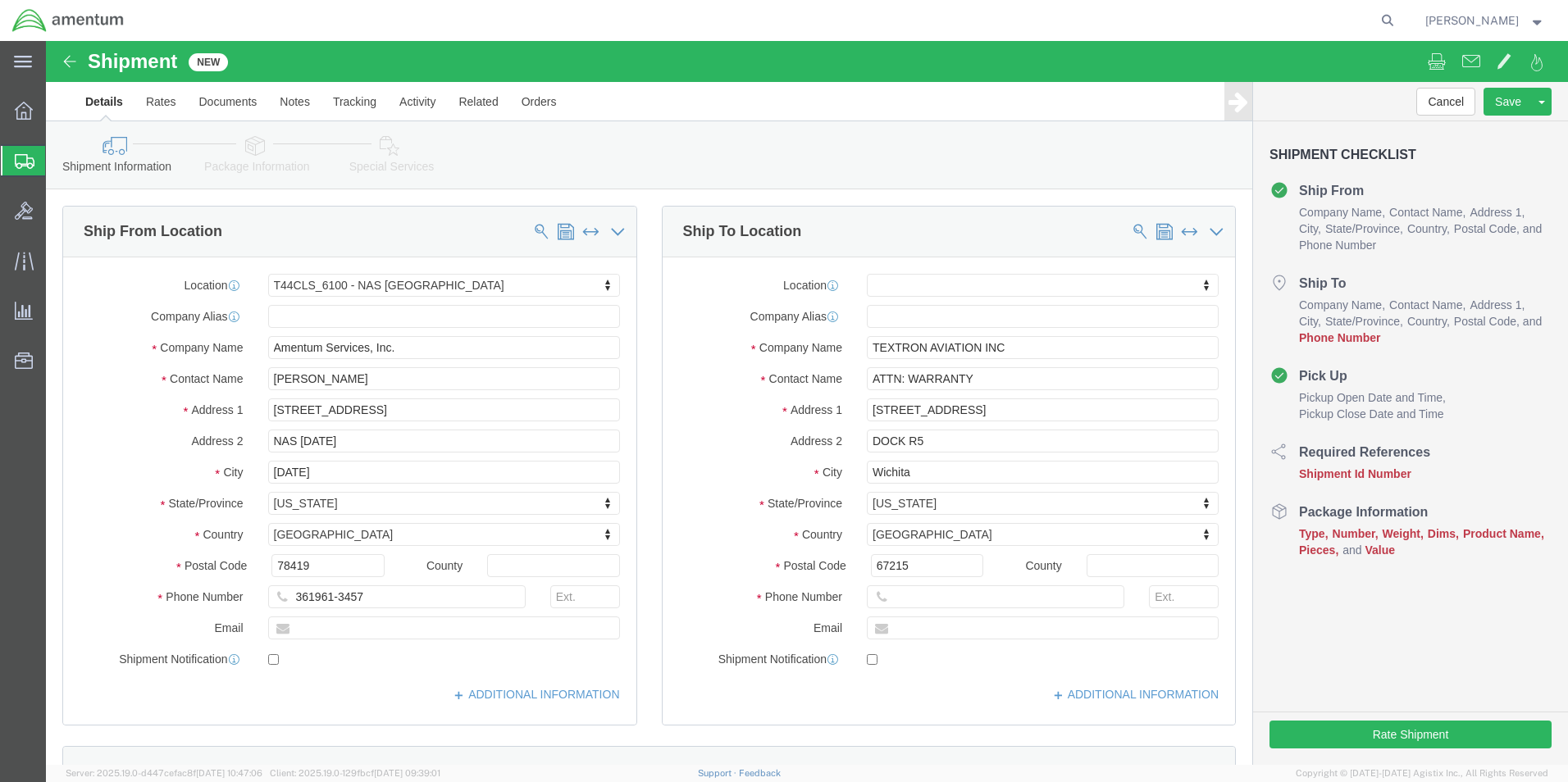
click div "Shipment Information Package Information Special Services"
click input "[STREET_ADDRESS]"
type input "[STREET_ADDRESS]"
select select
click input "DOCK R5"
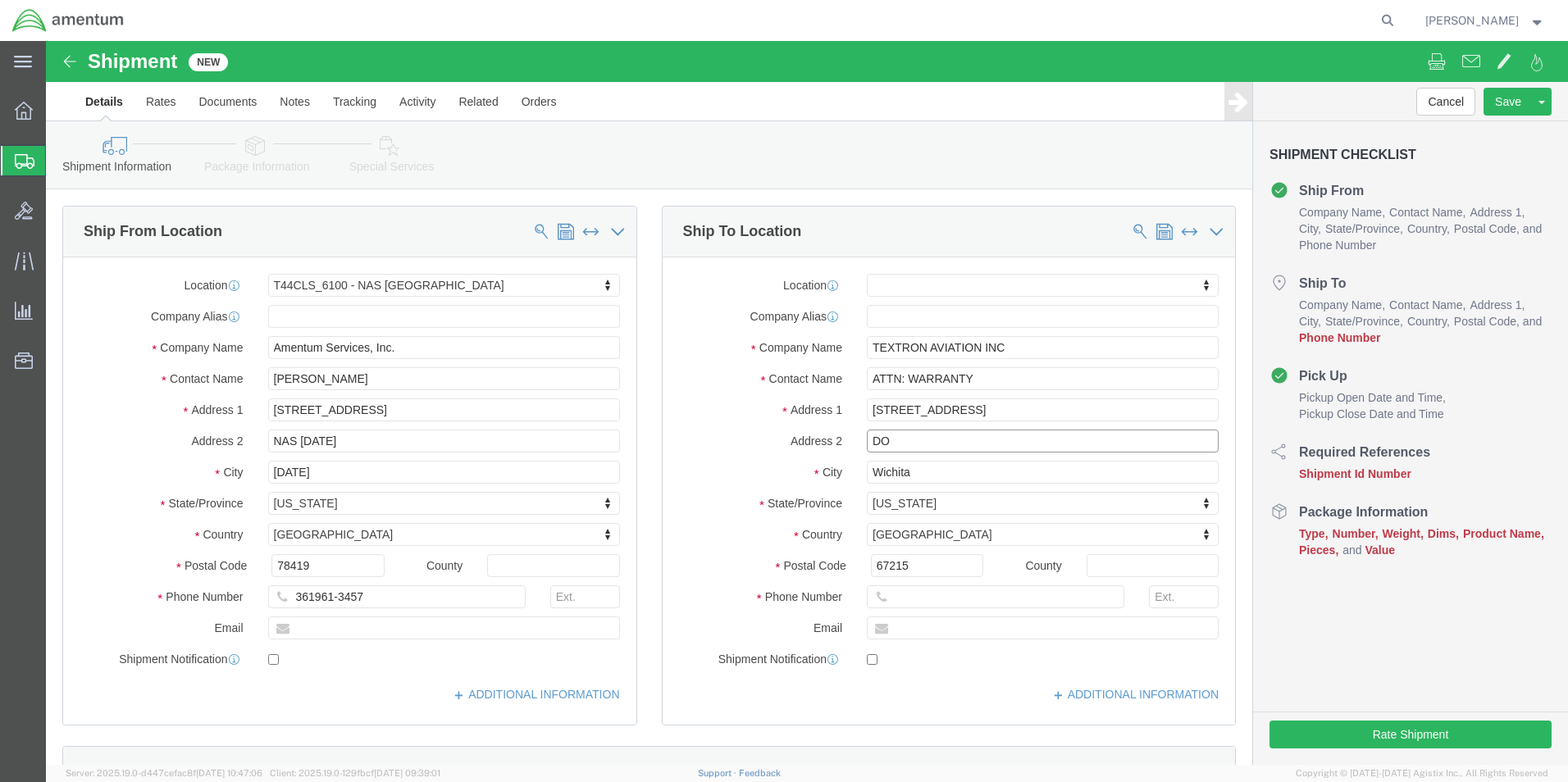
type input "D"
click input "text"
type input "[PHONE_NUMBER]"
click div "Shipment Checklist Ship From Company Name Contact Name Address 1 City State/Pro…"
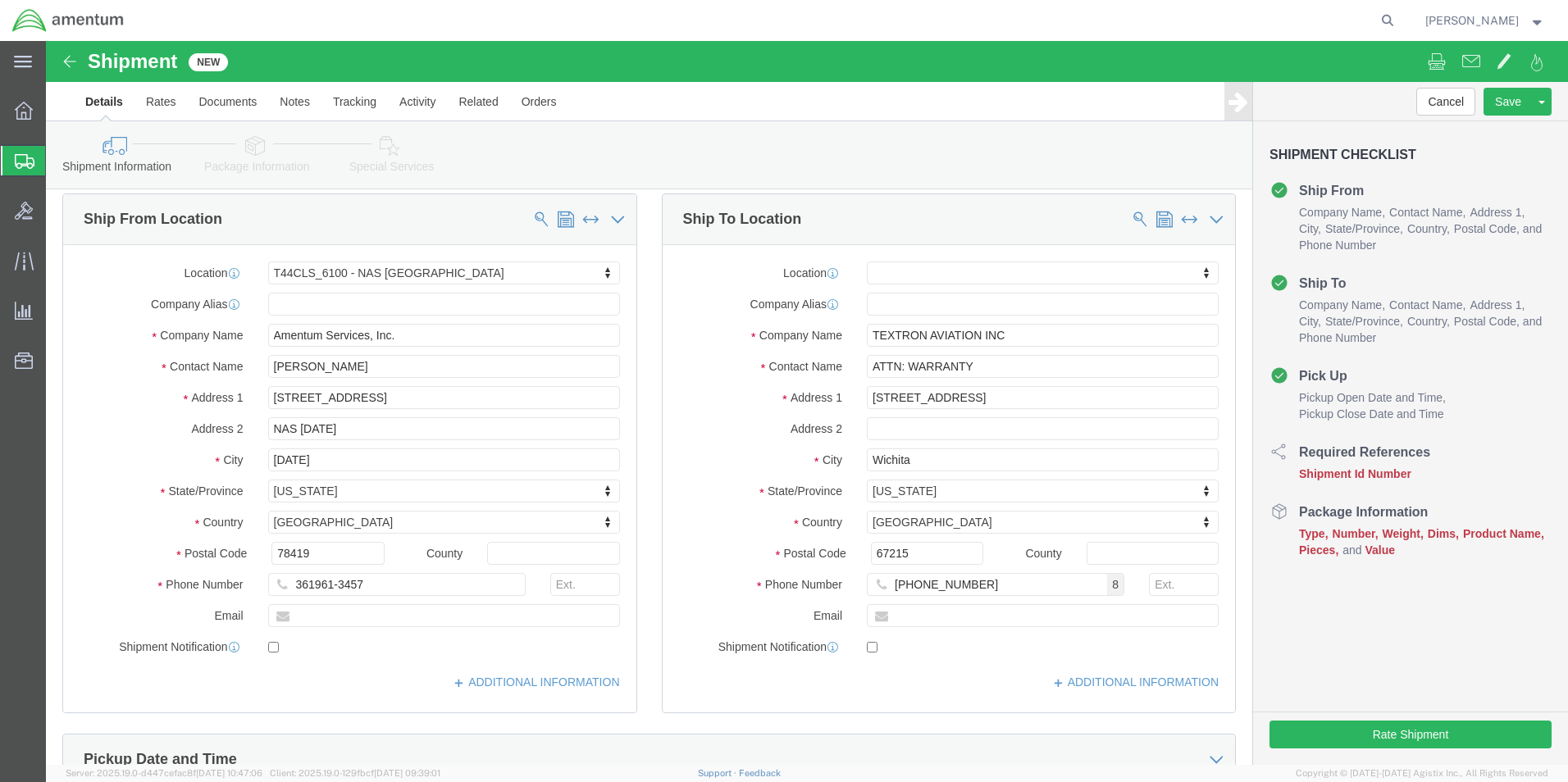
scroll to position [328, 0]
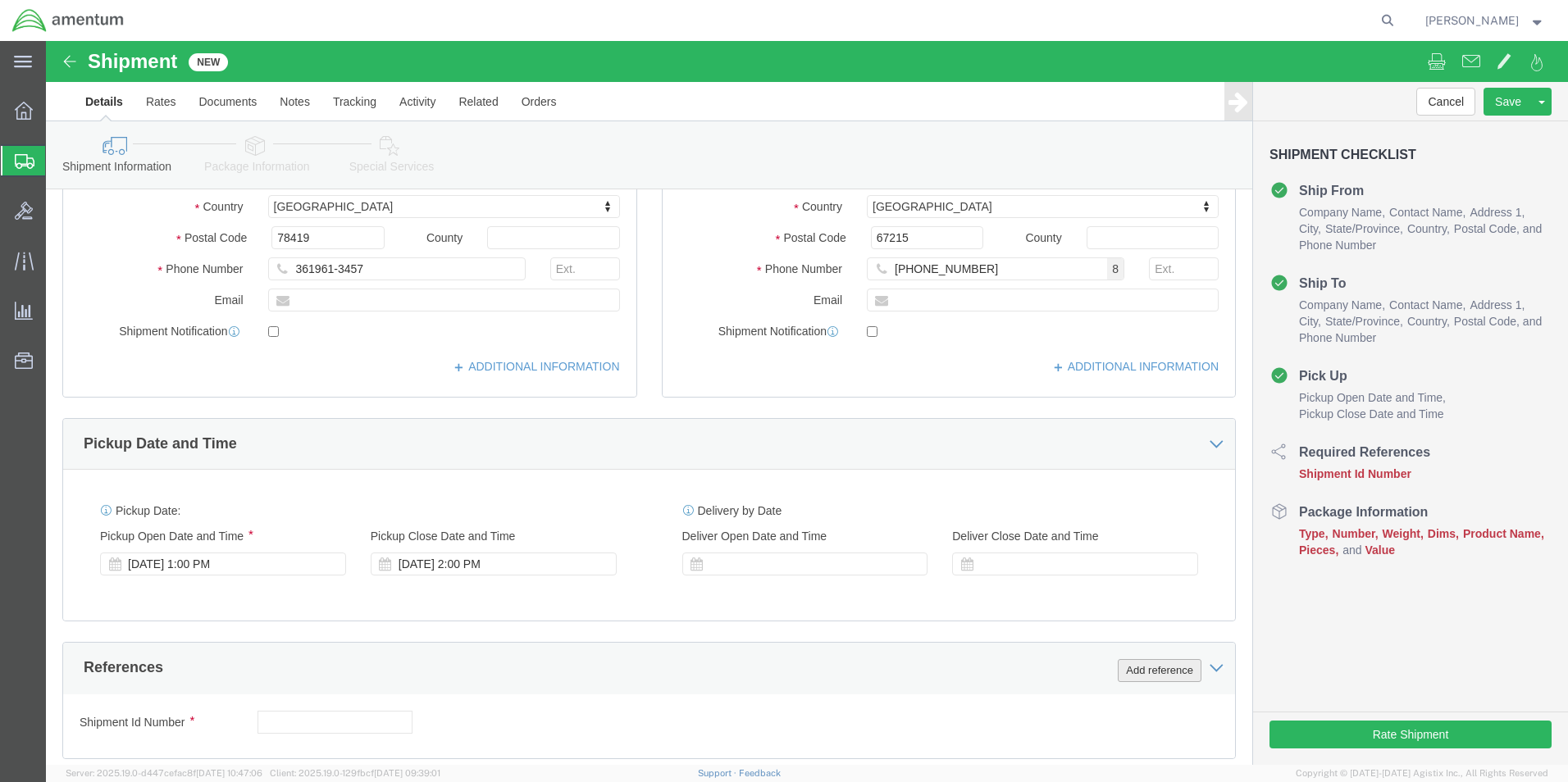
click button "Add reference"
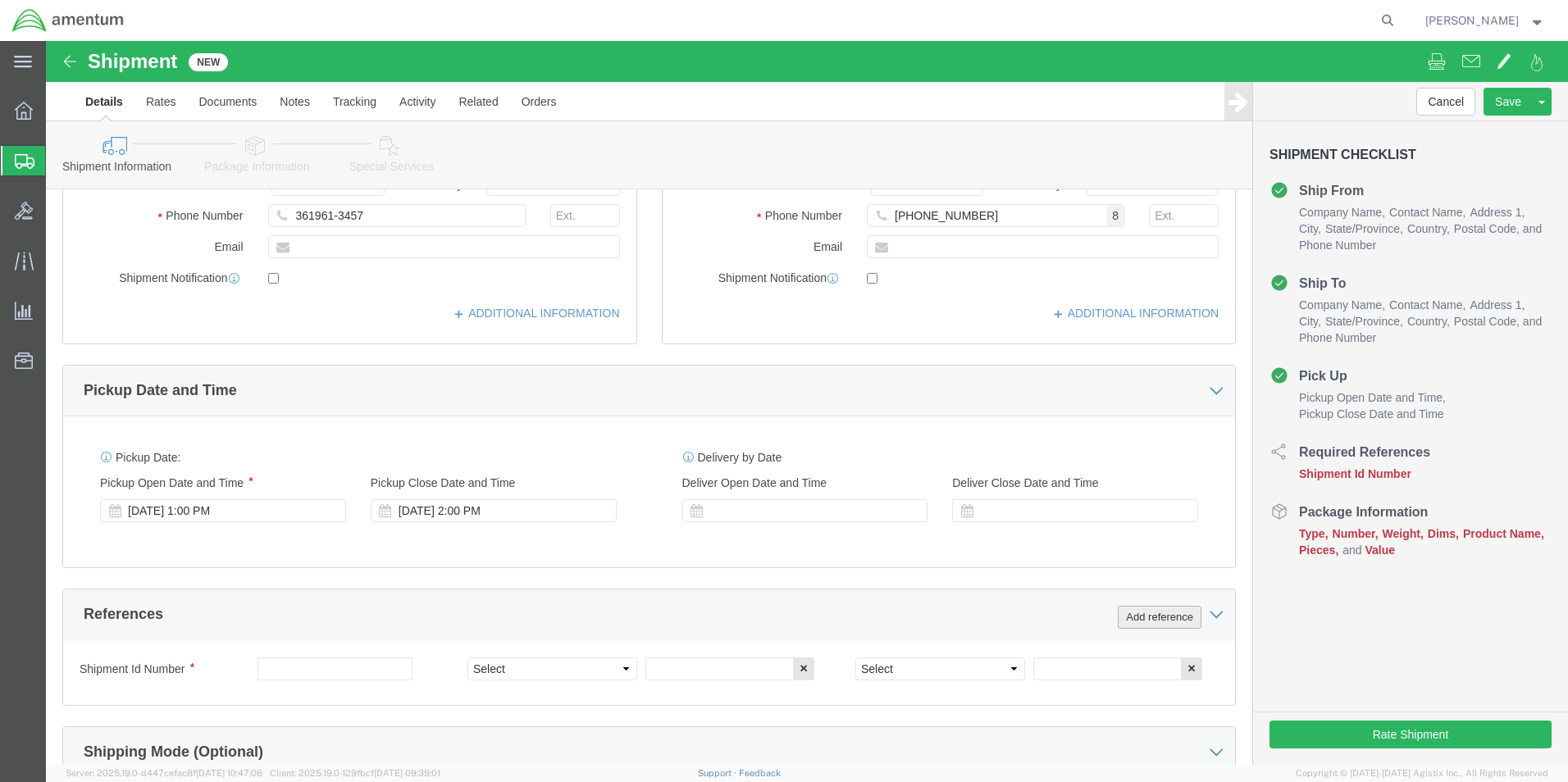
scroll to position [411, 0]
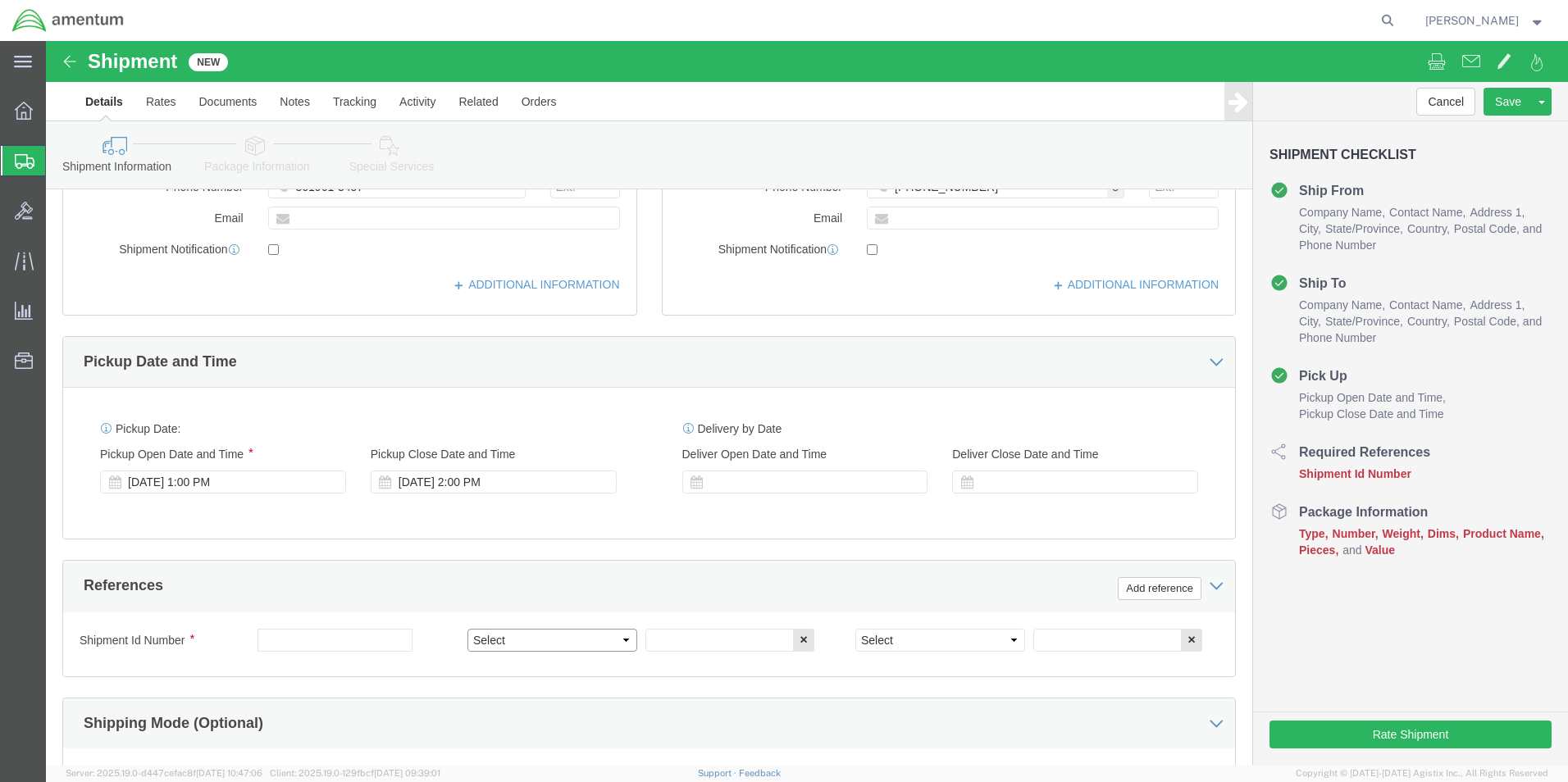
click select "Select Account Type Activity ID Airline Appointment Number ASN Batch Request # …"
click input "text"
click select "Select Account Type Activity ID Airline Appointment Number ASN Batch Request # …"
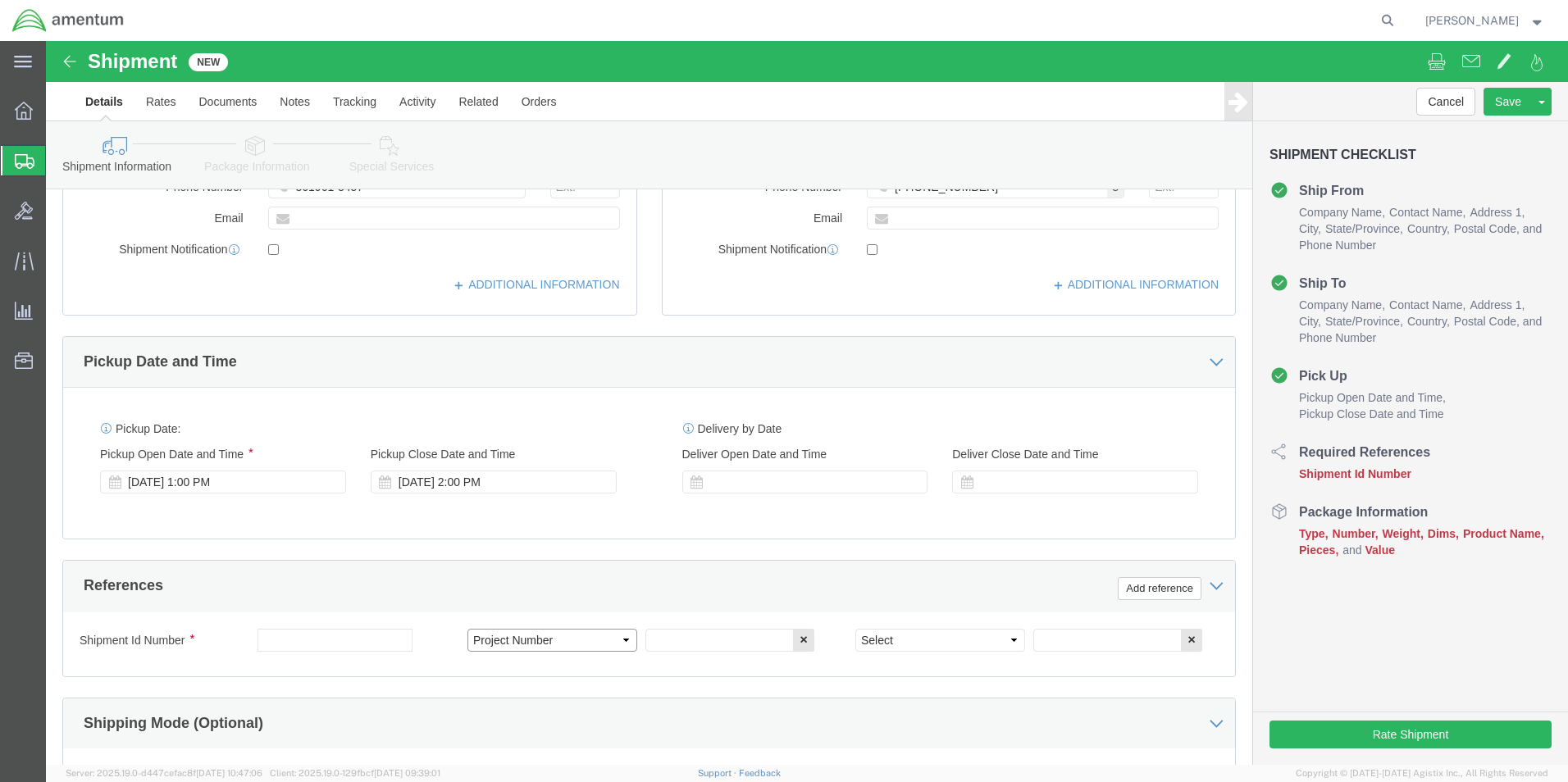
select select "CUSTREF"
click select "Select Account Type Activity ID Airline Appointment Number ASN Batch Request # …"
click input "text"
type input "25-5556"
click select "Select Account Type Activity ID Airline Appointment Number ASN Batch Request # …"
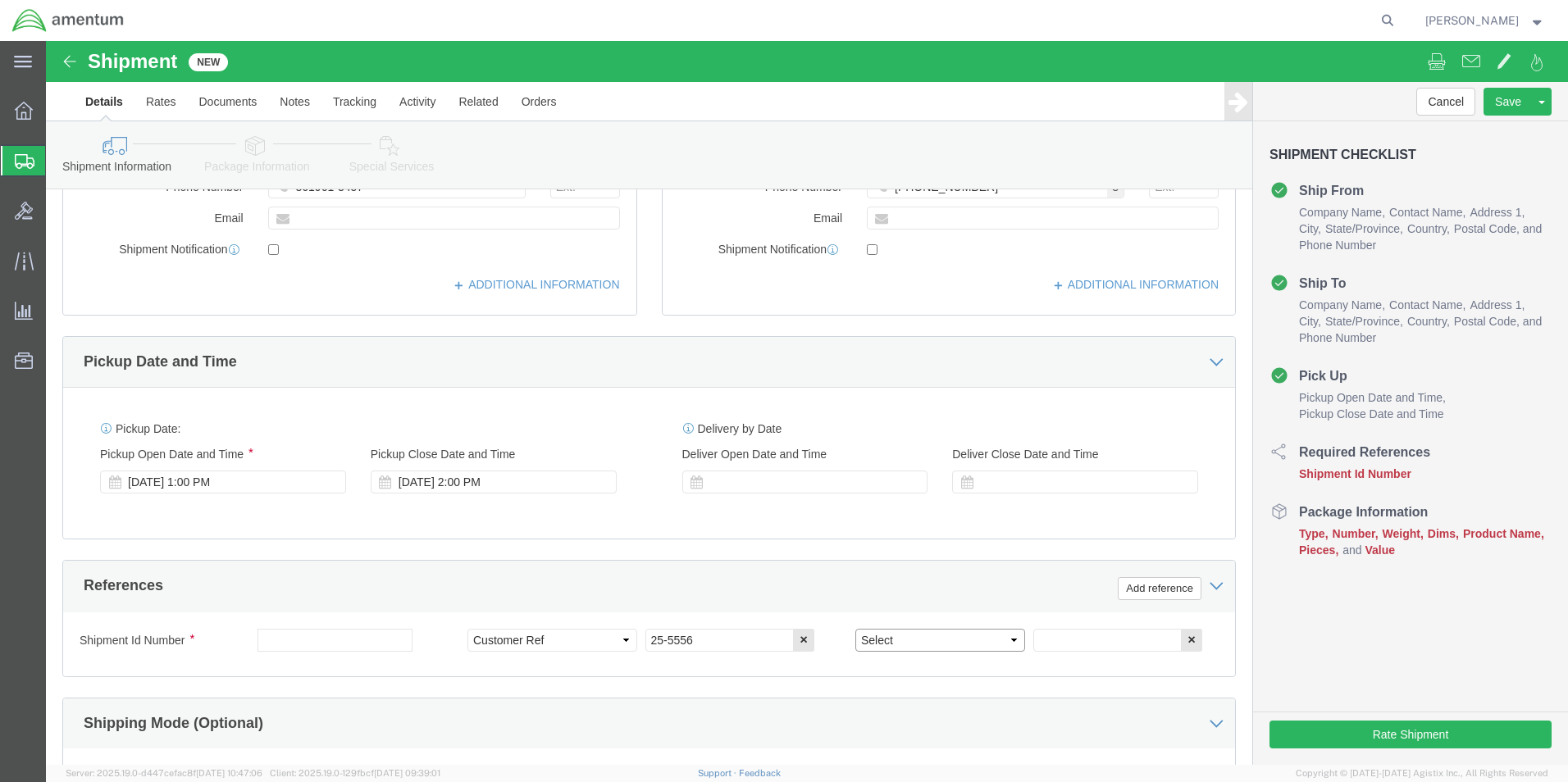
select select "RMA"
click select "Select Account Type Activity ID Airline Appointment Number ASN Batch Request # …"
click input "text"
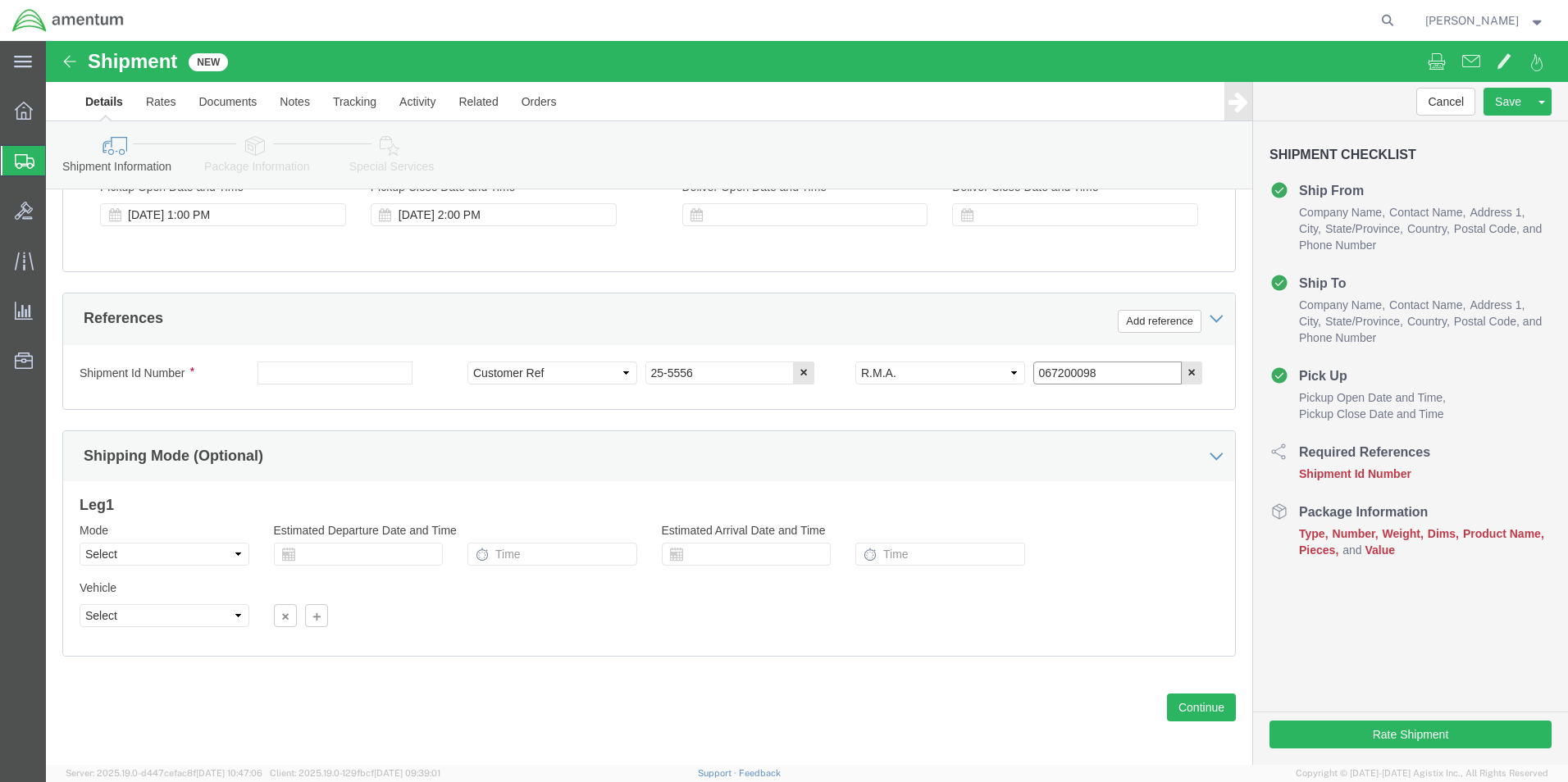
scroll to position [684, 0]
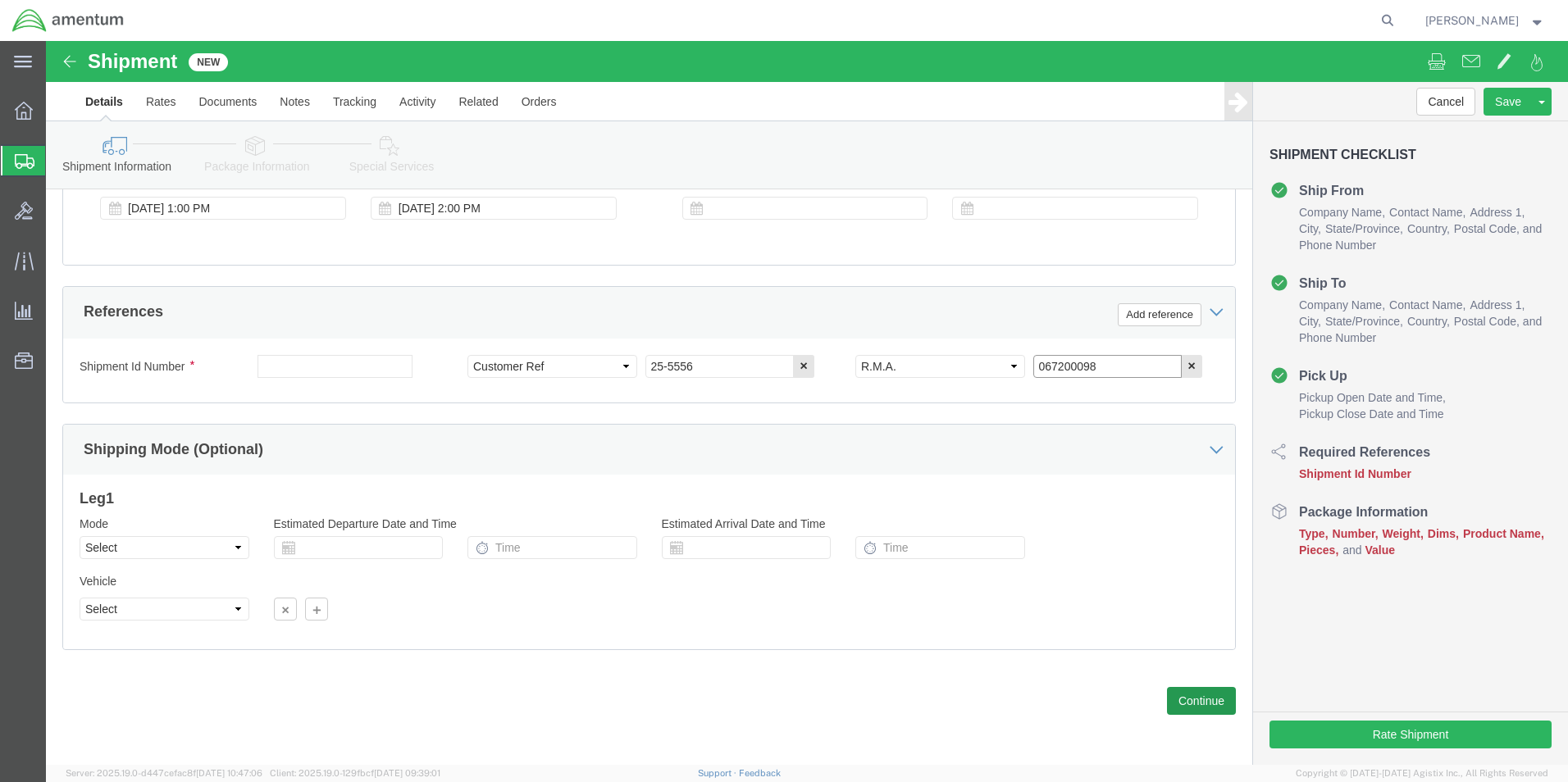
type input "067200098"
click button "Continue"
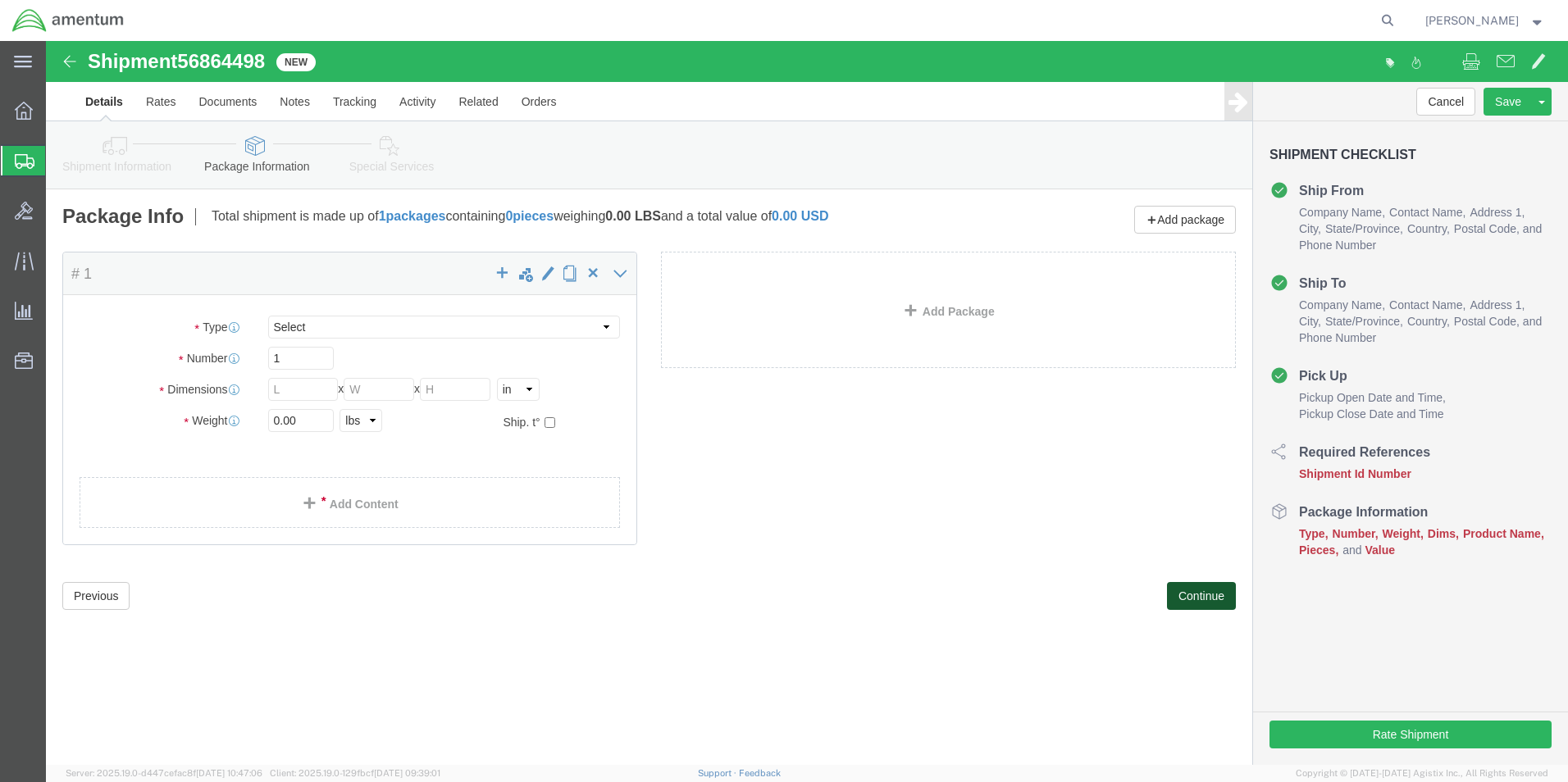
select select "CBOX"
click input "text"
type input "8"
type input "6"
type input "5"
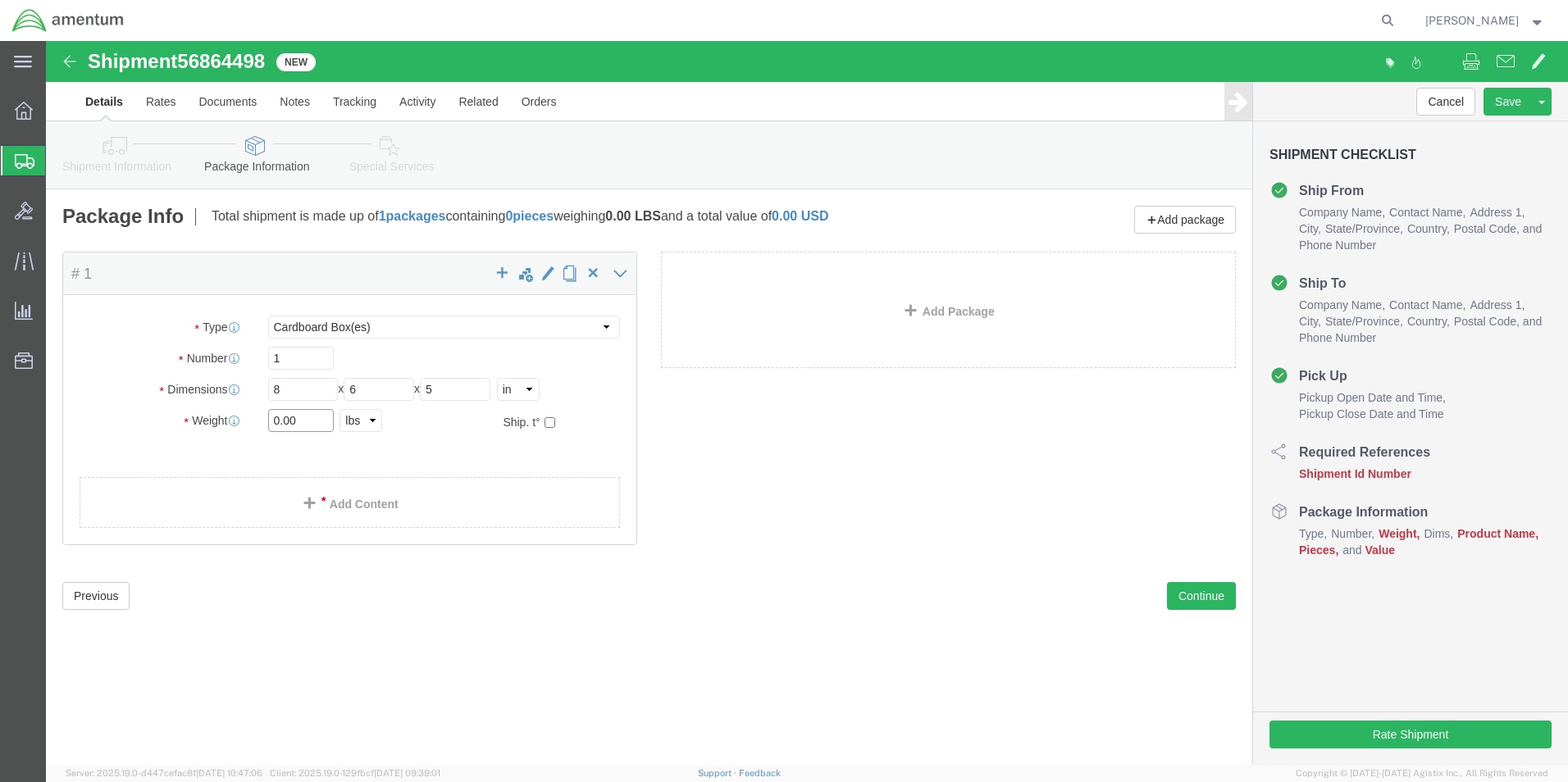
click input "0.00"
type input "0"
type input "1"
drag, startPoint x: 958, startPoint y: 575, endPoint x: 765, endPoint y: 556, distance: 193.9
click div "Previous Continue"
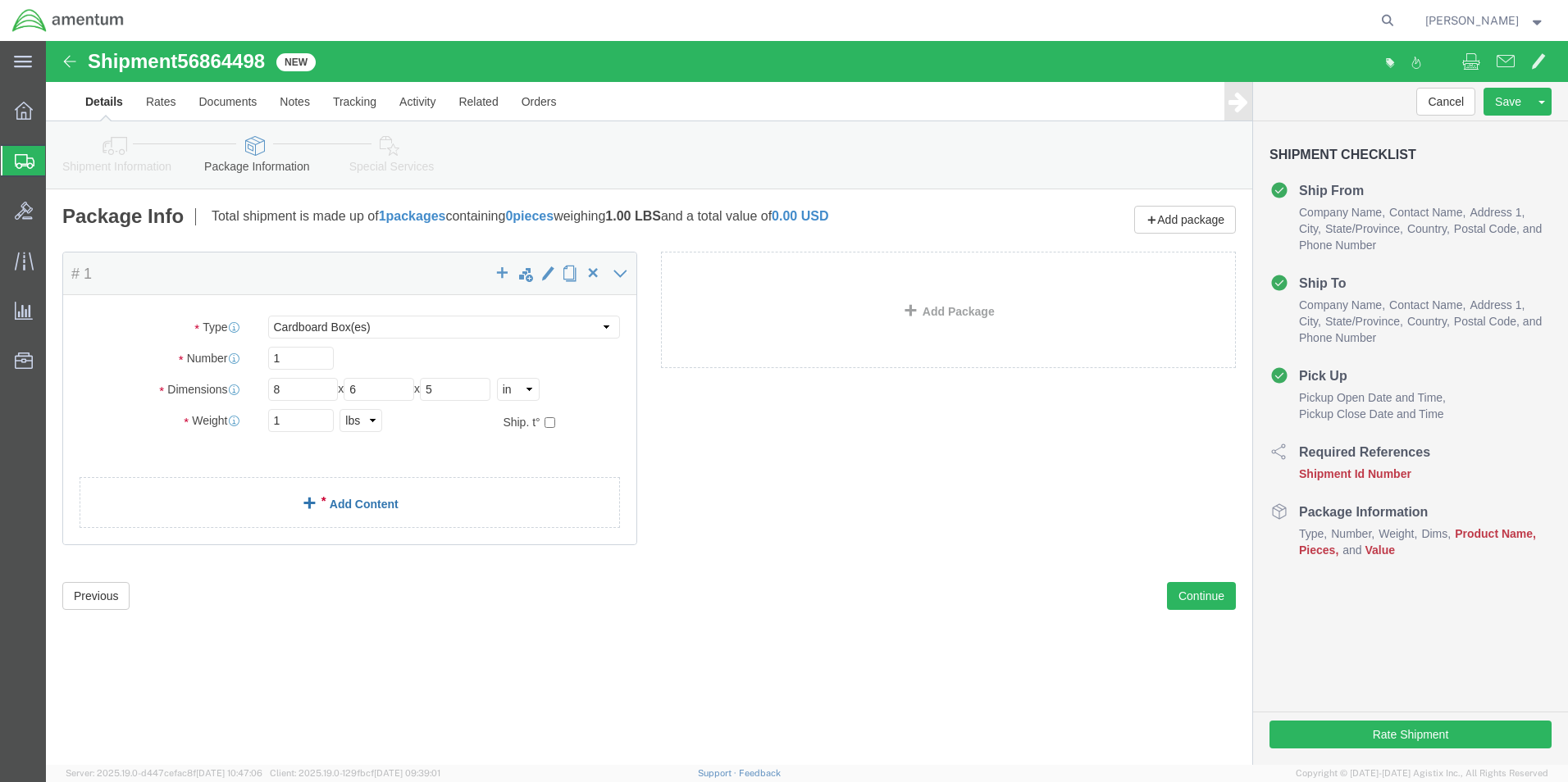
click link "Add Content"
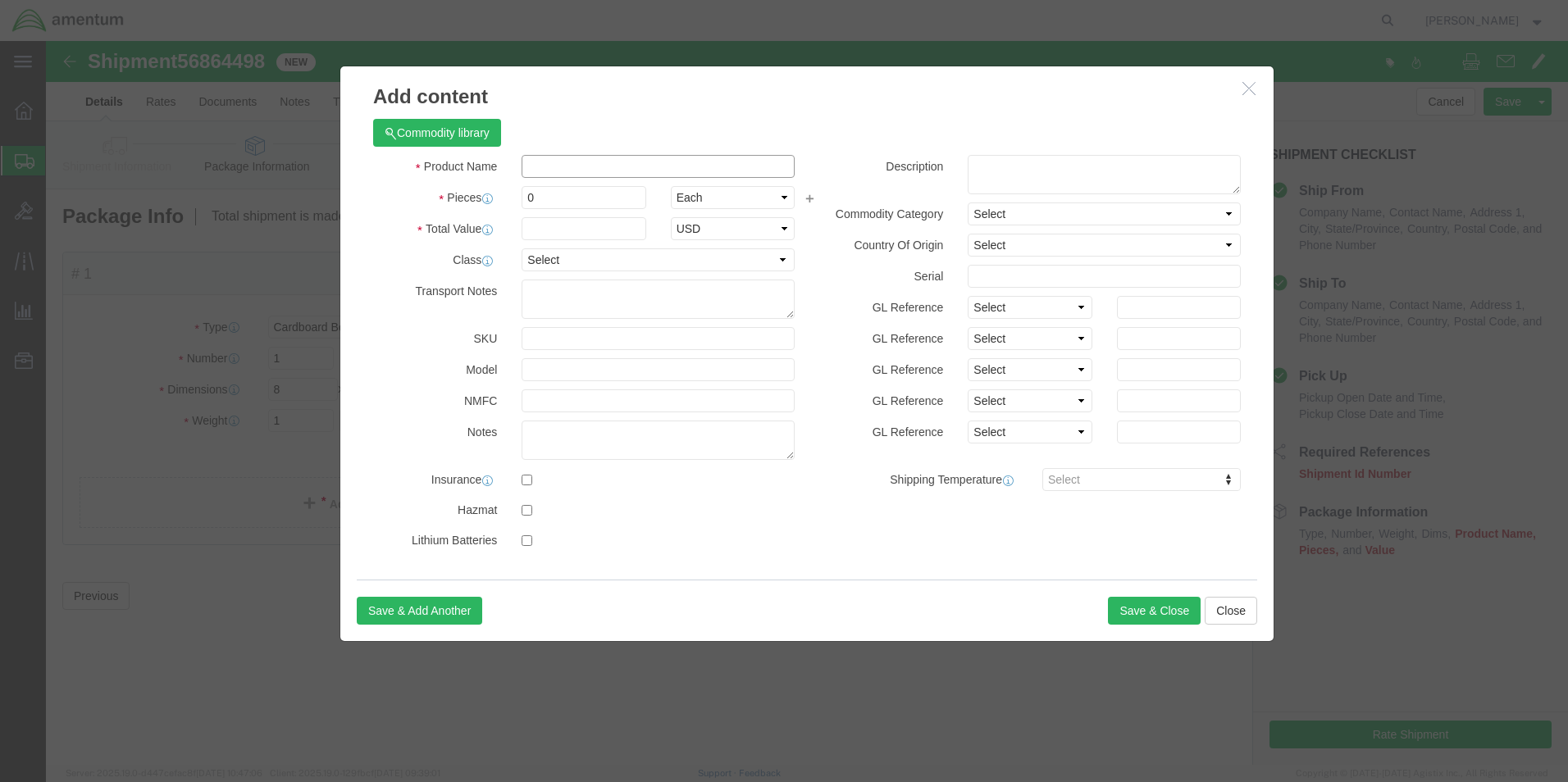
click input "text"
type input "[PERSON_NAME] METER"
click input "0"
type input "1"
click input "text"
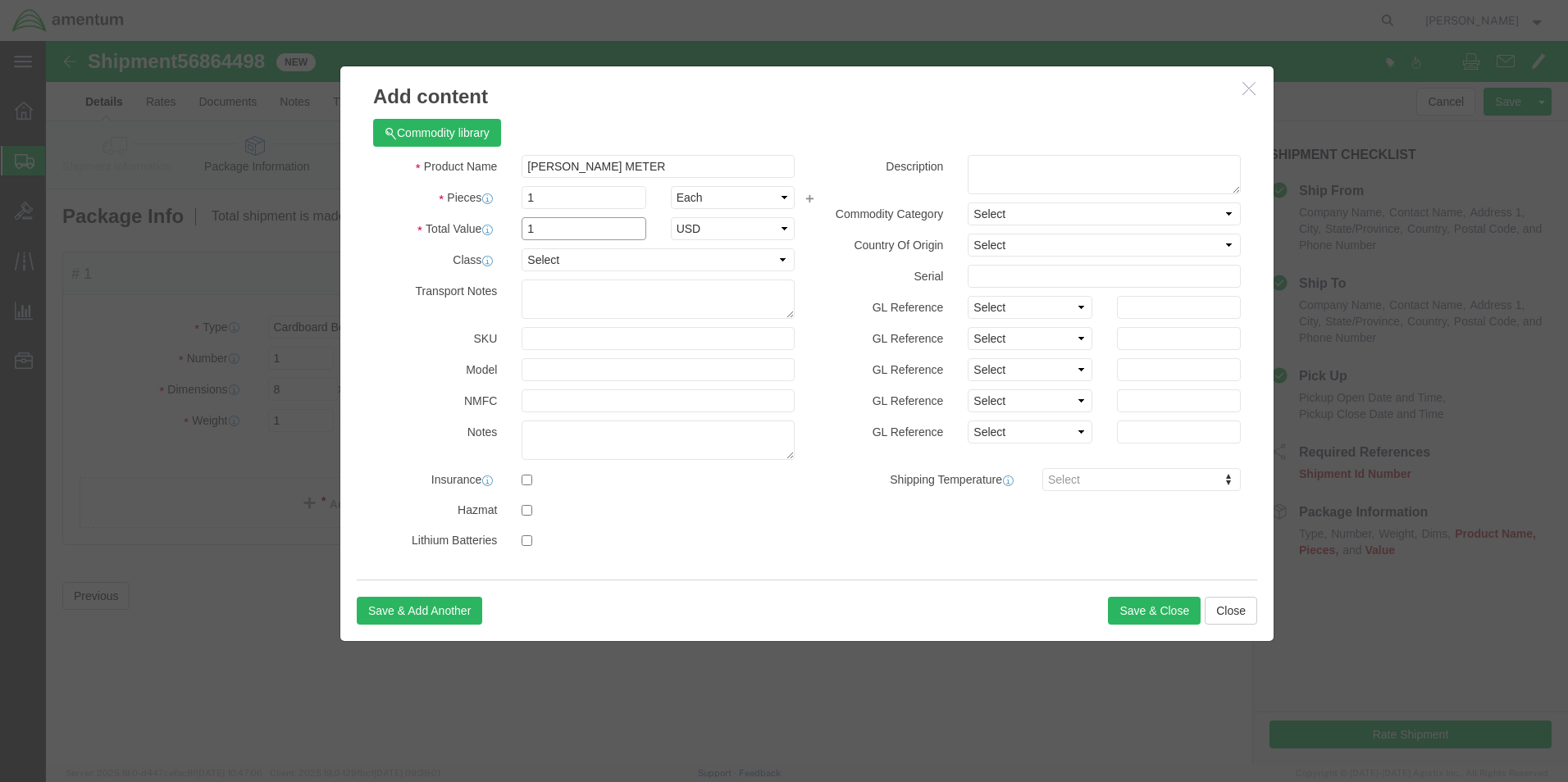
type input "1"
click select "Select 50 55 60 65 70 85 92.5 100 125 175 250 300 400"
select select "50"
click select "Select 50 55 60 65 70 85 92.5 100 125 175 250 300 400"
click button "Save & Close"
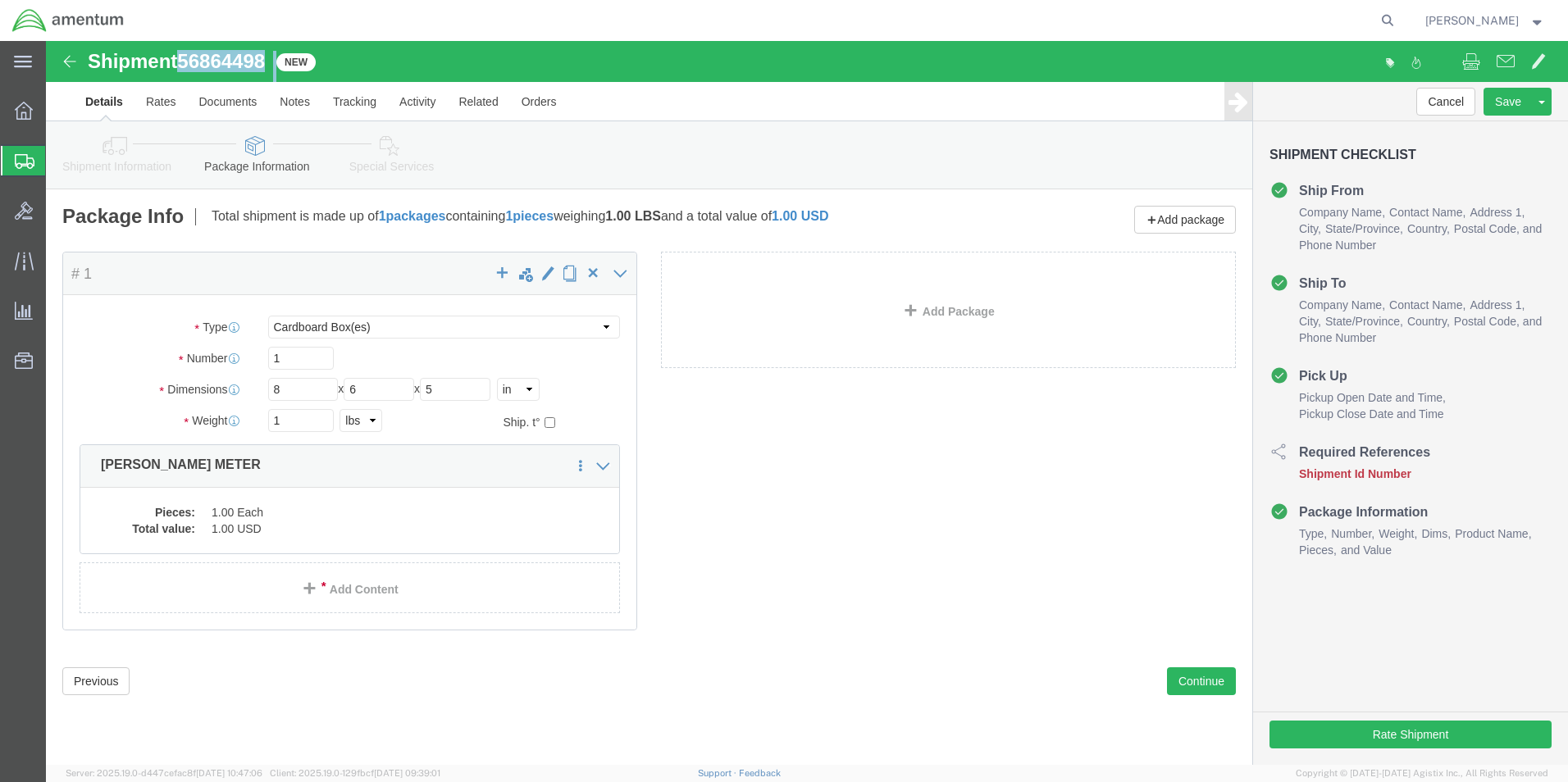
drag, startPoint x: 137, startPoint y: 22, endPoint x: 241, endPoint y: 28, distance: 104.2
click div "Shipment 56864498 New"
drag, startPoint x: 241, startPoint y: 28, endPoint x: 188, endPoint y: 22, distance: 53.3
copy div "56864498"
click button "Continue"
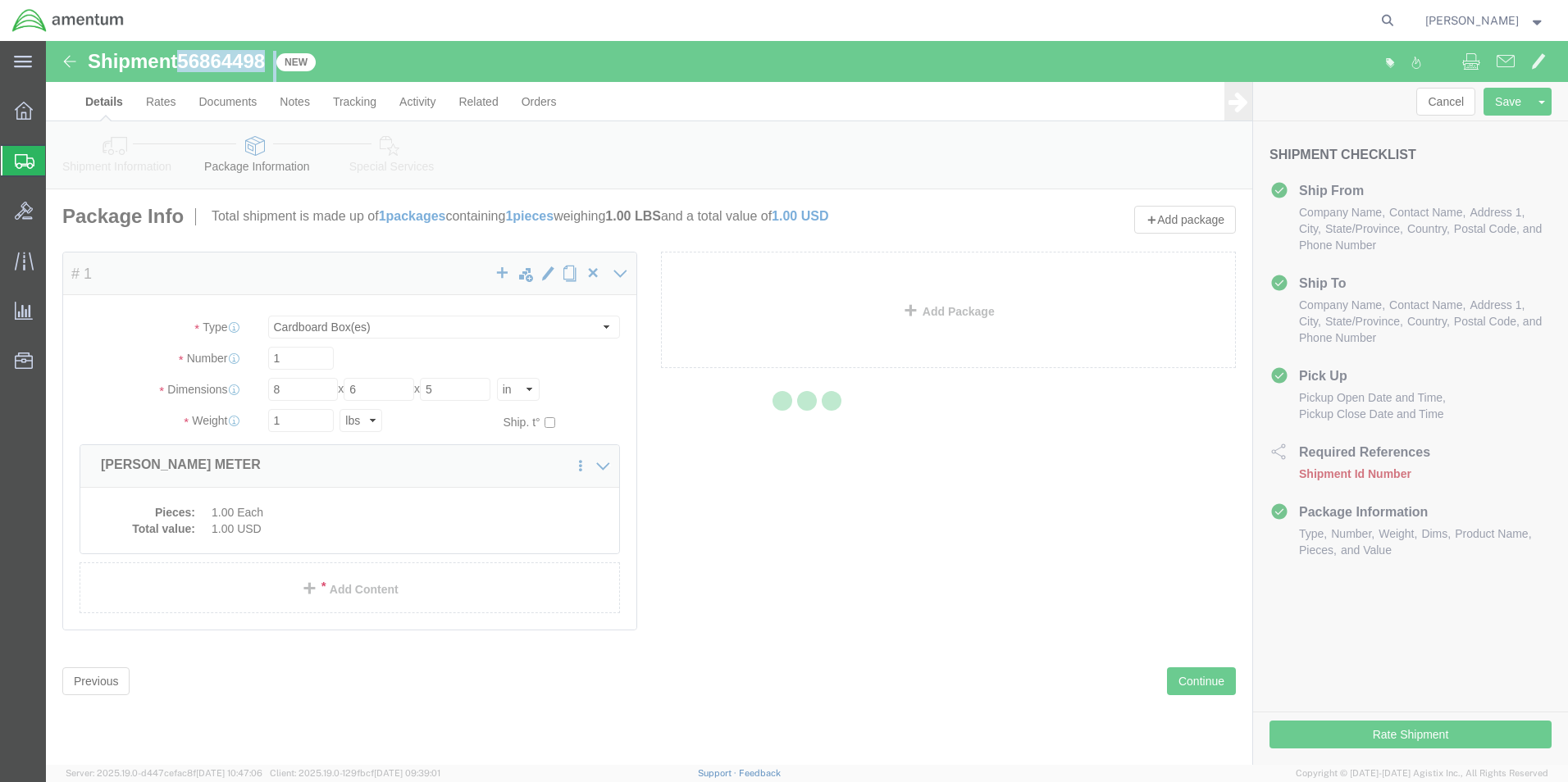
select select
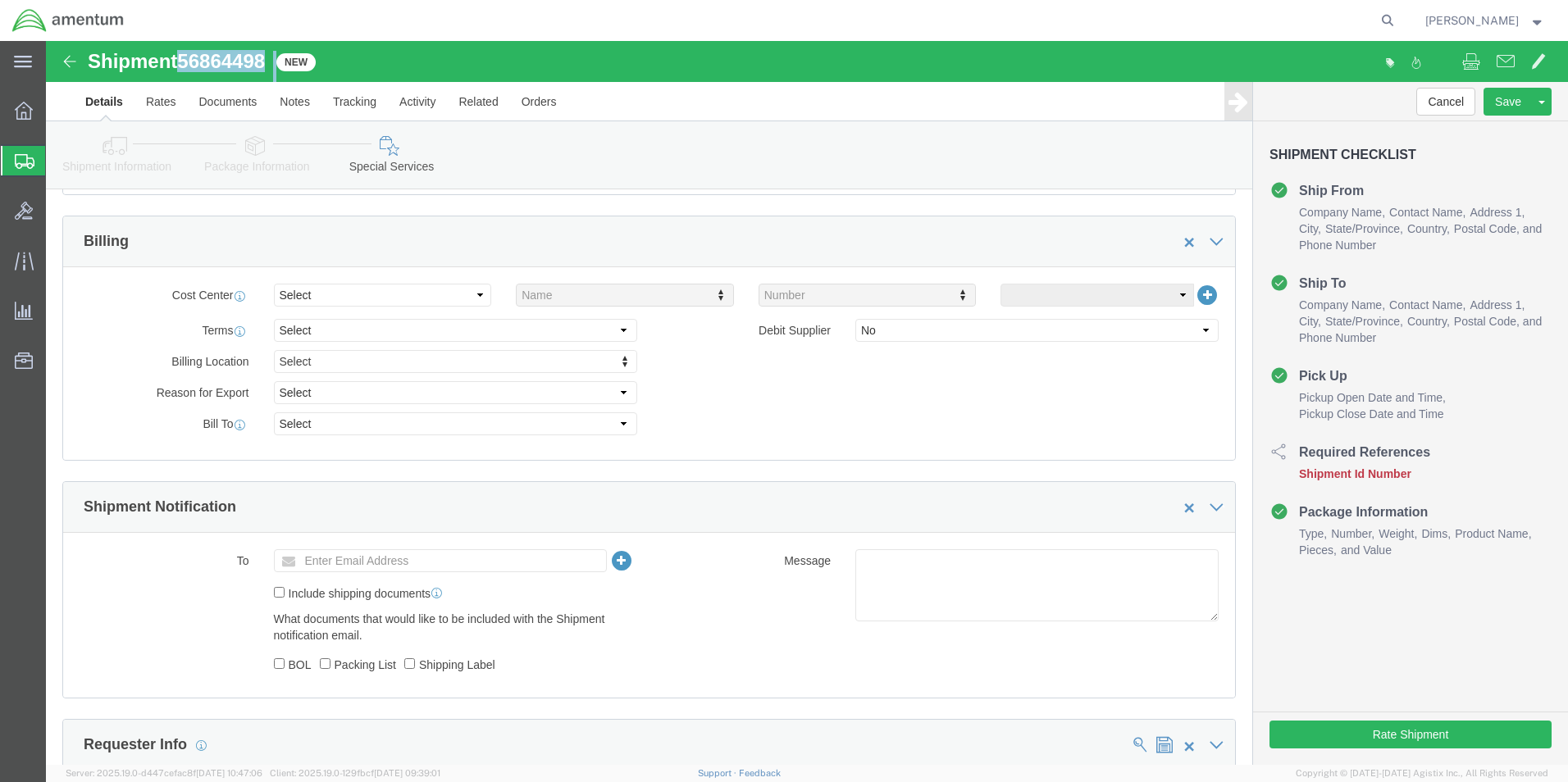
scroll to position [574, 0]
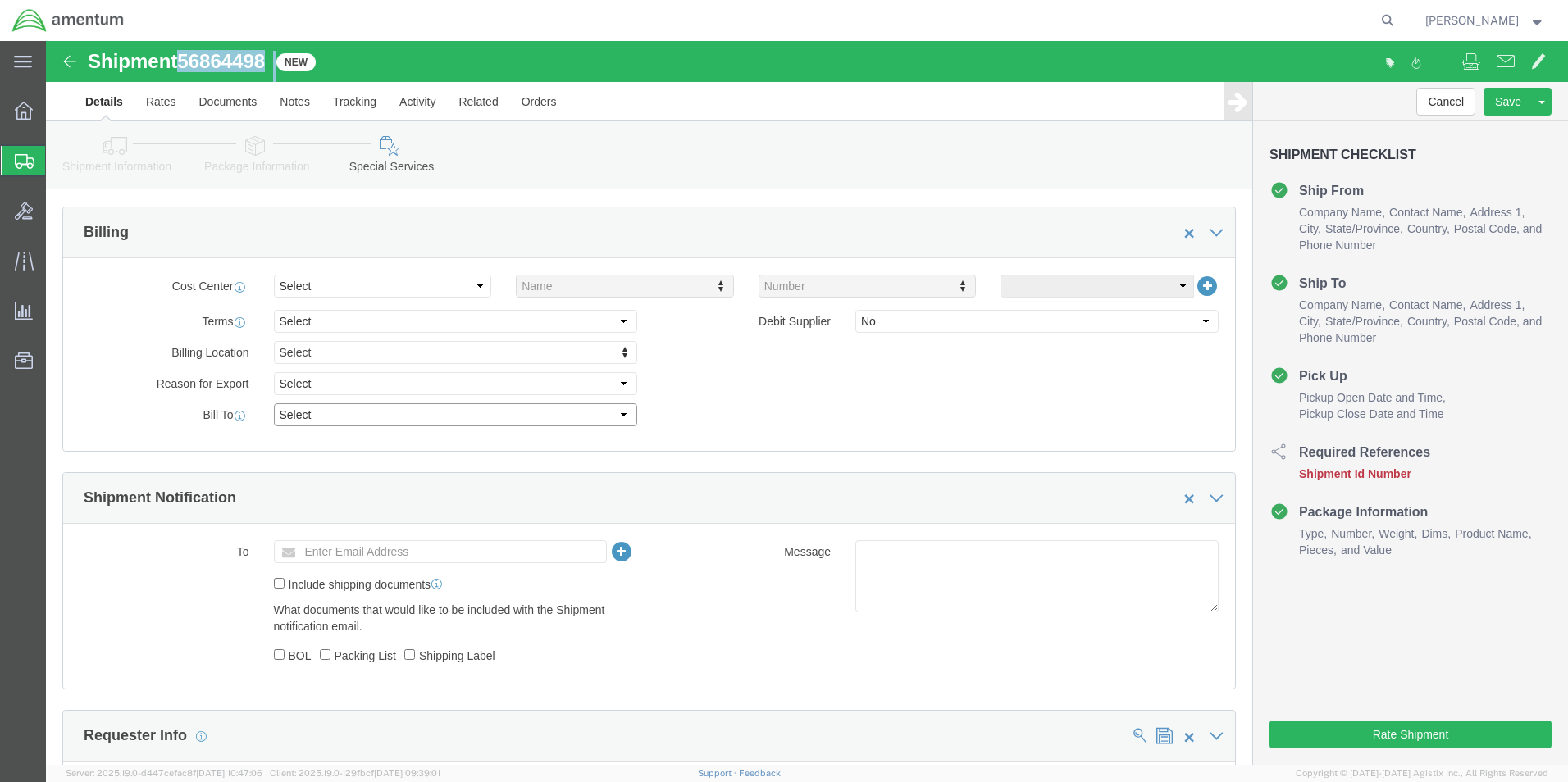
click select "Select Recipient Account Sender/Shipper Third Party Account"
select select "RCPN"
click select "Select Recipient Account Sender/Shipper Third Party Account"
type input "TEXTRON AVIATION INC"
type input "[STREET_ADDRESS]"
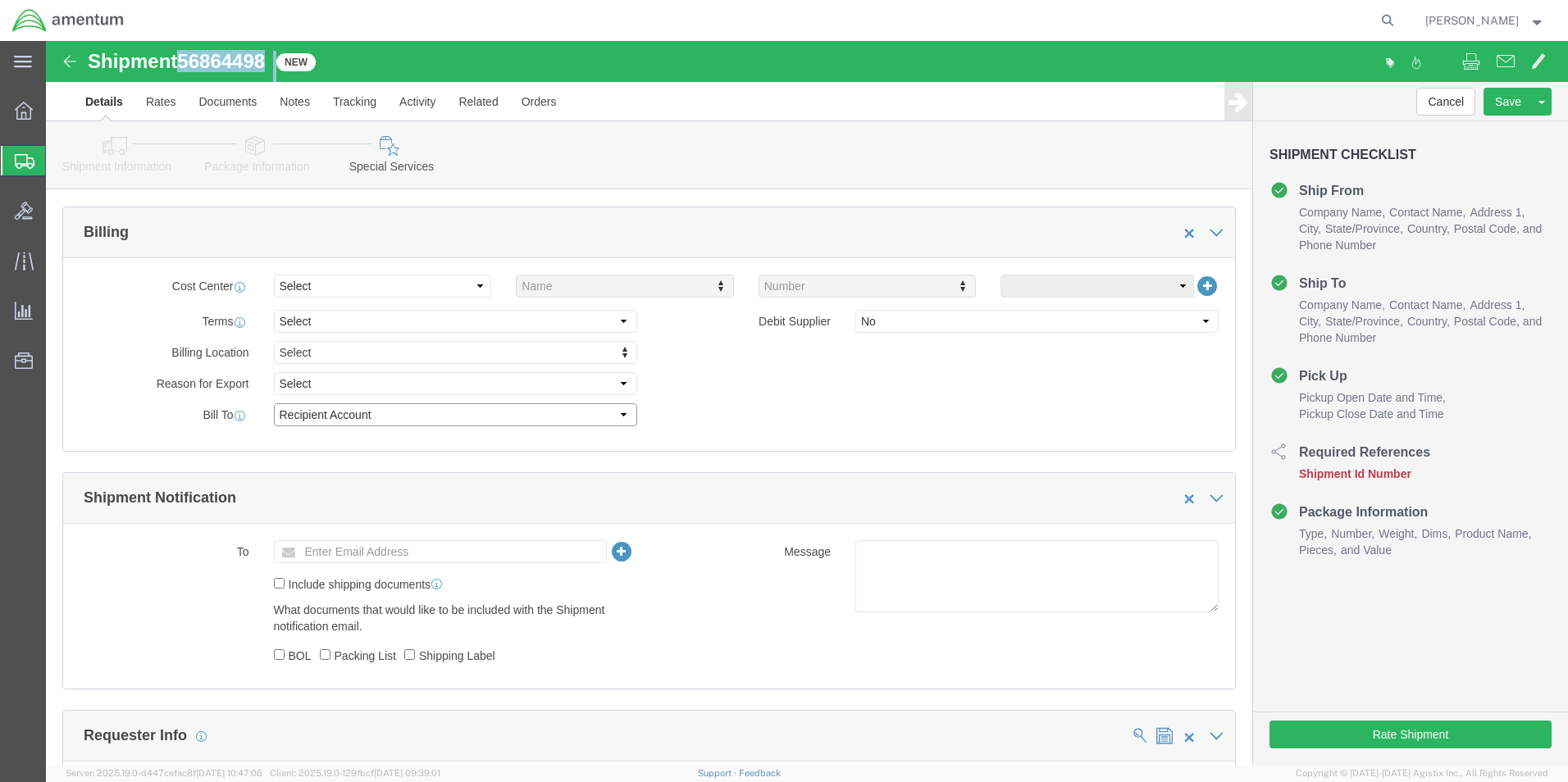
select select "US"
select select "KS"
type input "[PHONE_NUMBER]"
type input "ATTN: WARRANTY"
type input "Wichita"
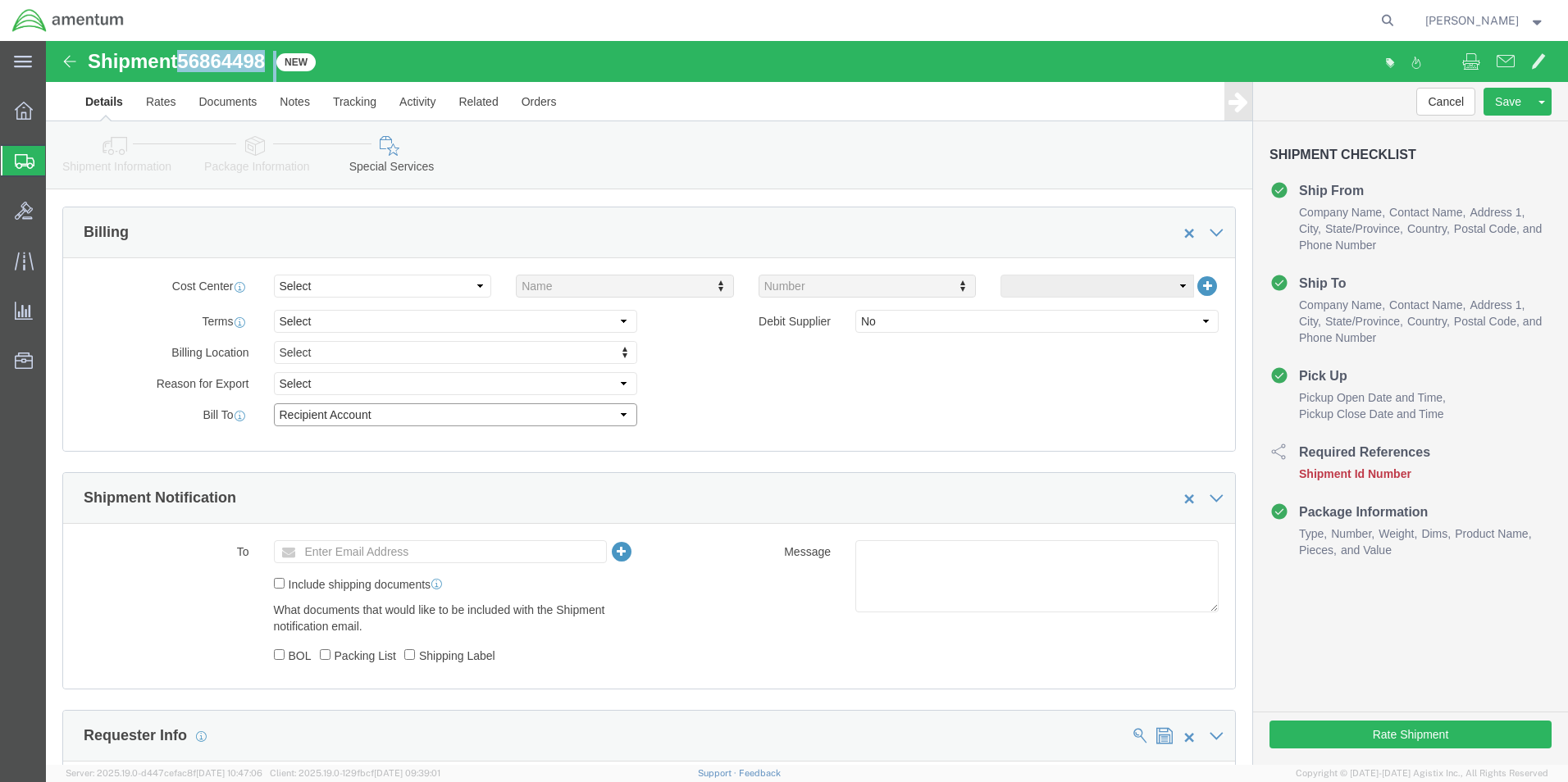
type input "67215"
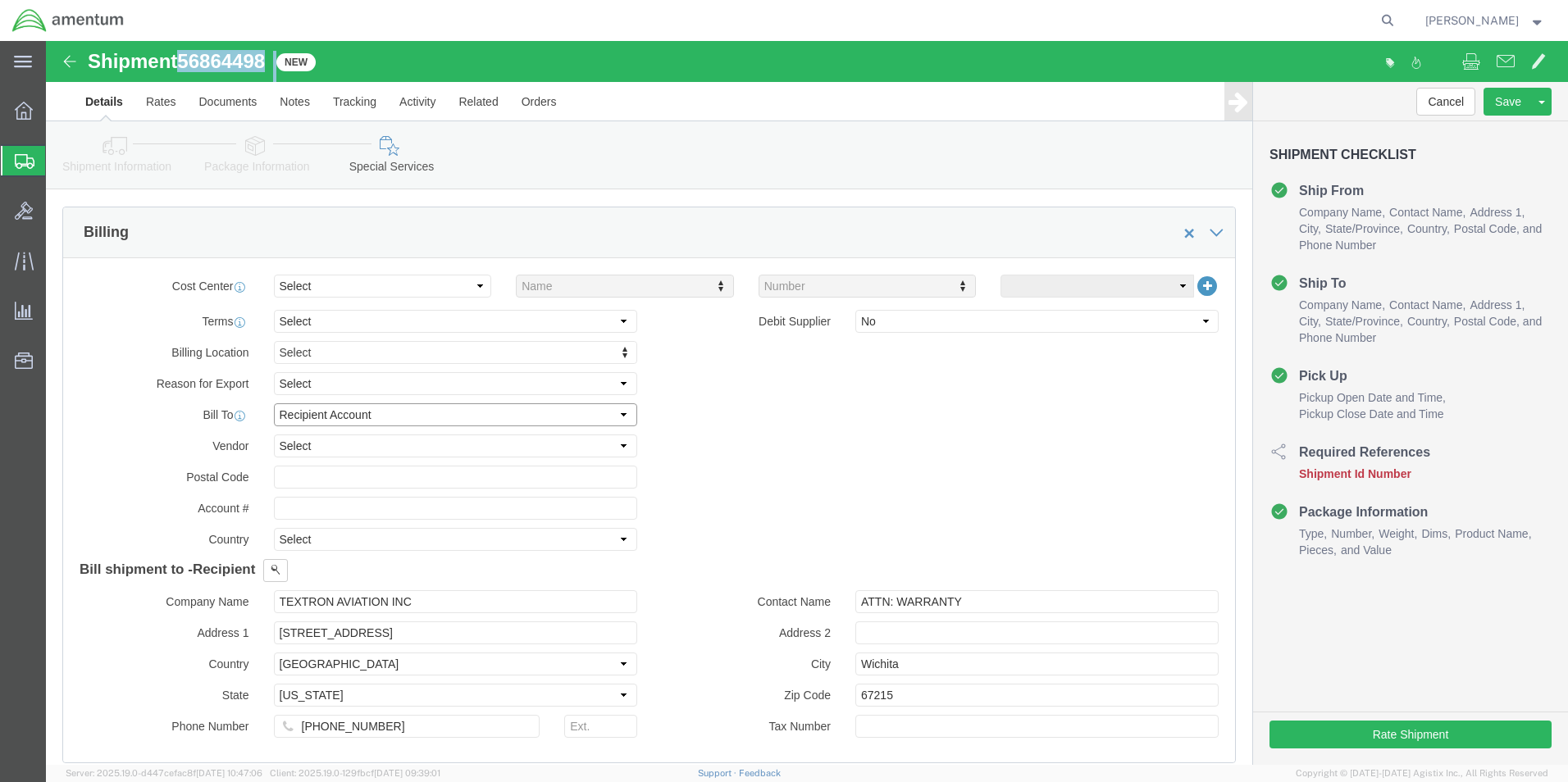
click select "Select Recipient Account Sender/Shipper Third Party Account"
click div "Billing Location Select Select My Profile Location [PHONE_NUMBER] [PHONE_NUMBER…"
click input "text"
type input "067200098"
click div "Billing Location Select Select My Profile Location [PHONE_NUMBER] [PHONE_NUMBER…"
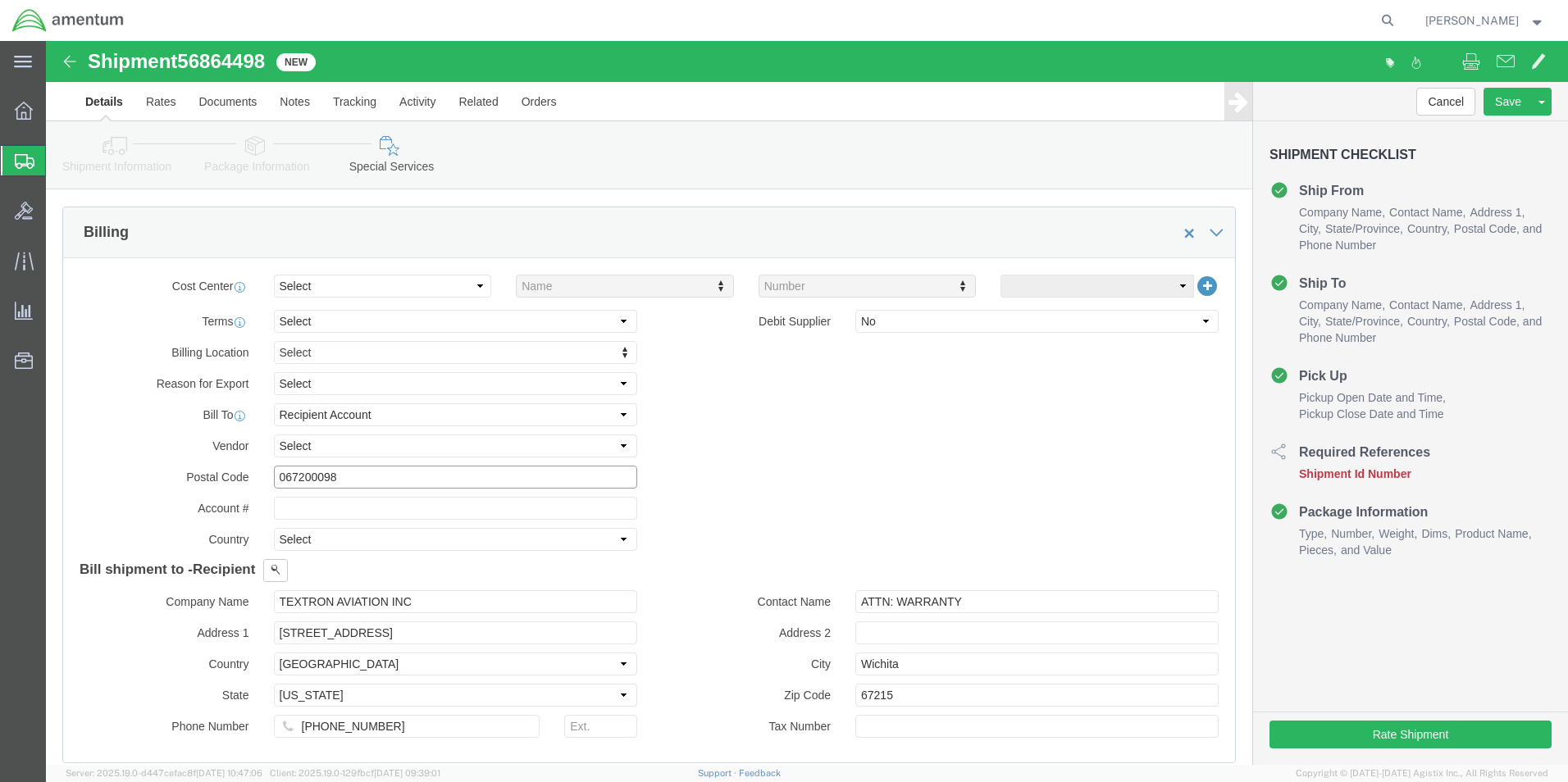
drag, startPoint x: 288, startPoint y: 437, endPoint x: 211, endPoint y: 444, distance: 77.3
click div "Postal Code 067200098"
click input "text"
paste input "067200098"
type input "067200098"
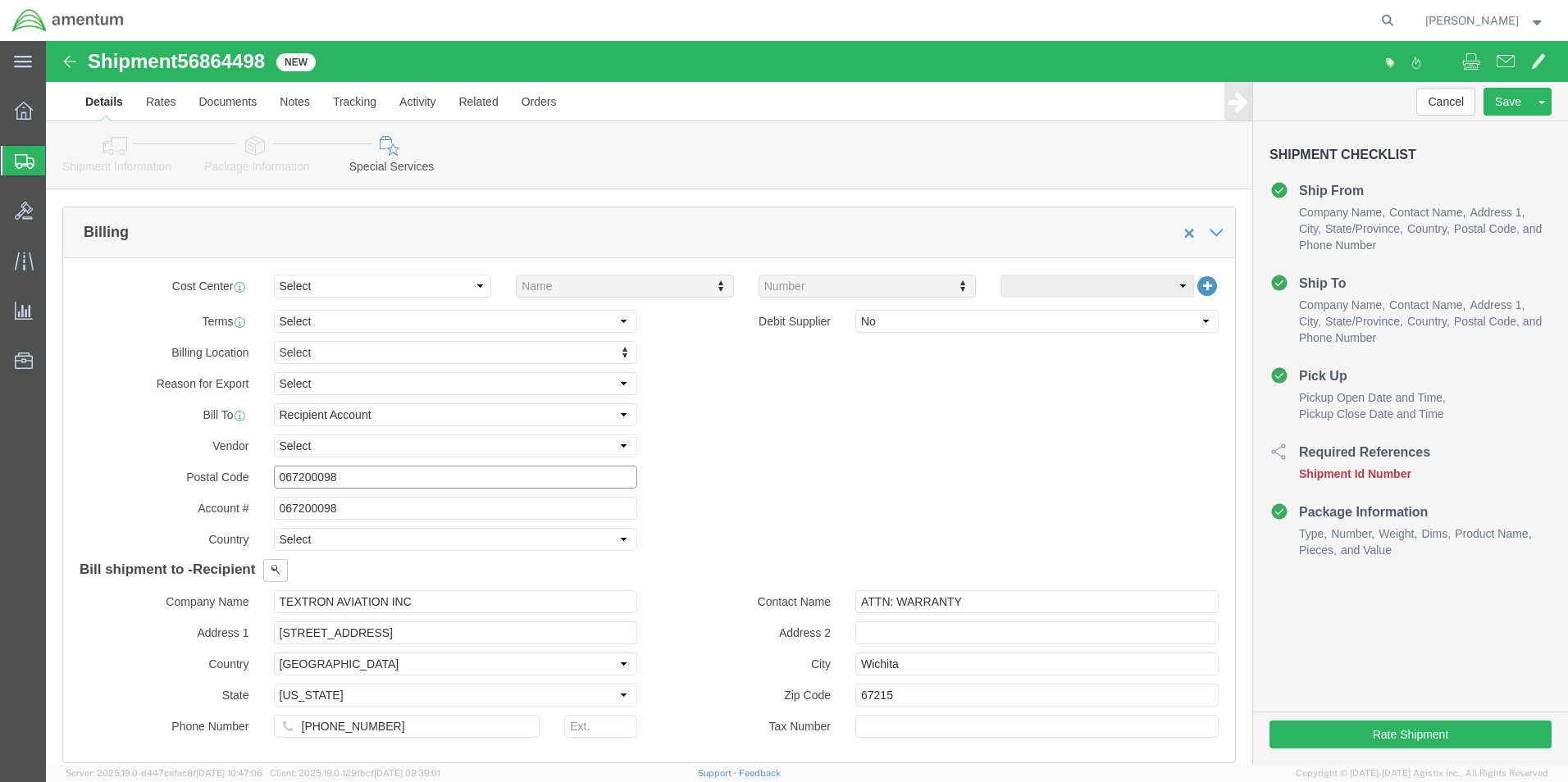
click input "067200098"
type input "0"
type input "67215"
click div "Billing Location Select Select My Profile Location [PHONE_NUMBER] [PHONE_NUMBER…"
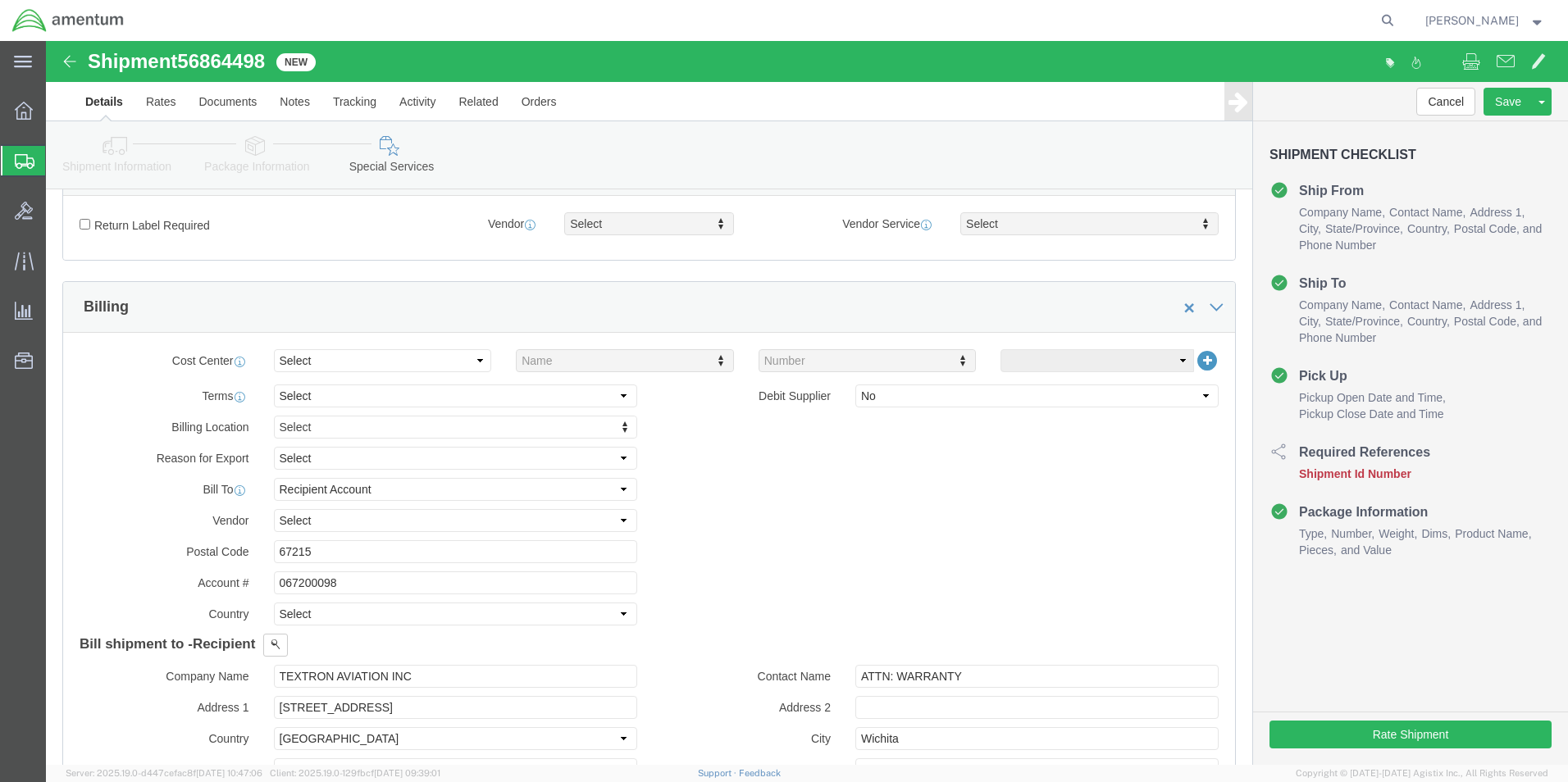
scroll to position [492, 0]
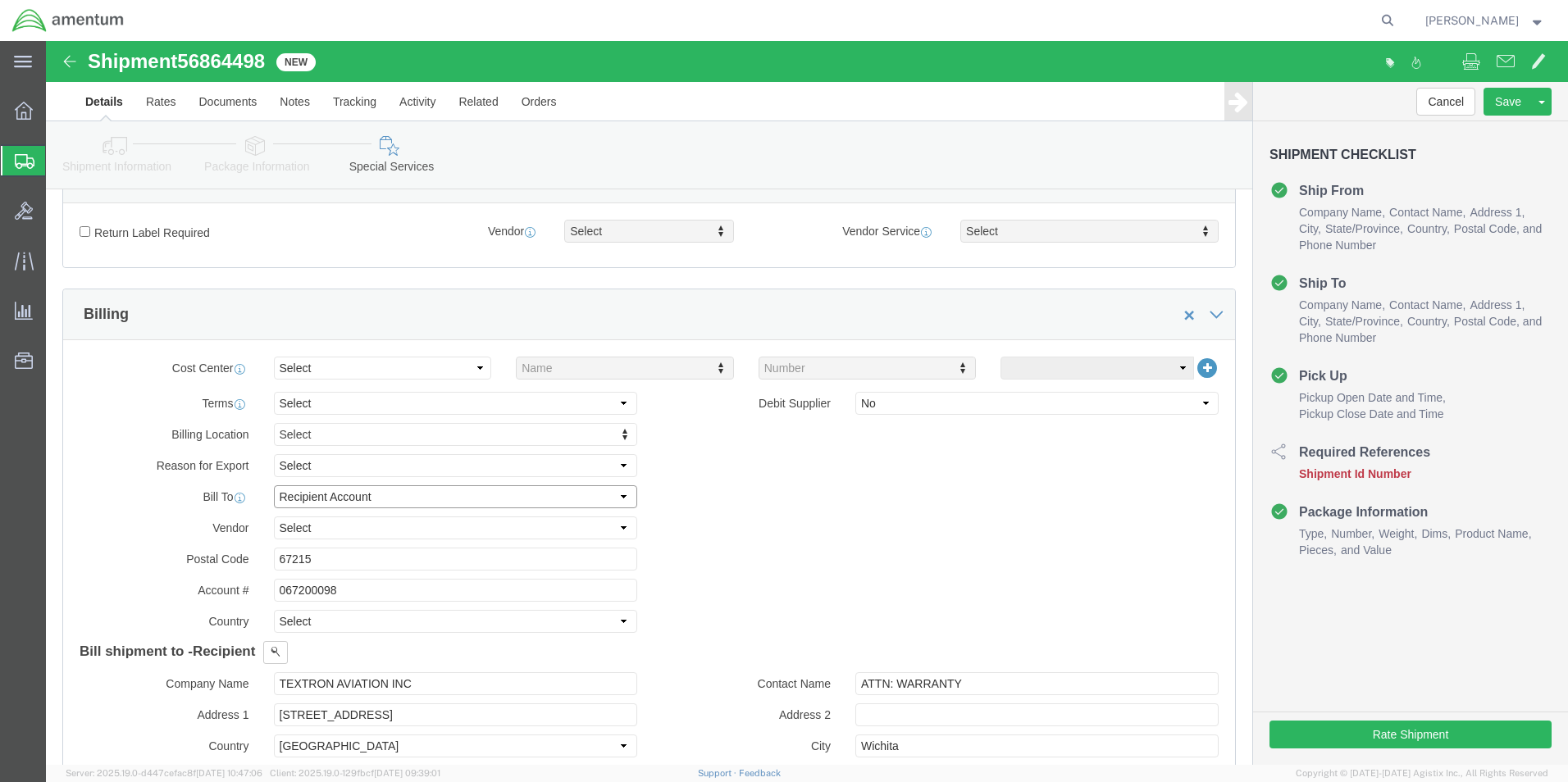
click select "Select Recipient Account Sender/Shipper Third Party Account"
click div "Billing Location Select Select My Profile Location [PHONE_NUMBER] [PHONE_NUMBER…"
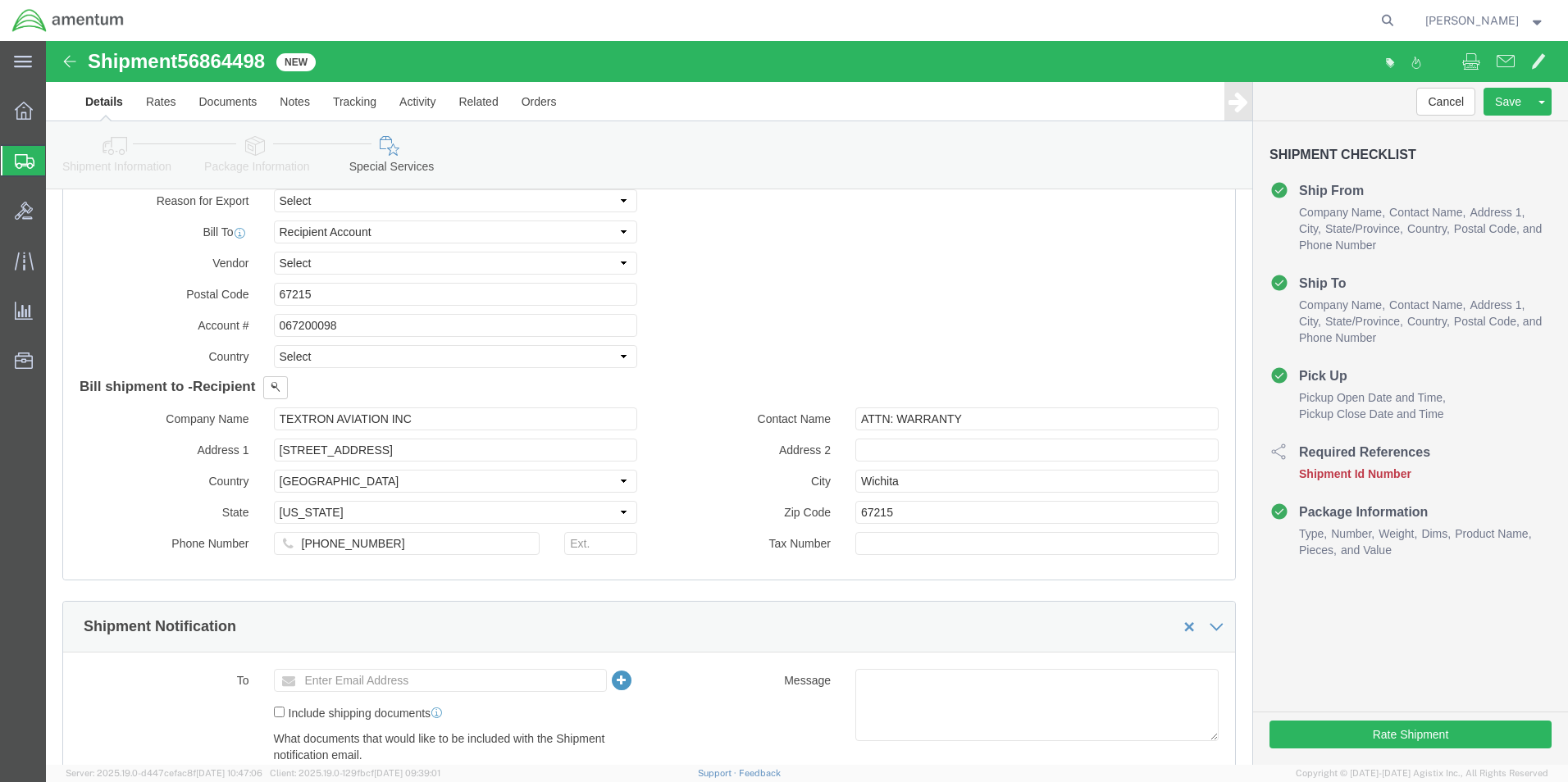
scroll to position [656, 0]
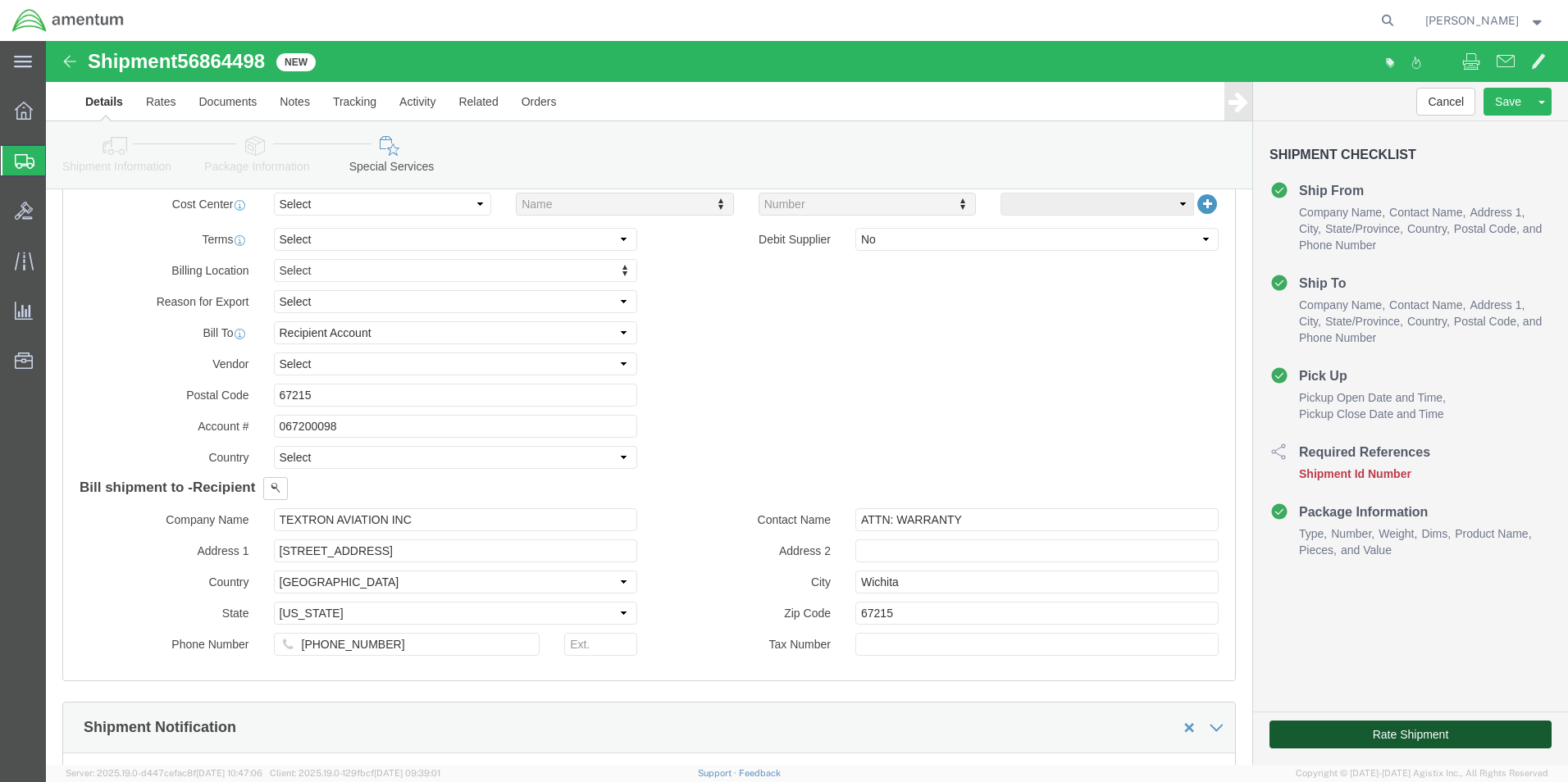
click button "Rate Shipment"
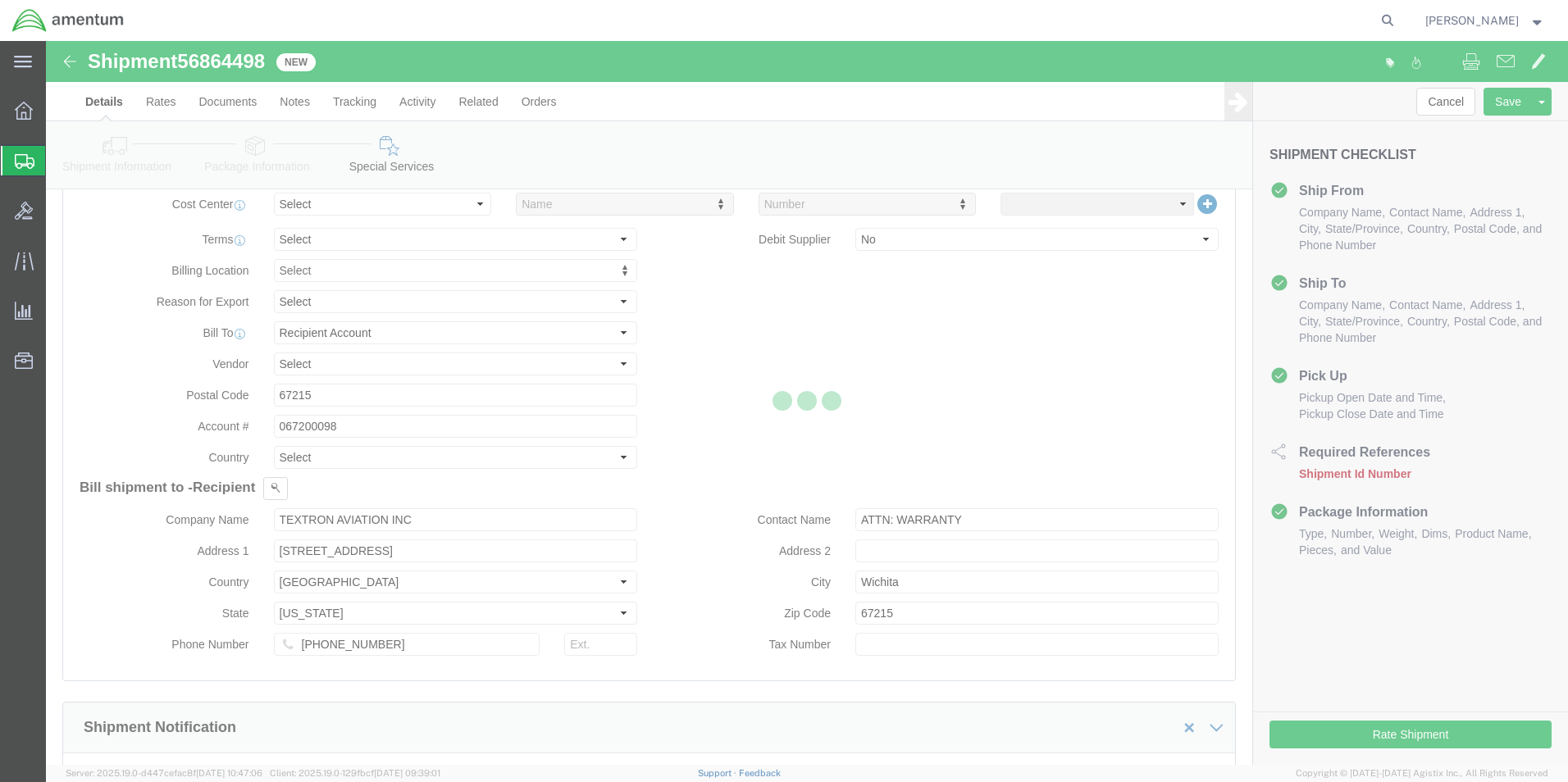
select select "42673"
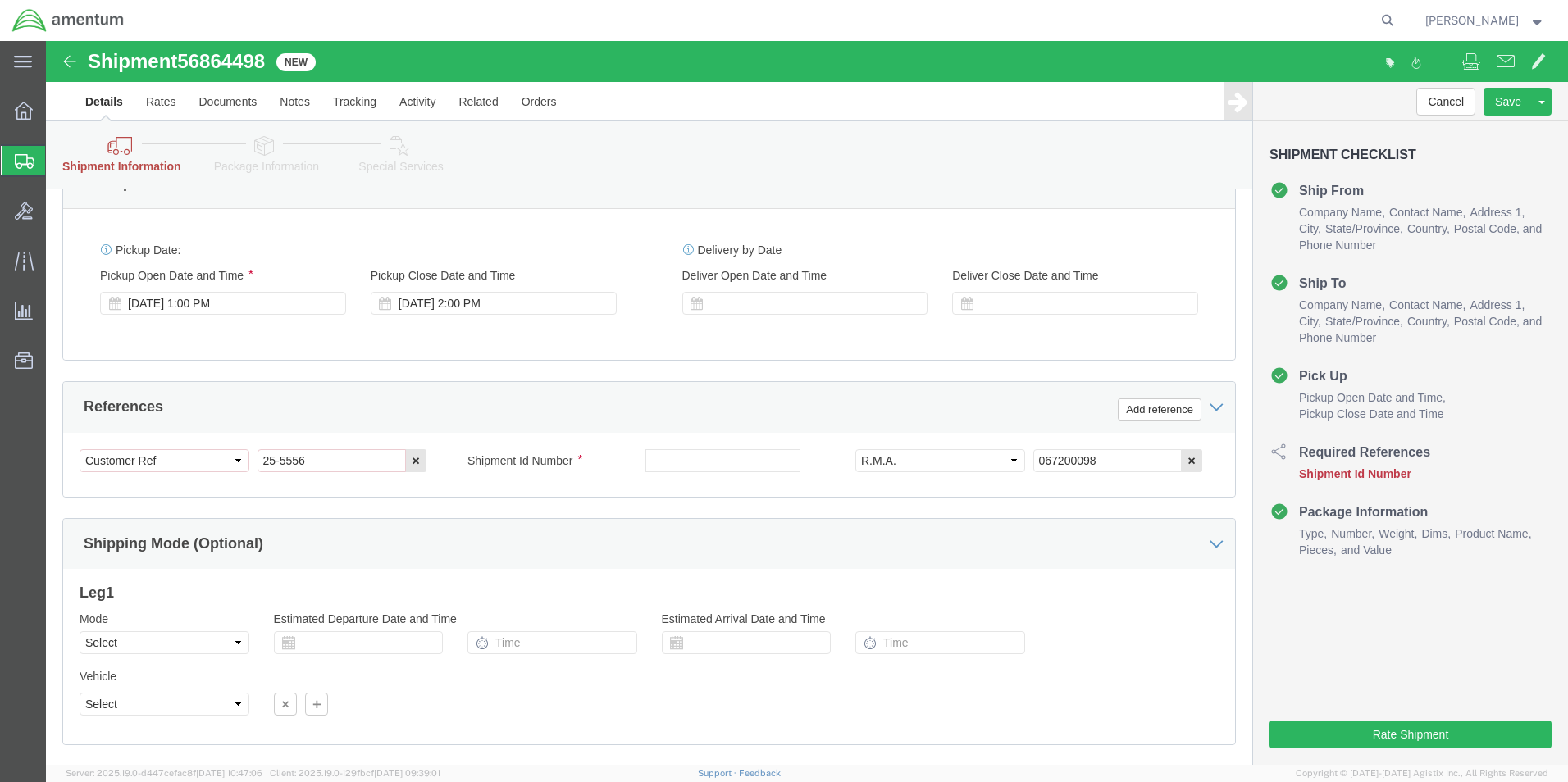
scroll to position [574, 0]
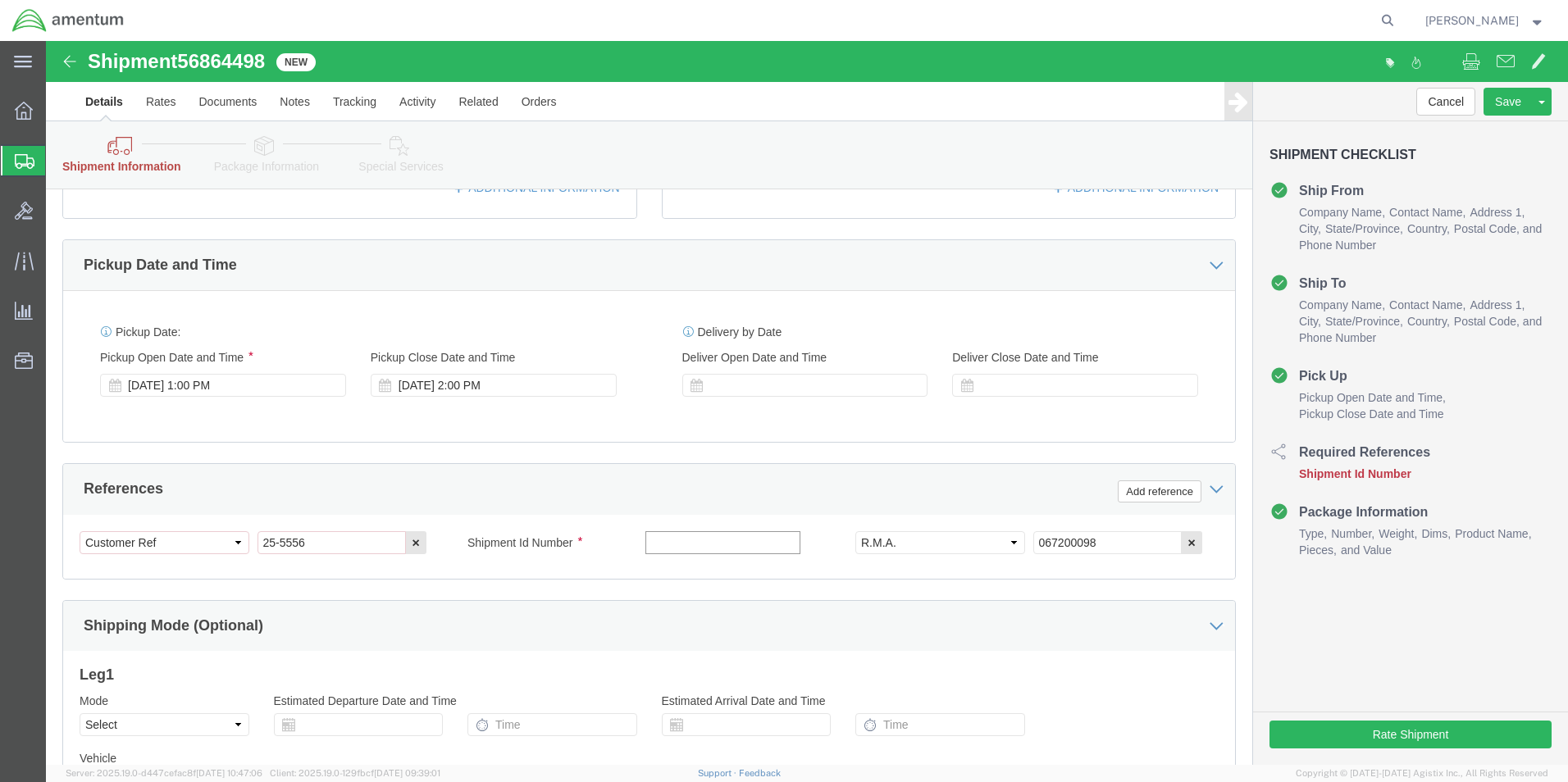
click input "text"
paste input "067200098"
drag, startPoint x: 134, startPoint y: 20, endPoint x: 229, endPoint y: 20, distance: 95.0
click div "Shipment 56864498 New"
drag, startPoint x: 229, startPoint y: 20, endPoint x: 195, endPoint y: 20, distance: 34.0
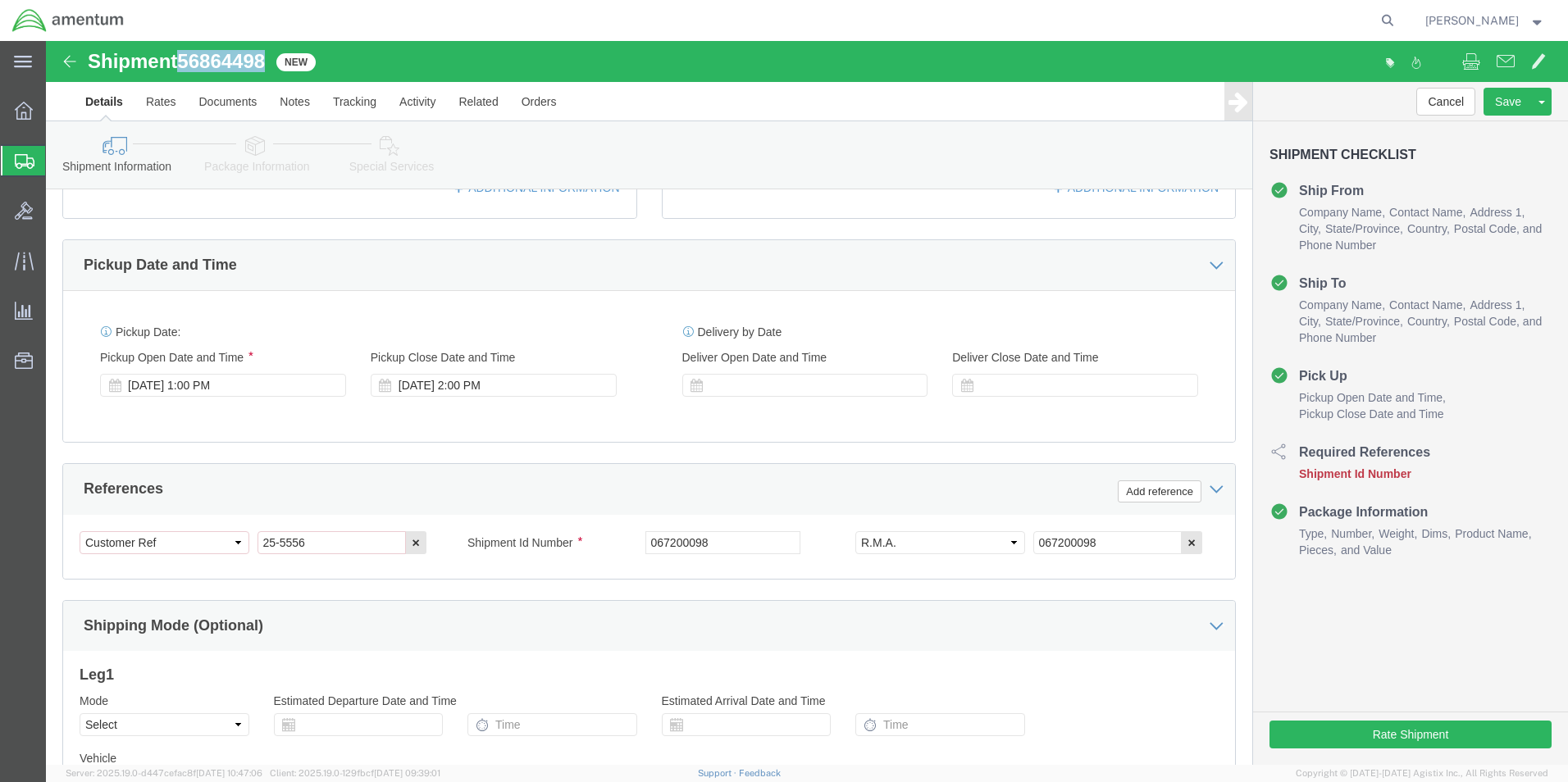
copy h1 "56864498"
click input "067200098"
type input "0"
paste input "56864498"
type input "56864498"
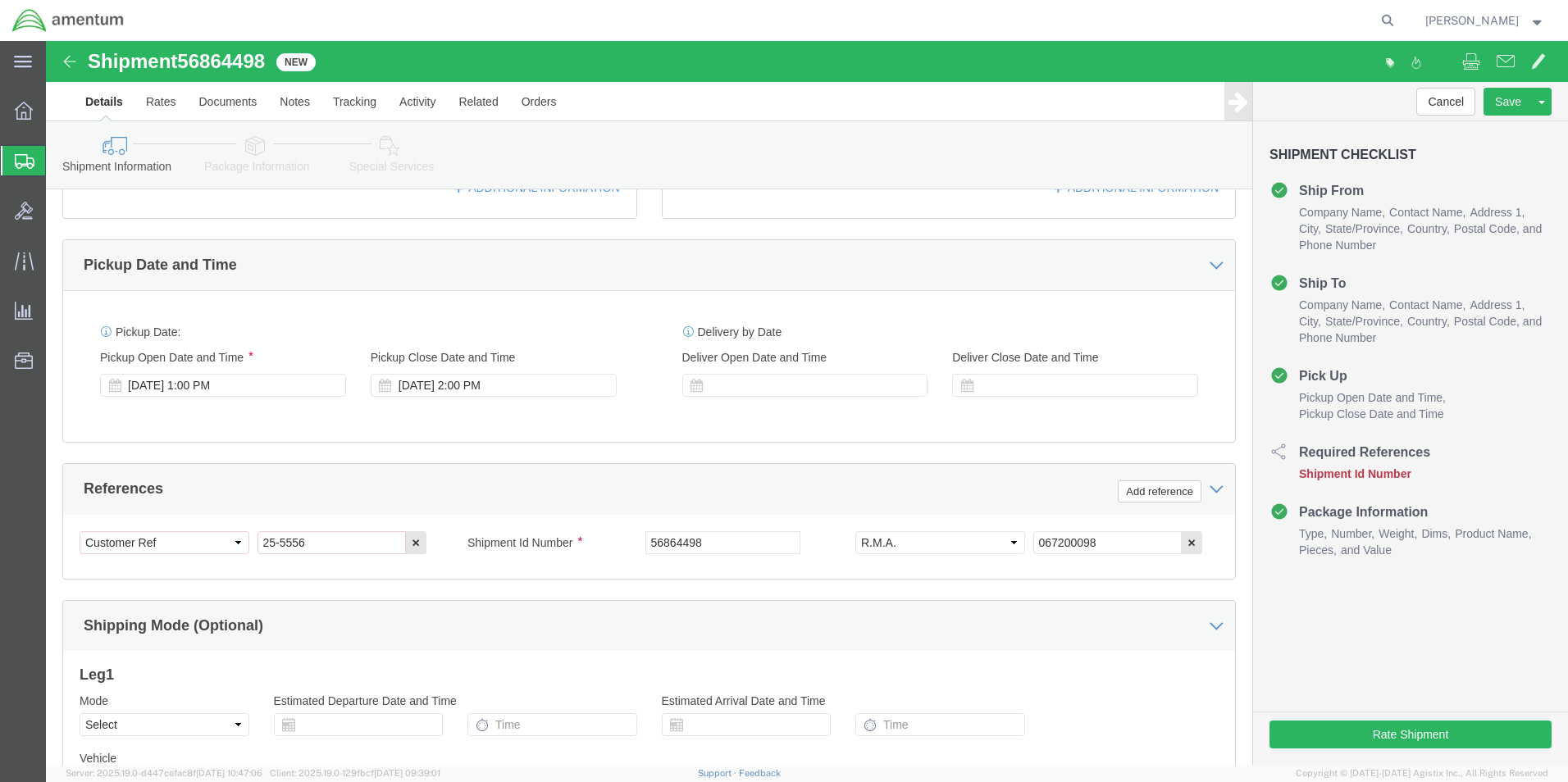
click div "Cancel Save Assign To Save As Template Shipment Checklist Ship From Company Nam…"
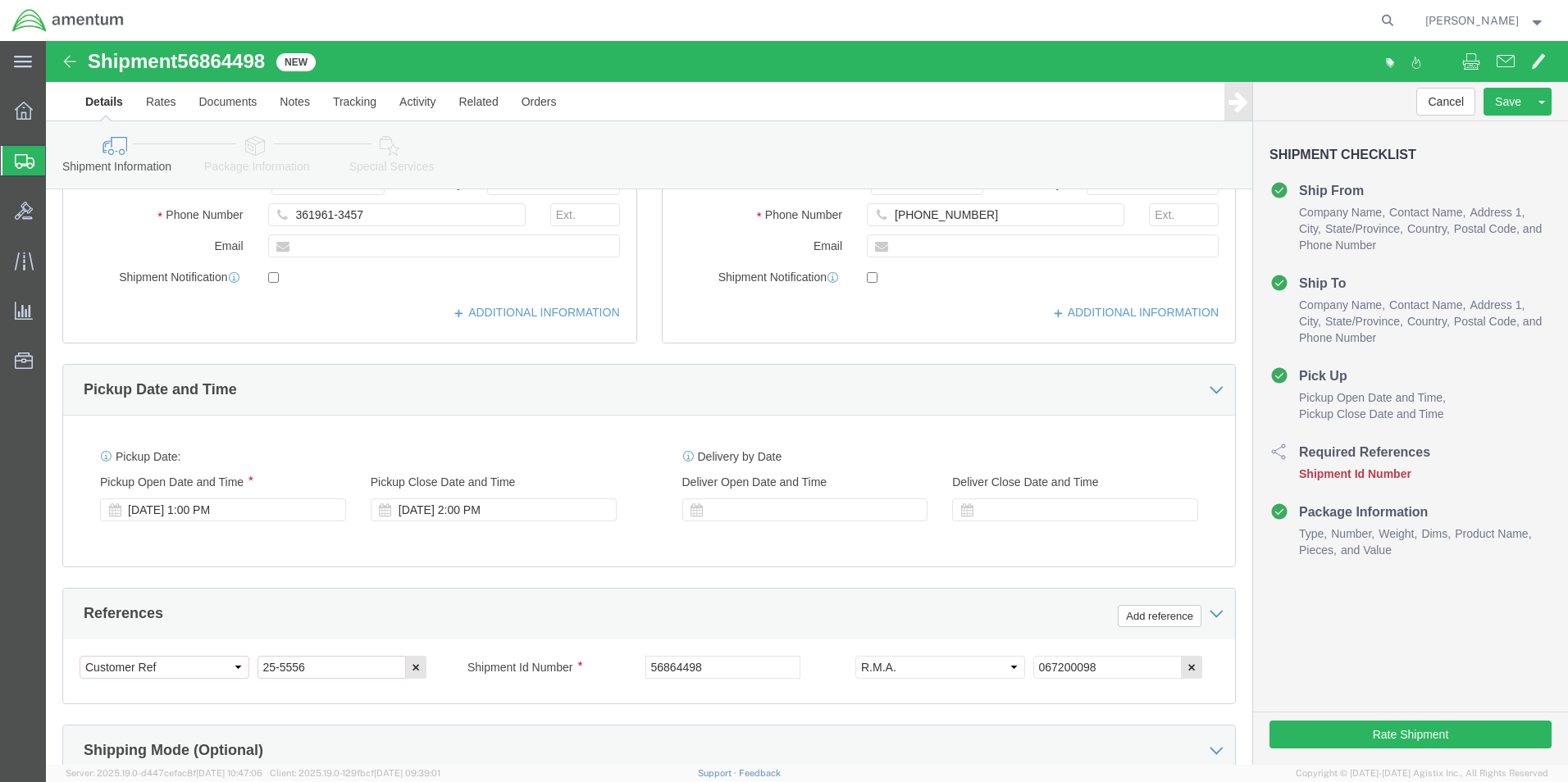
scroll to position [492, 0]
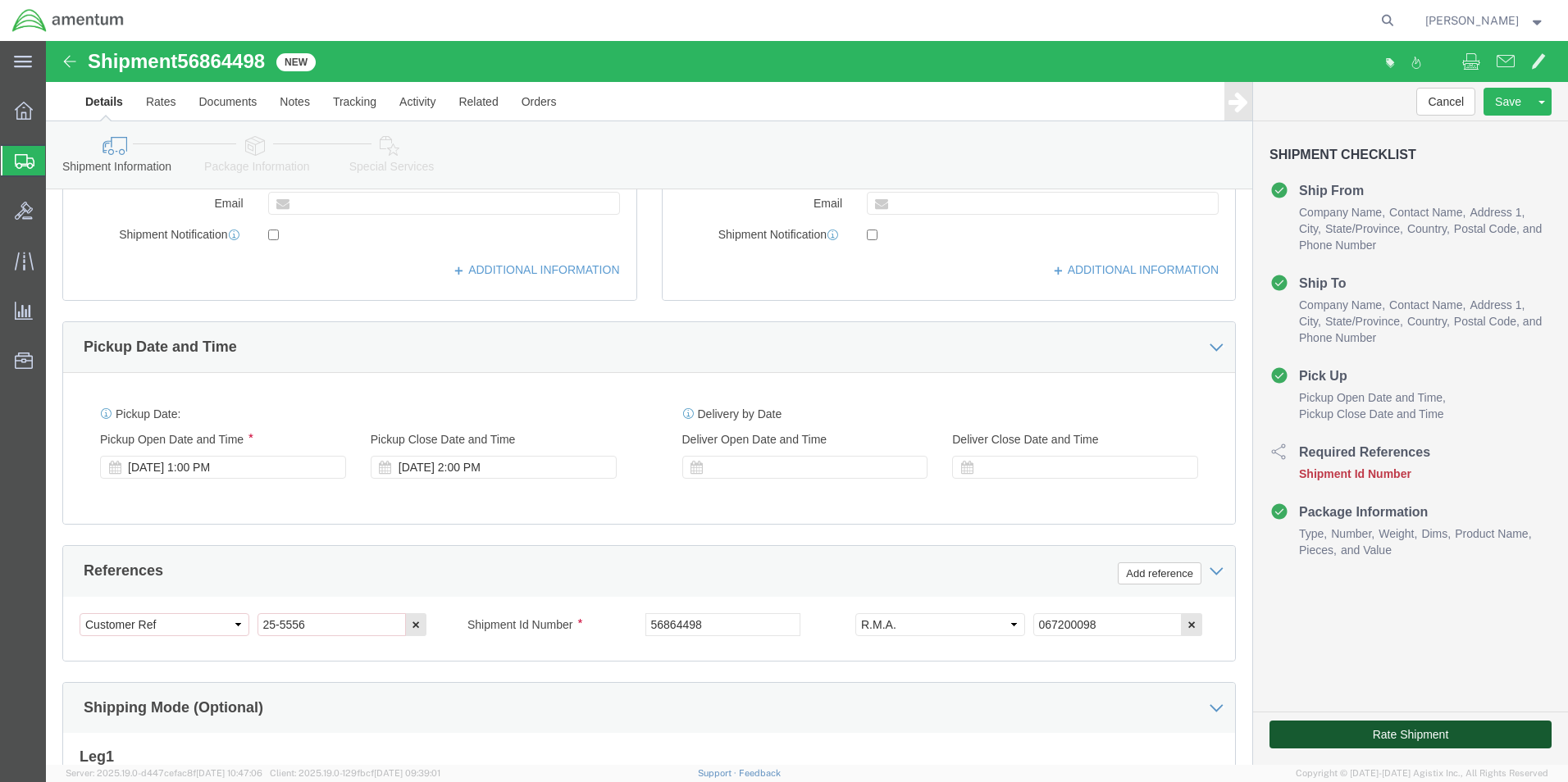
click button "Rate Shipment"
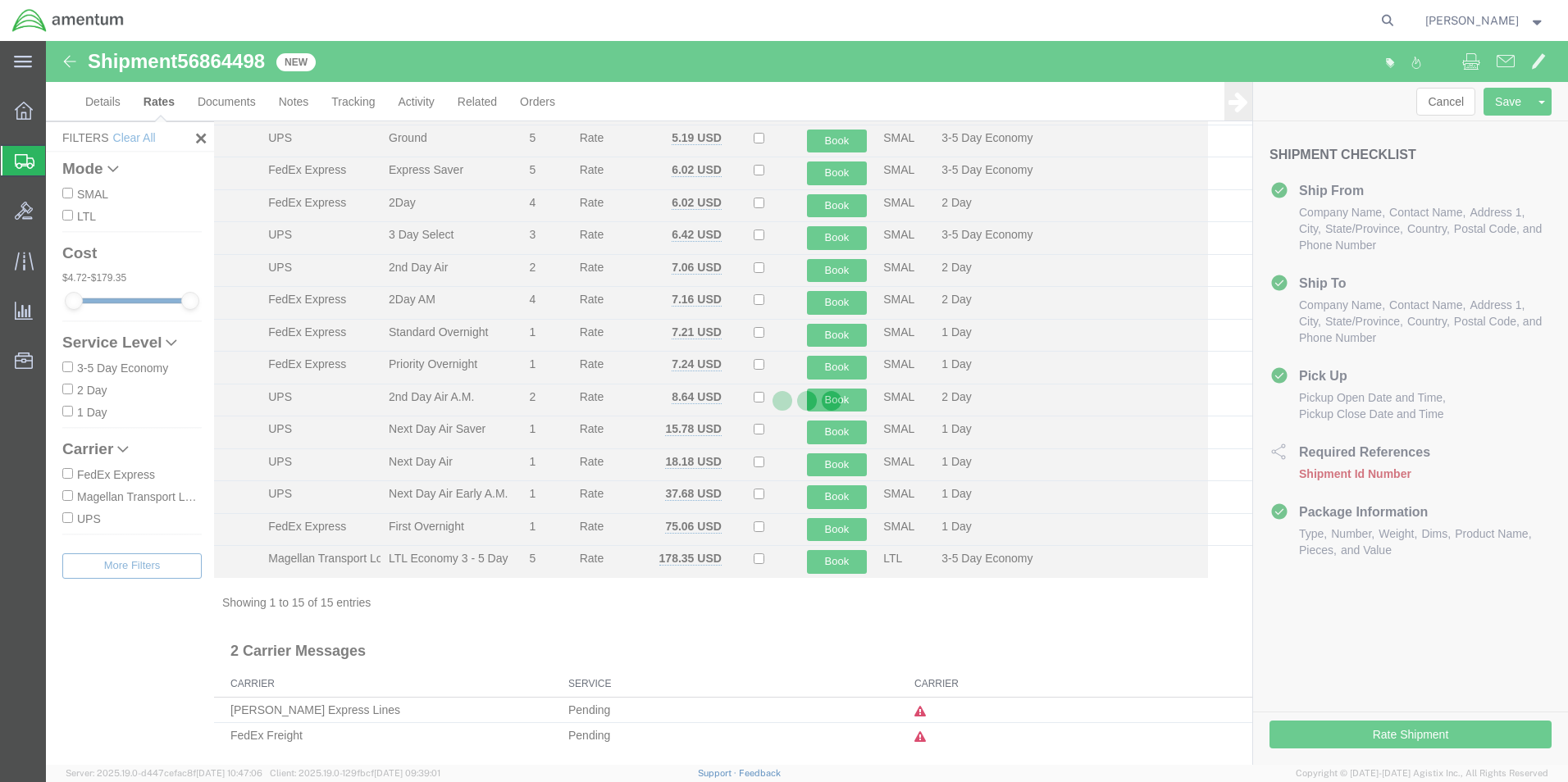
scroll to position [93, 0]
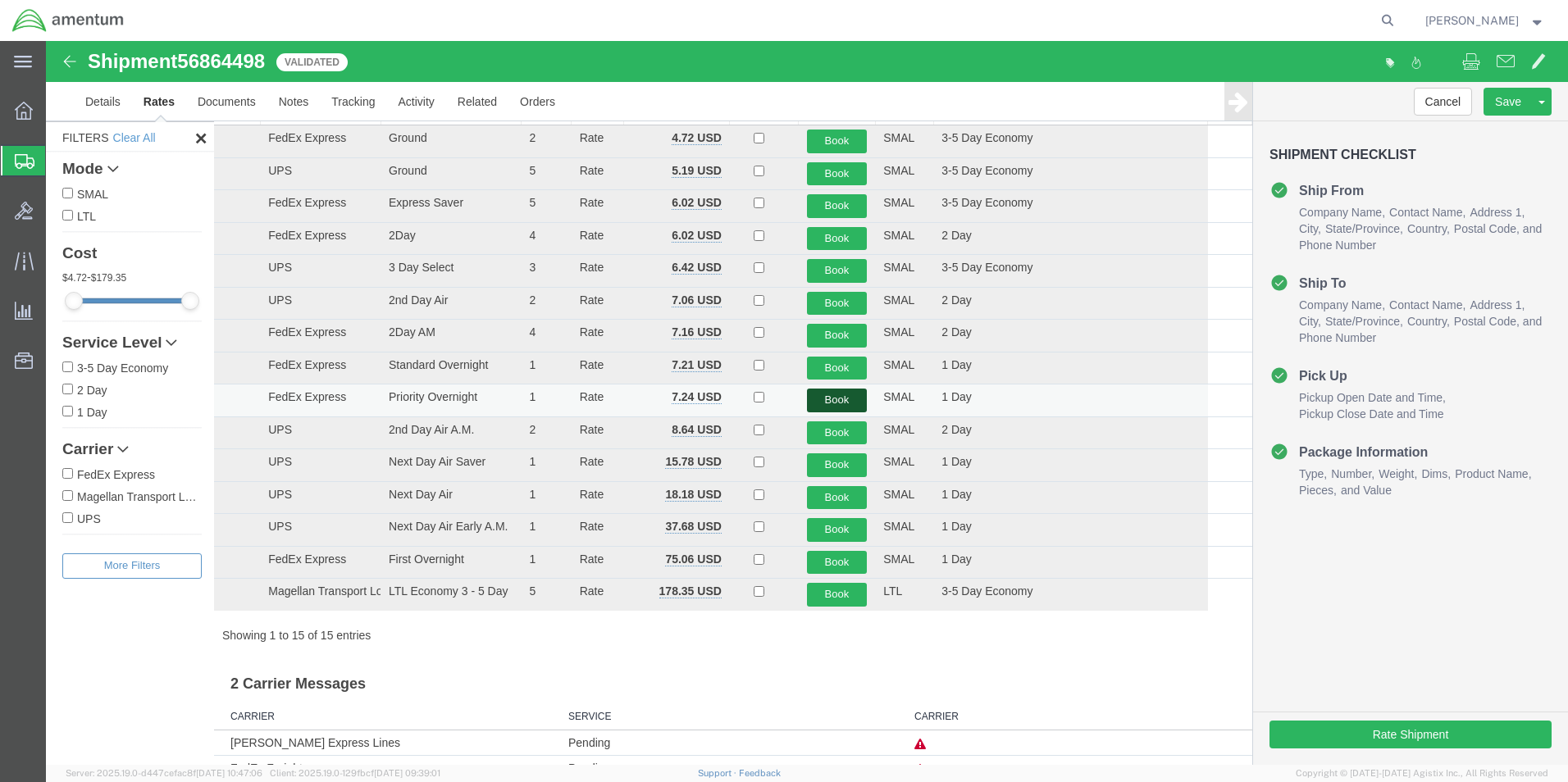
click at [833, 398] on button "Book" at bounding box center [838, 401] width 61 height 23
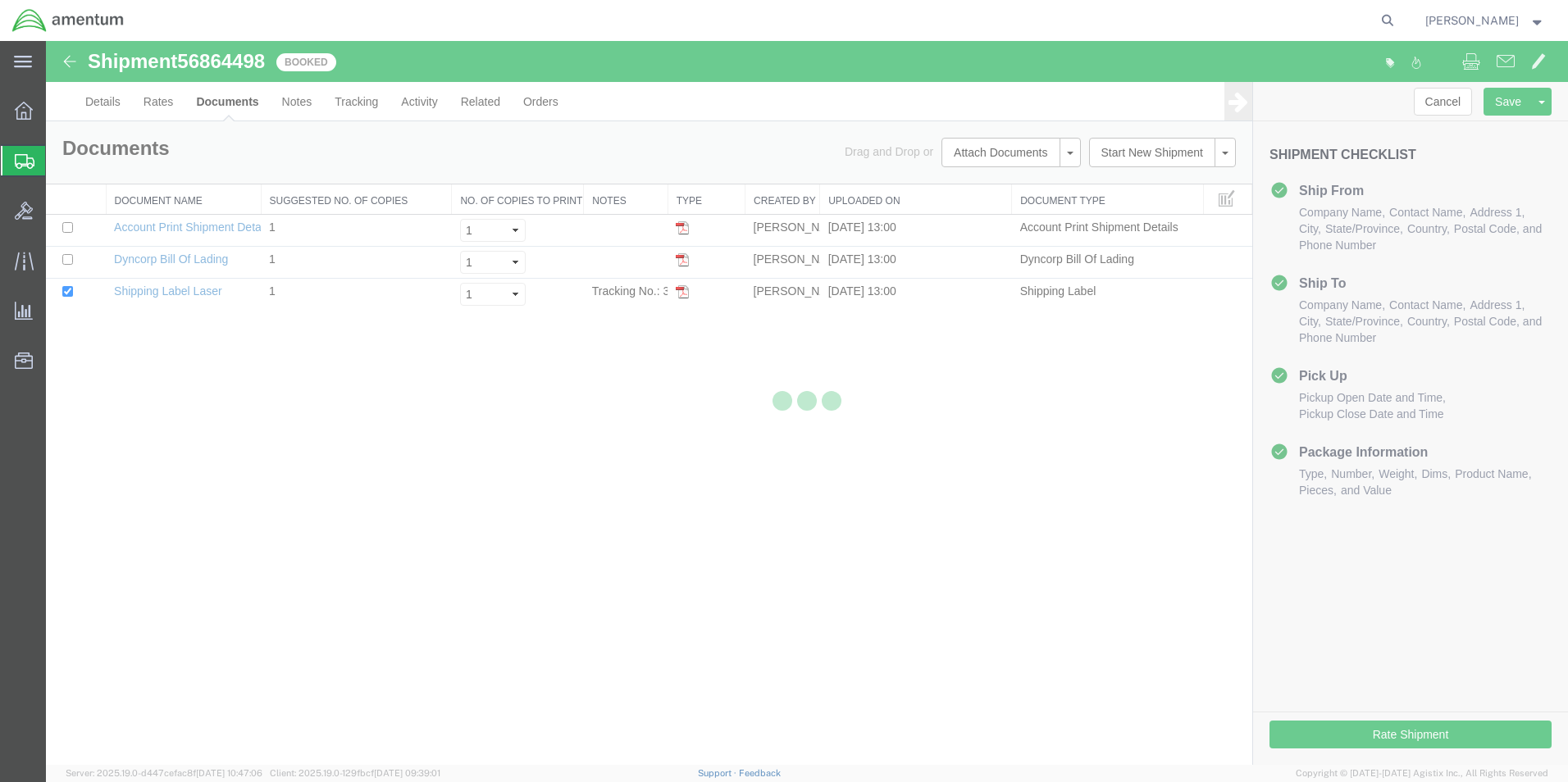
scroll to position [0, 0]
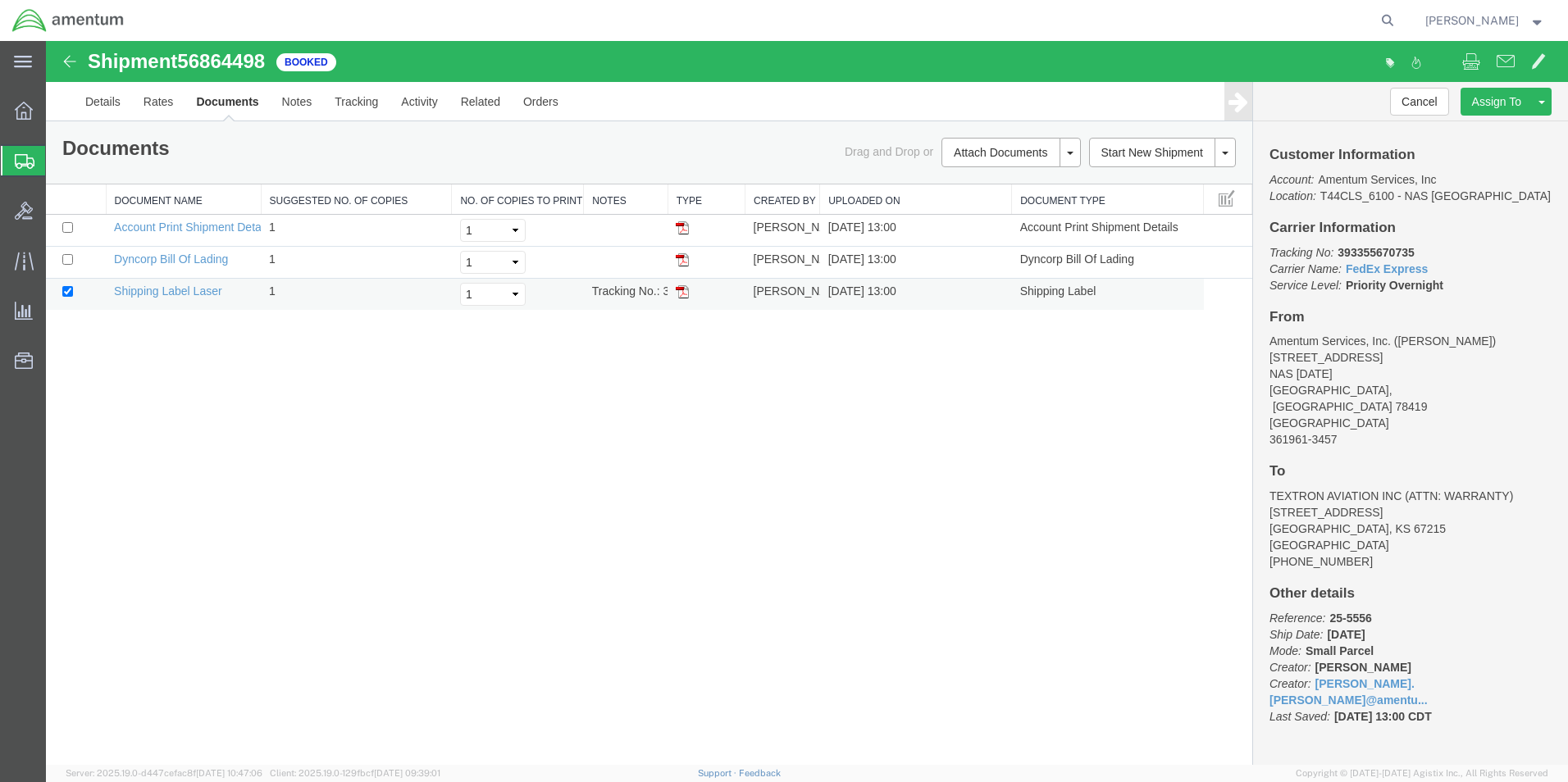
drag, startPoint x: 680, startPoint y: 286, endPoint x: 694, endPoint y: 303, distance: 22.0
click at [680, 286] on img at bounding box center [681, 291] width 13 height 13
click at [22, 155] on icon at bounding box center [24, 161] width 20 height 15
